Goal: Task Accomplishment & Management: Manage account settings

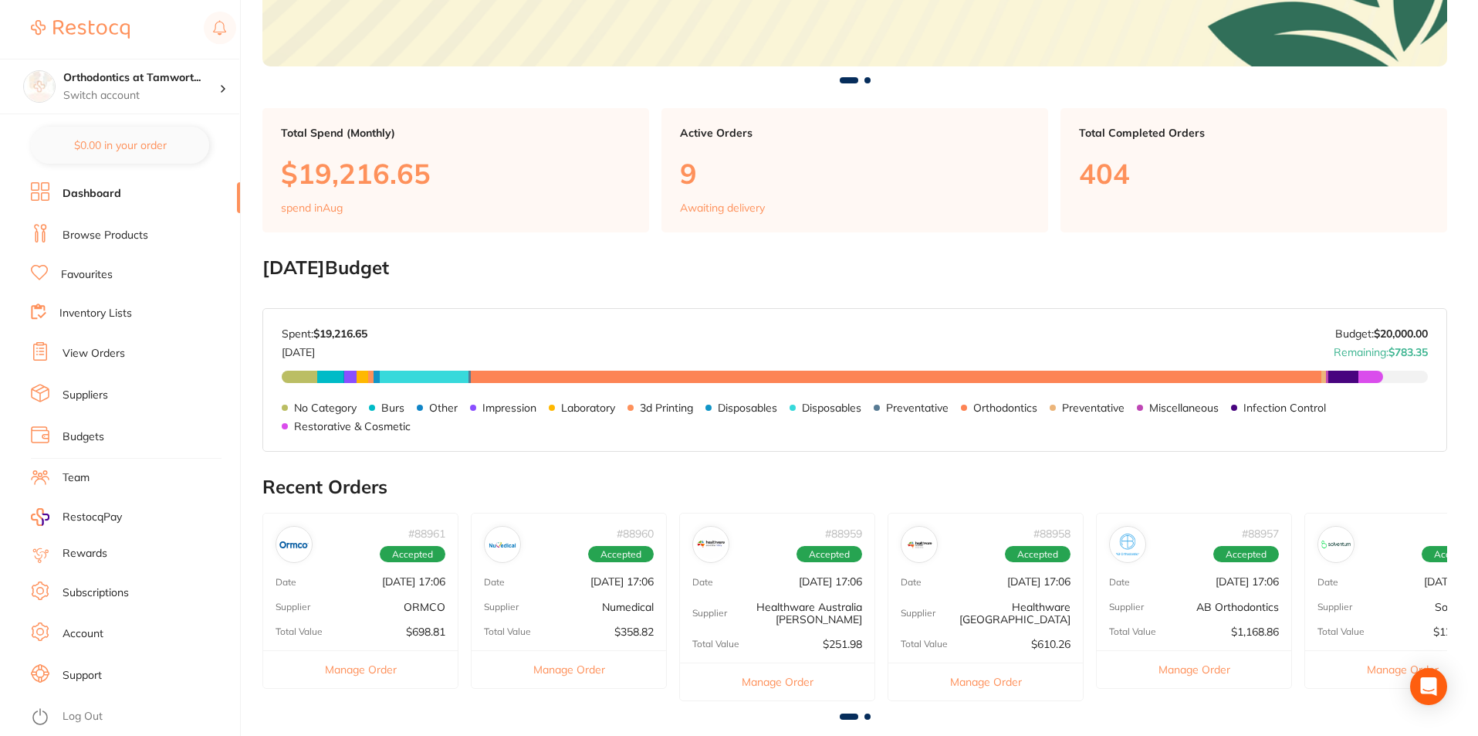
scroll to position [386, 0]
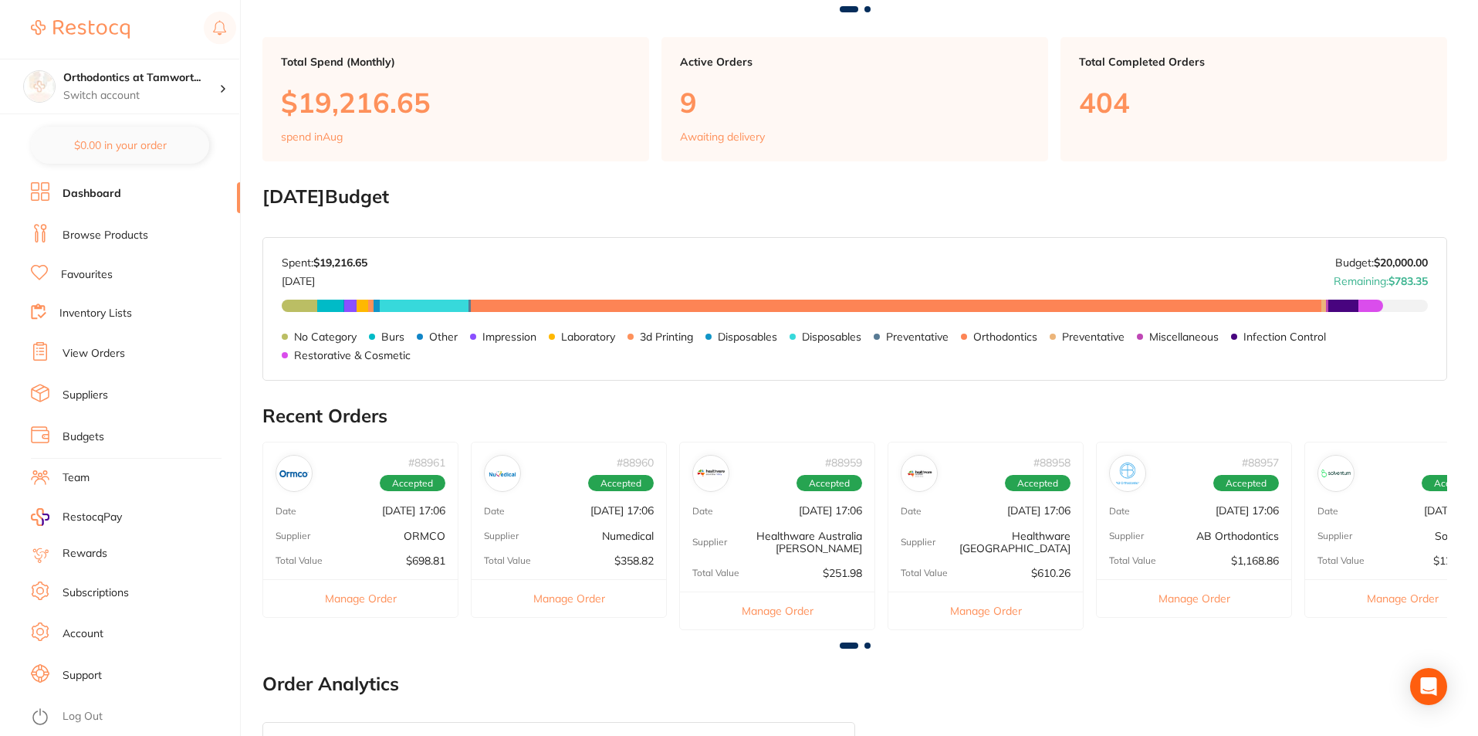
click at [69, 357] on link "View Orders" at bounding box center [94, 353] width 63 height 15
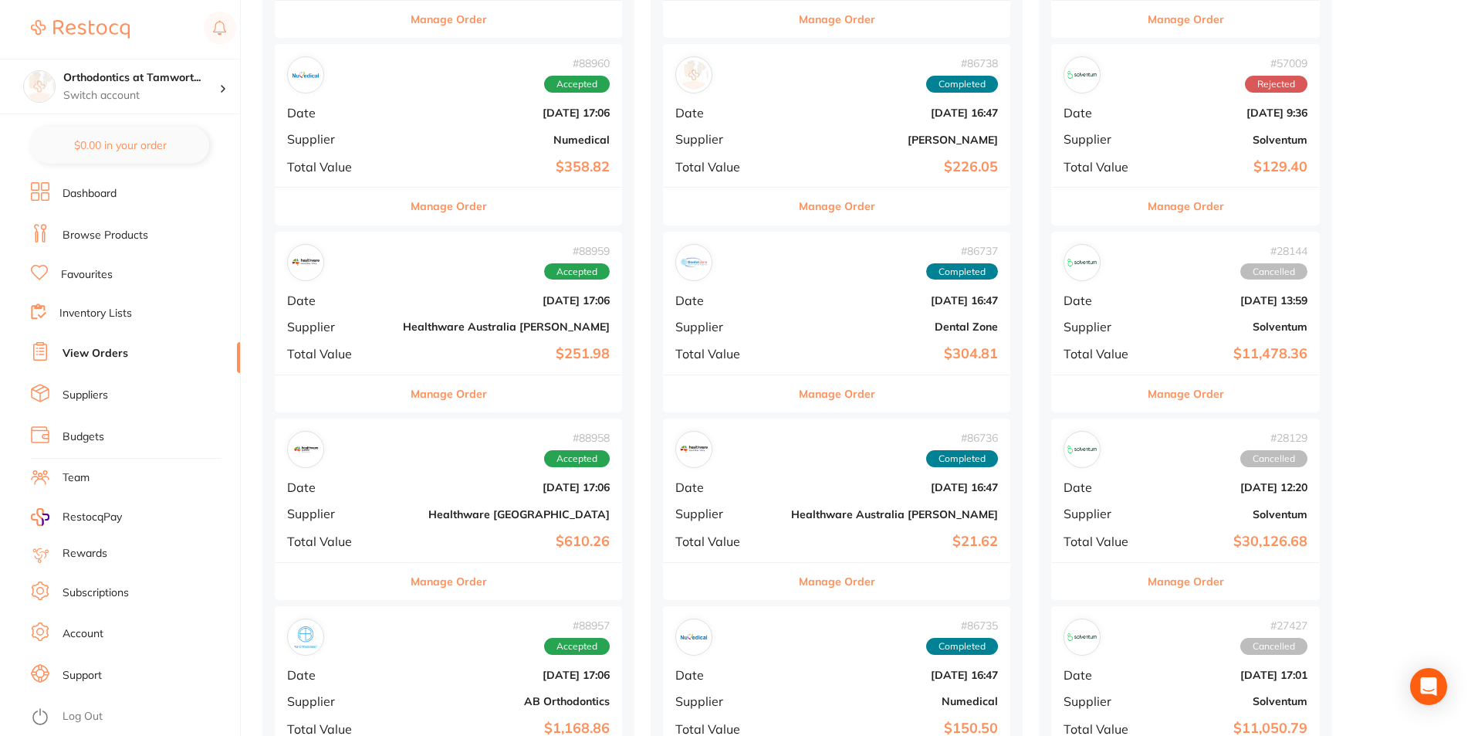
scroll to position [386, 0]
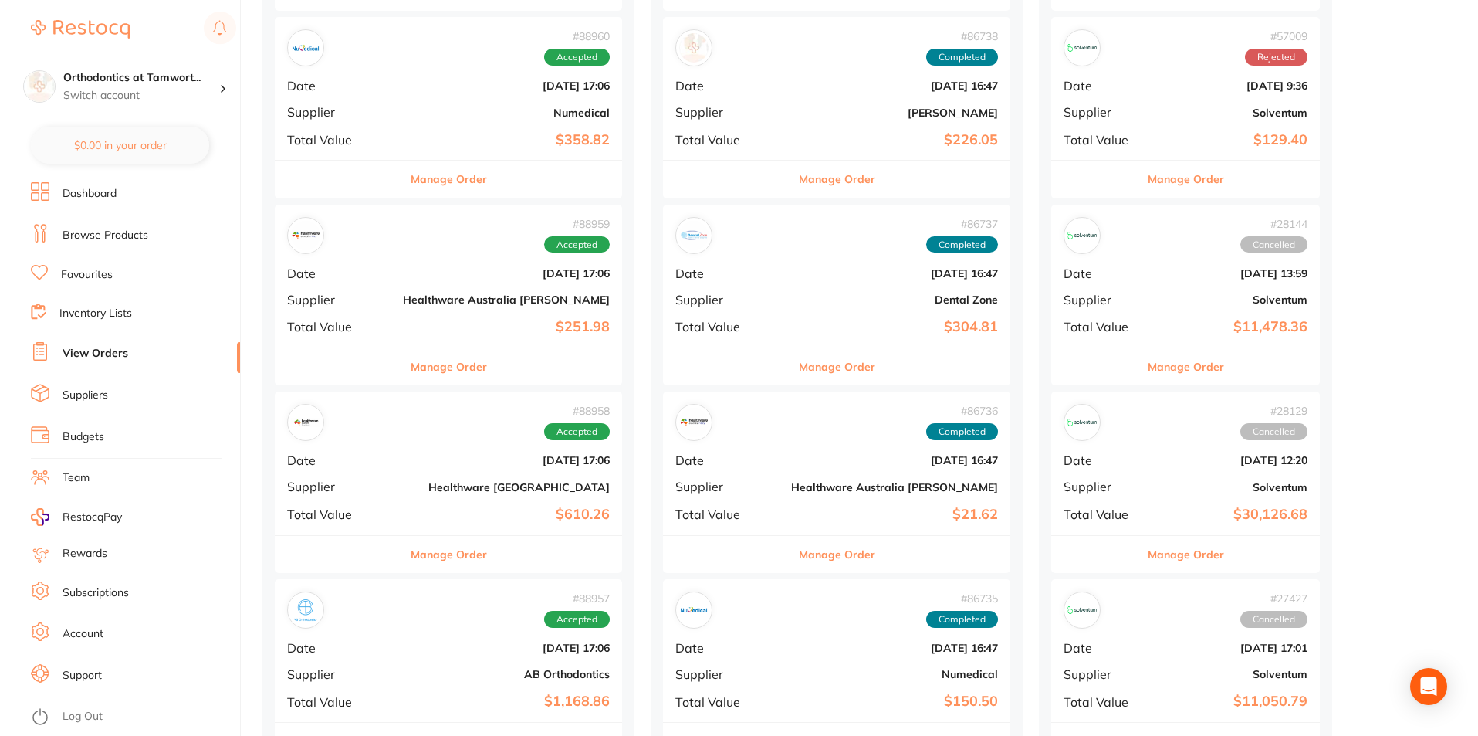
click at [411, 364] on button "Manage Order" at bounding box center [449, 366] width 76 height 37
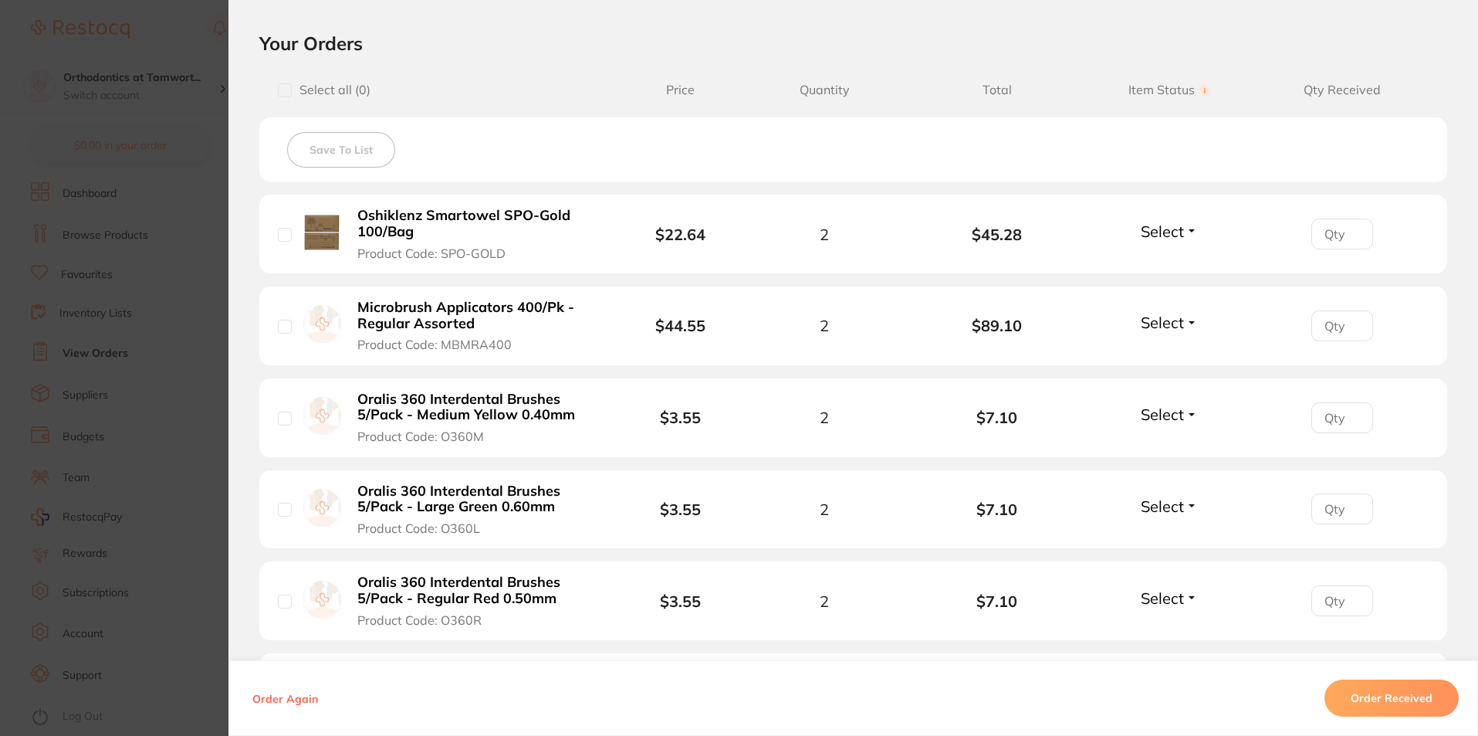
scroll to position [309, 0]
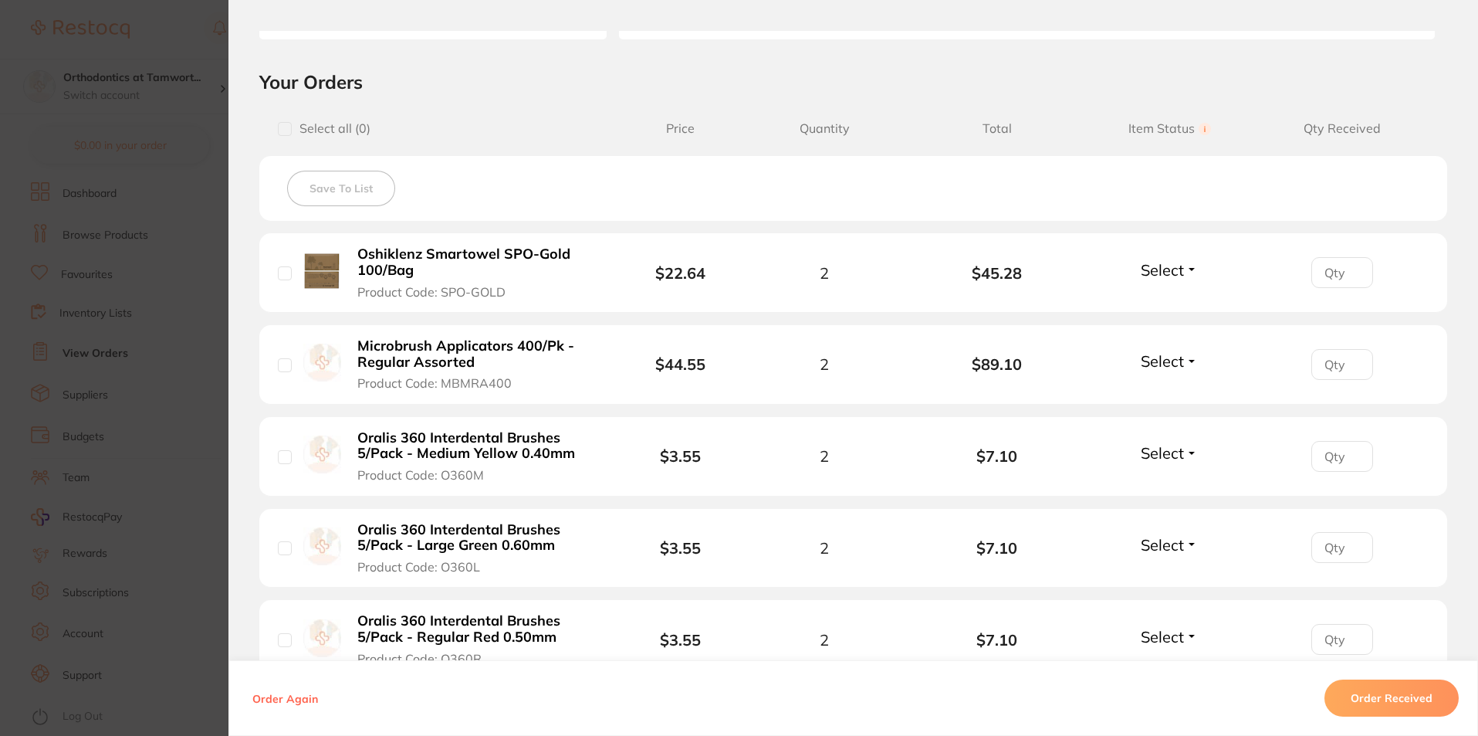
click at [115, 200] on section "Order ID: Restocq- 88959 Order Information Accepted Order Order Date [DATE] 17:…" at bounding box center [739, 368] width 1478 height 736
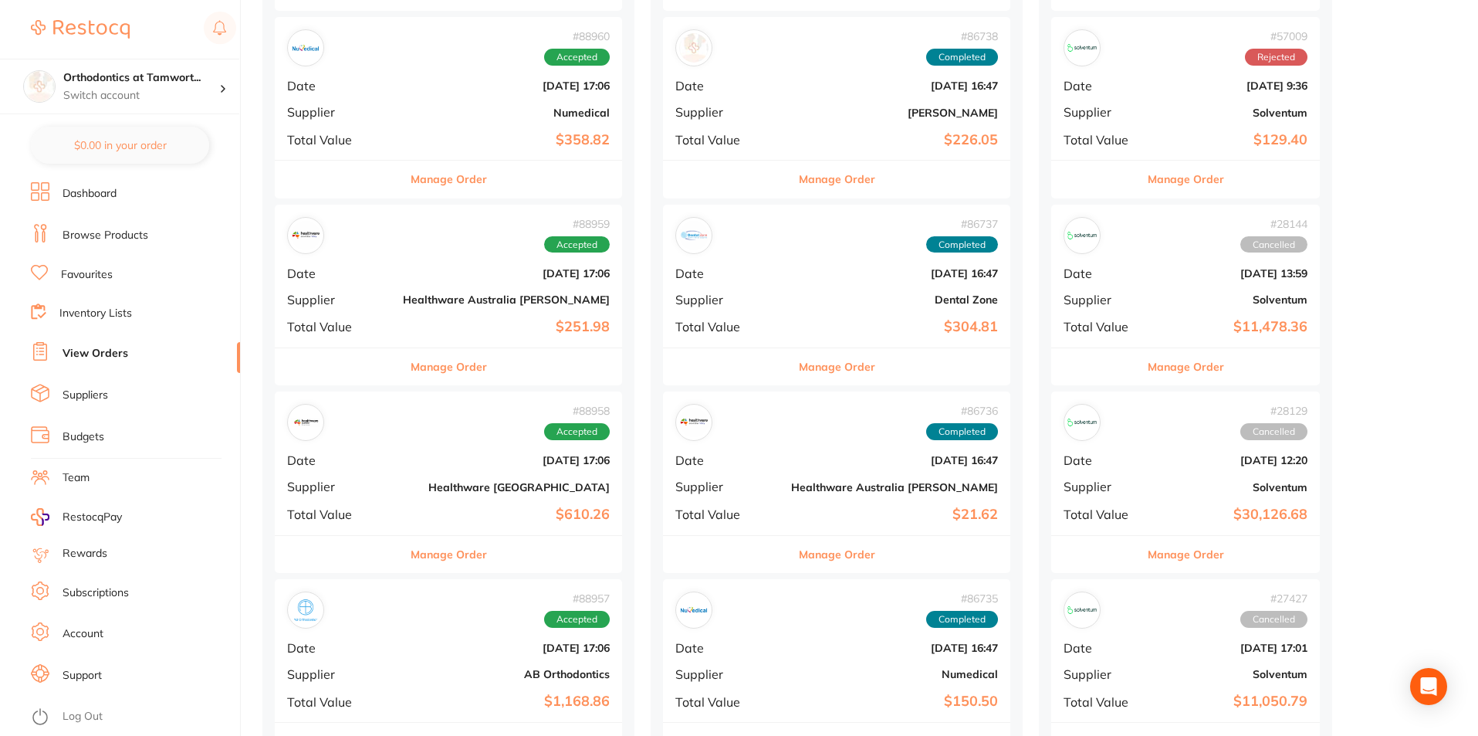
click at [432, 552] on button "Manage Order" at bounding box center [449, 554] width 76 height 37
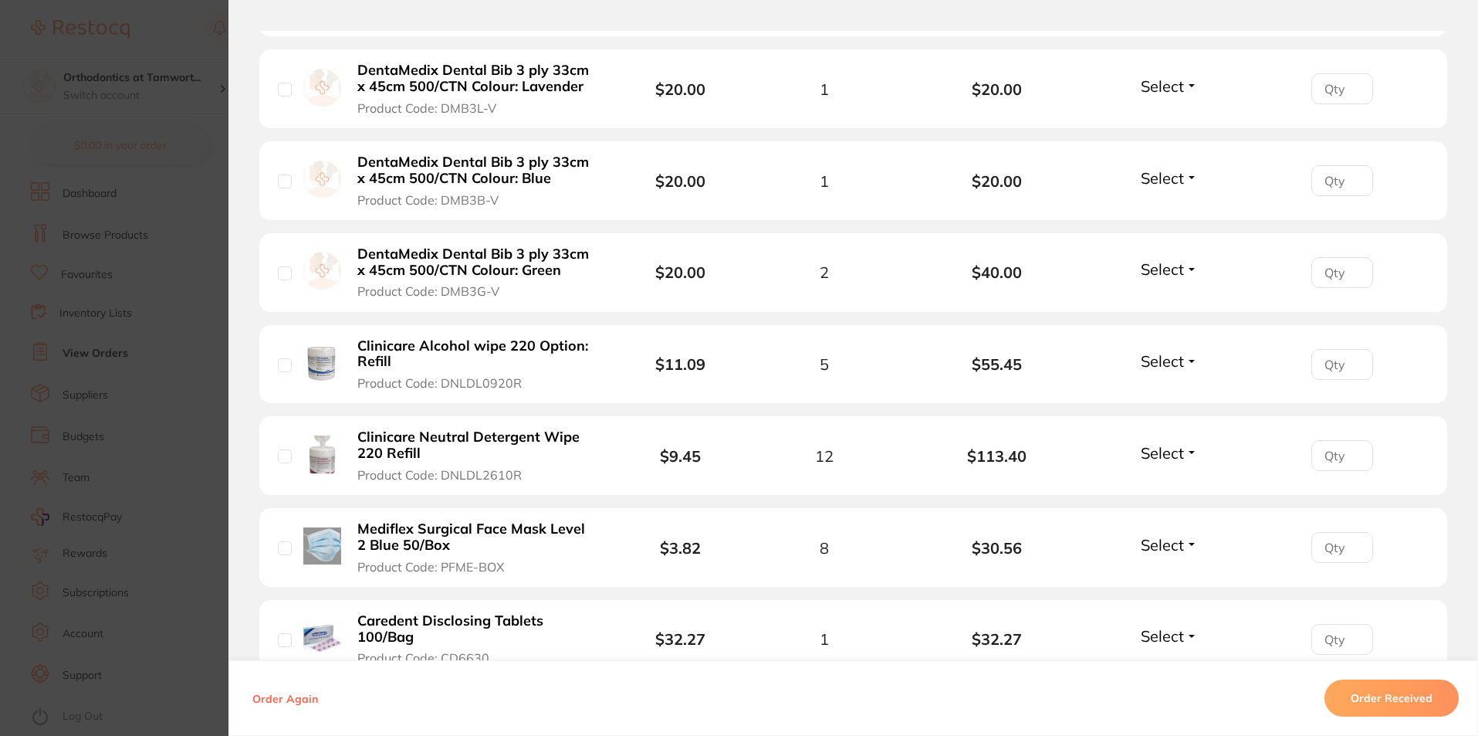
scroll to position [695, 0]
click at [1408, 703] on button "Order Received" at bounding box center [1392, 697] width 134 height 37
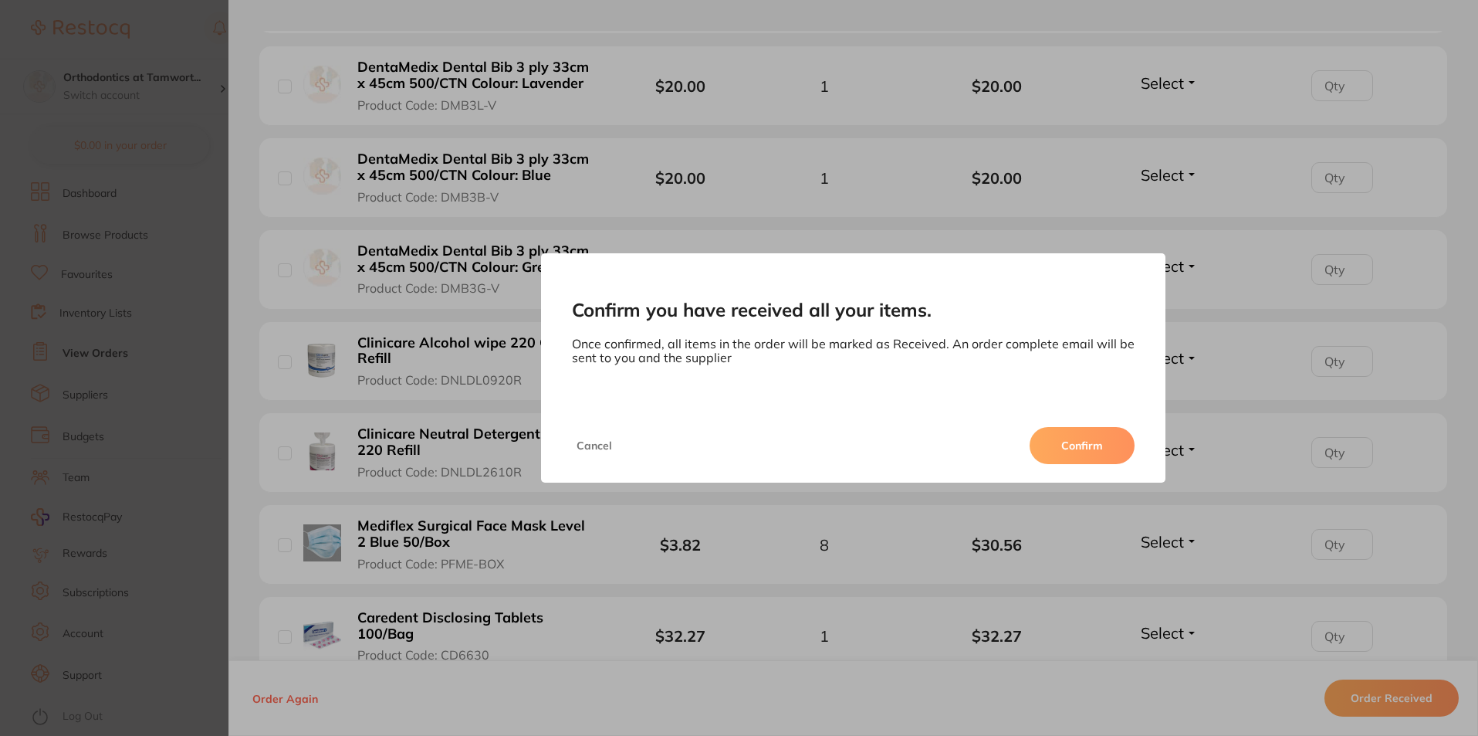
click at [1102, 452] on button "Confirm" at bounding box center [1082, 445] width 105 height 37
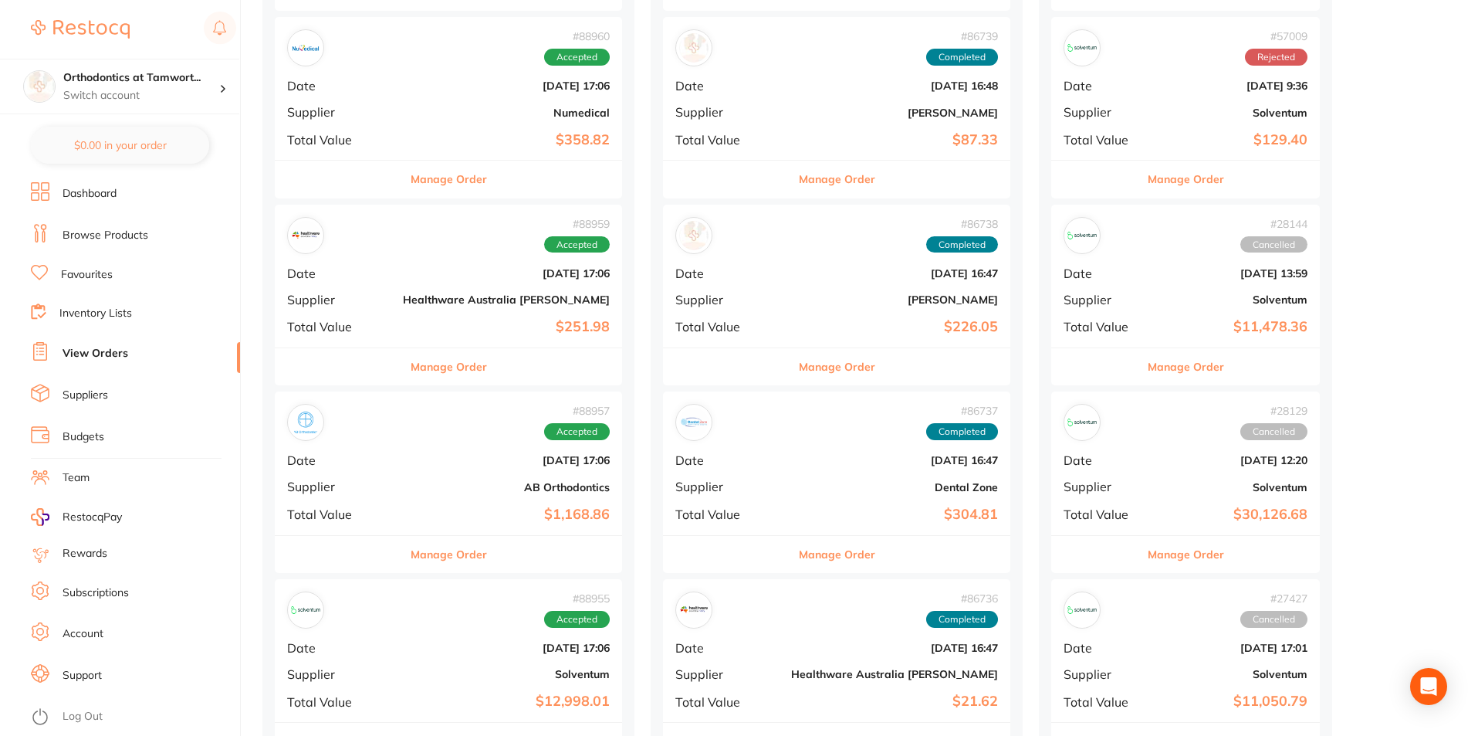
click at [411, 367] on button "Manage Order" at bounding box center [449, 366] width 76 height 37
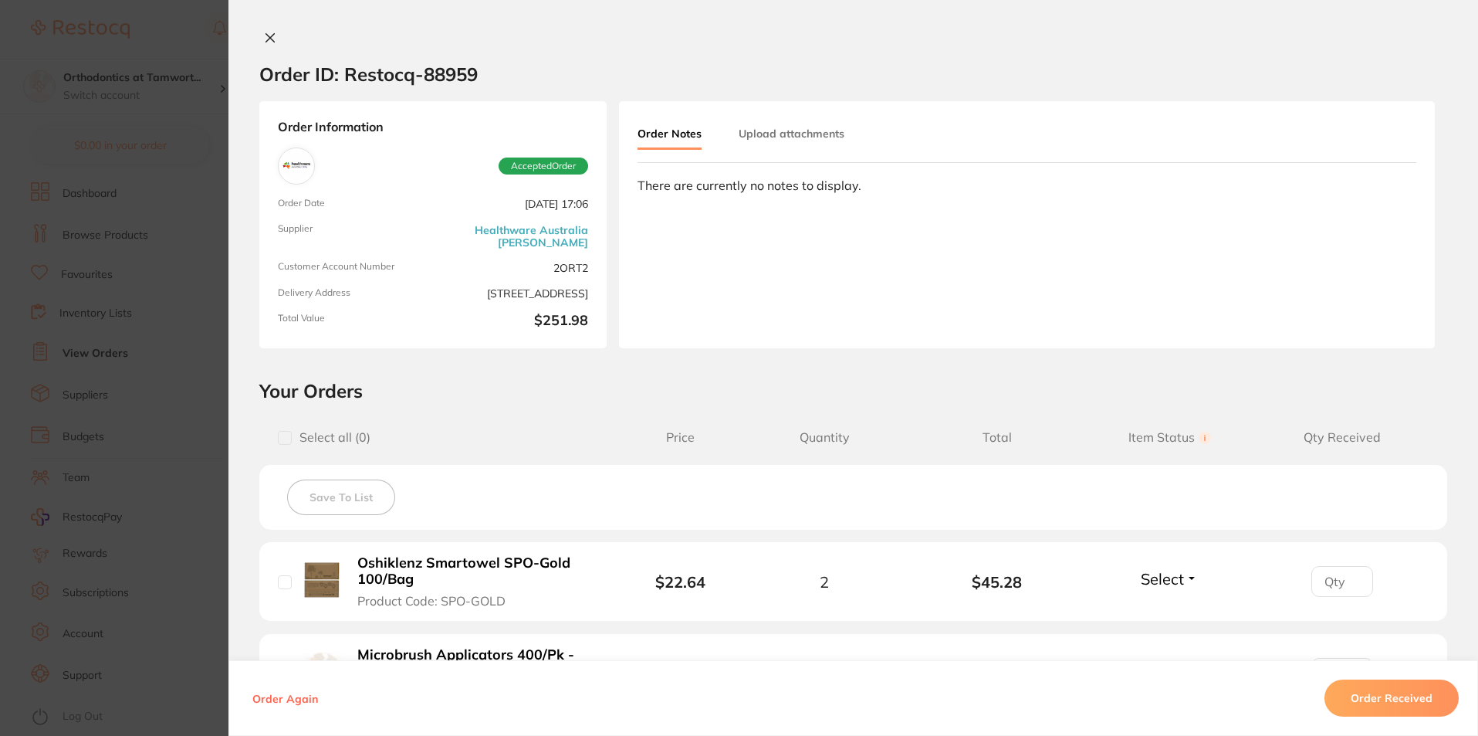
click at [1360, 714] on button "Order Received" at bounding box center [1392, 697] width 134 height 37
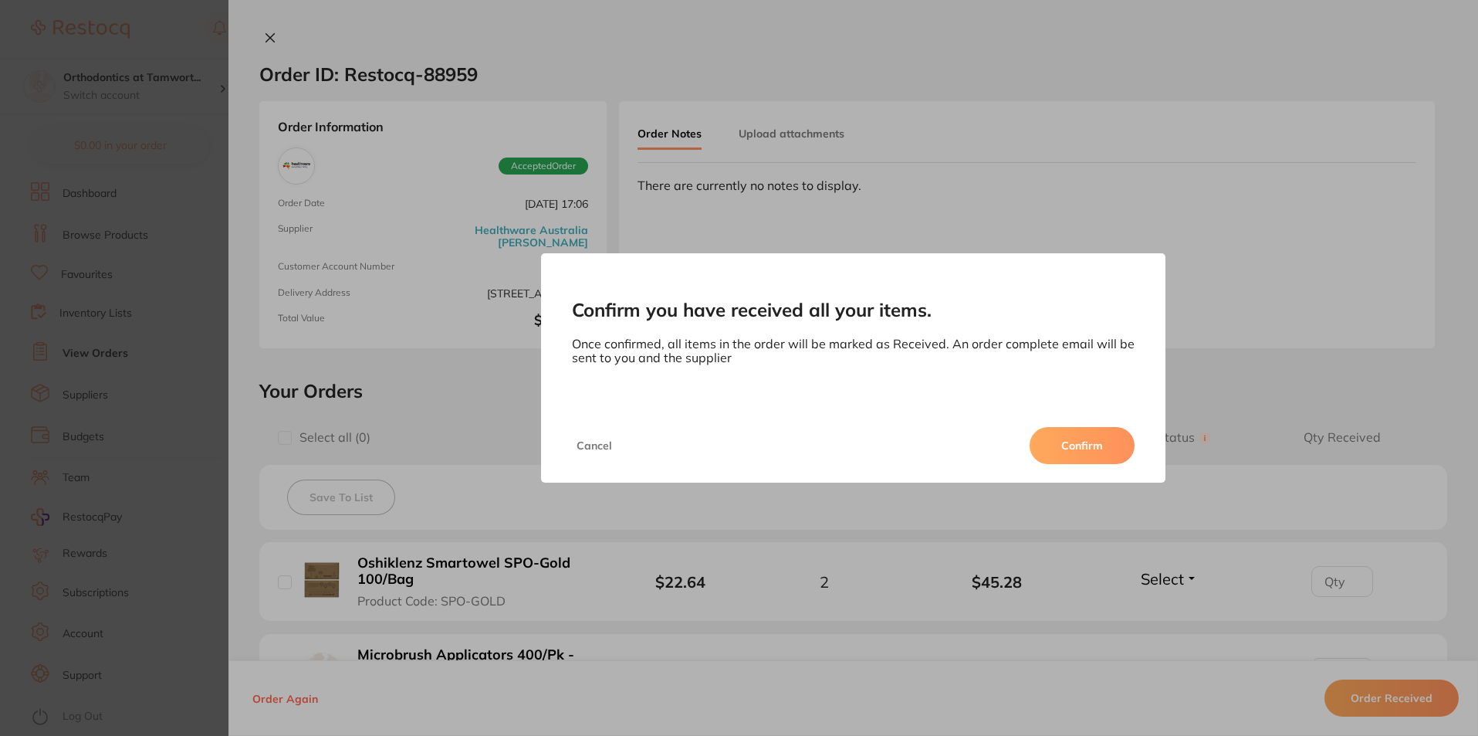
click at [1081, 446] on button "Confirm" at bounding box center [1082, 445] width 105 height 37
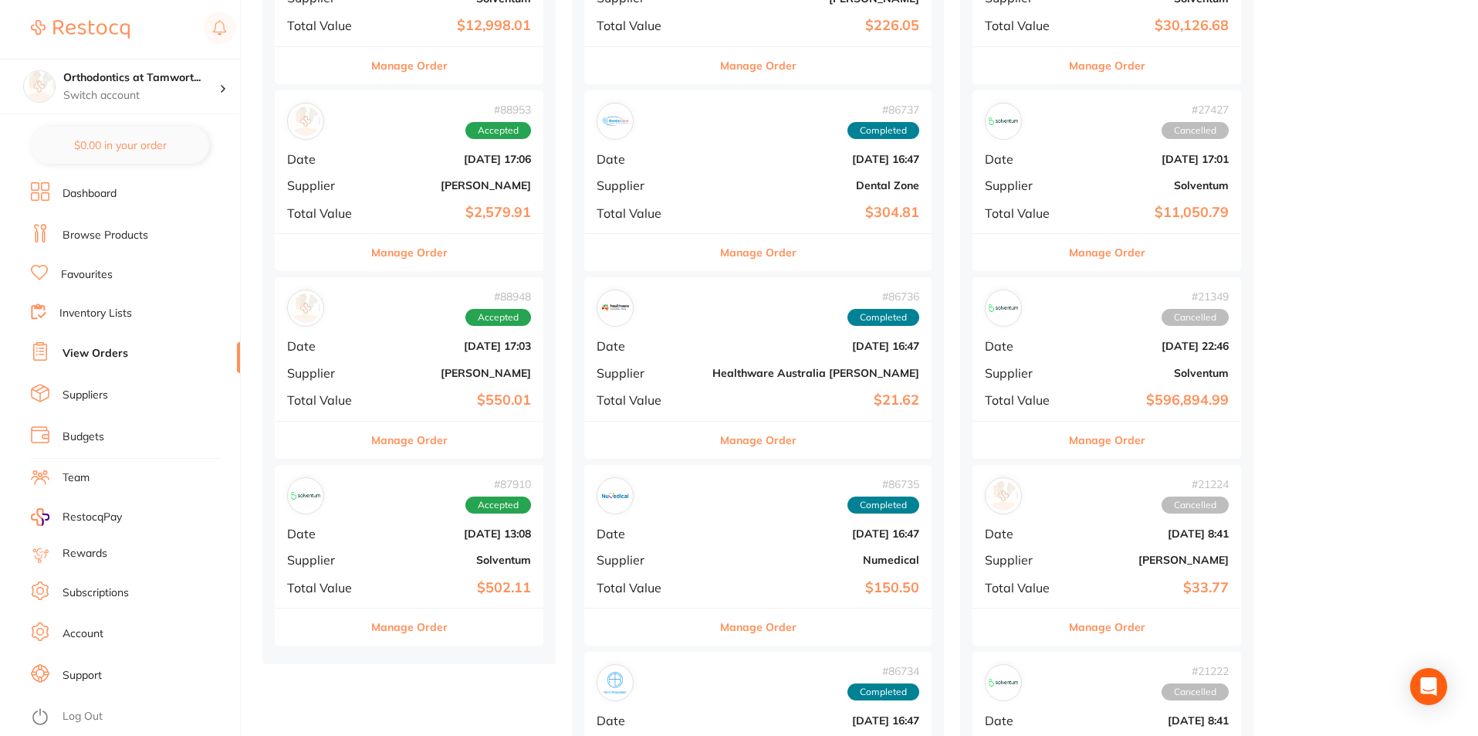
scroll to position [926, 0]
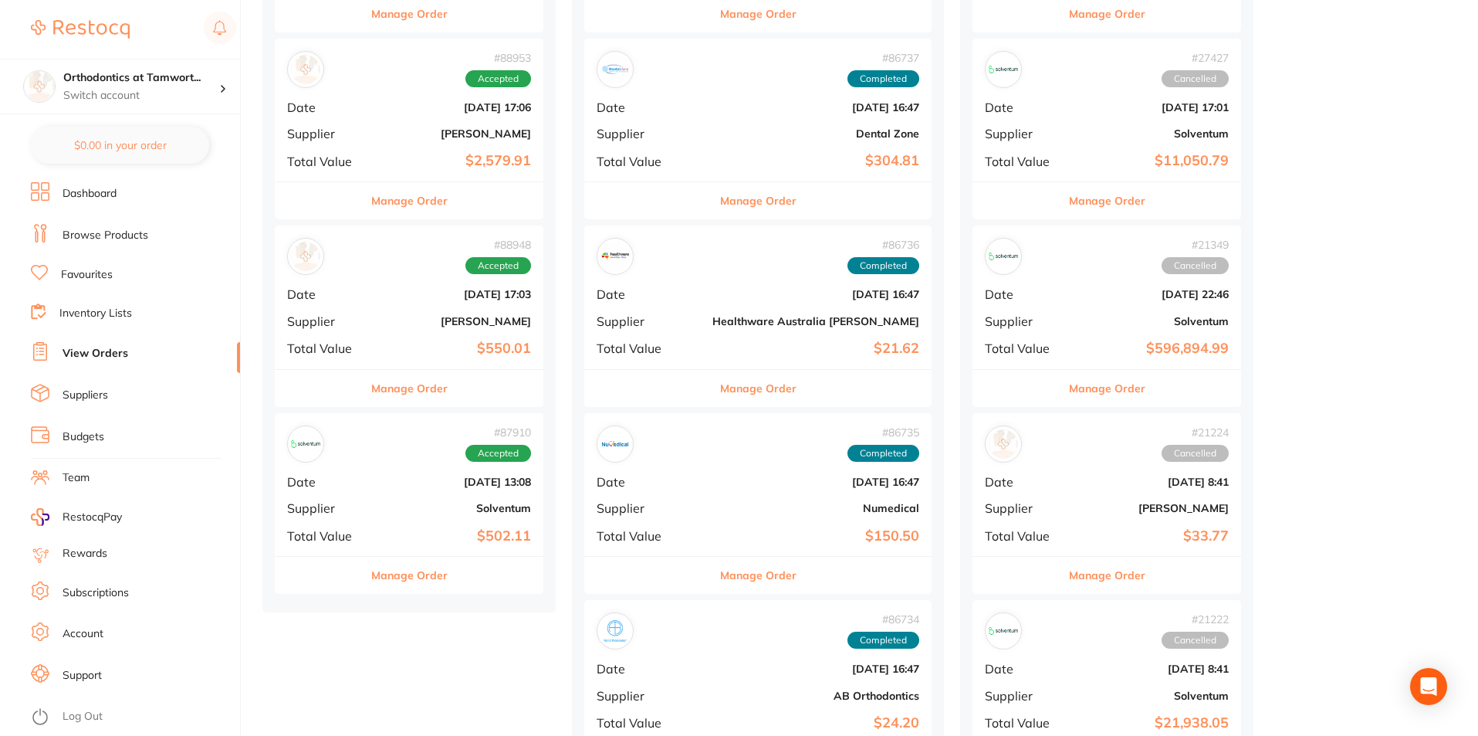
click at [405, 578] on button "Manage Order" at bounding box center [409, 575] width 76 height 37
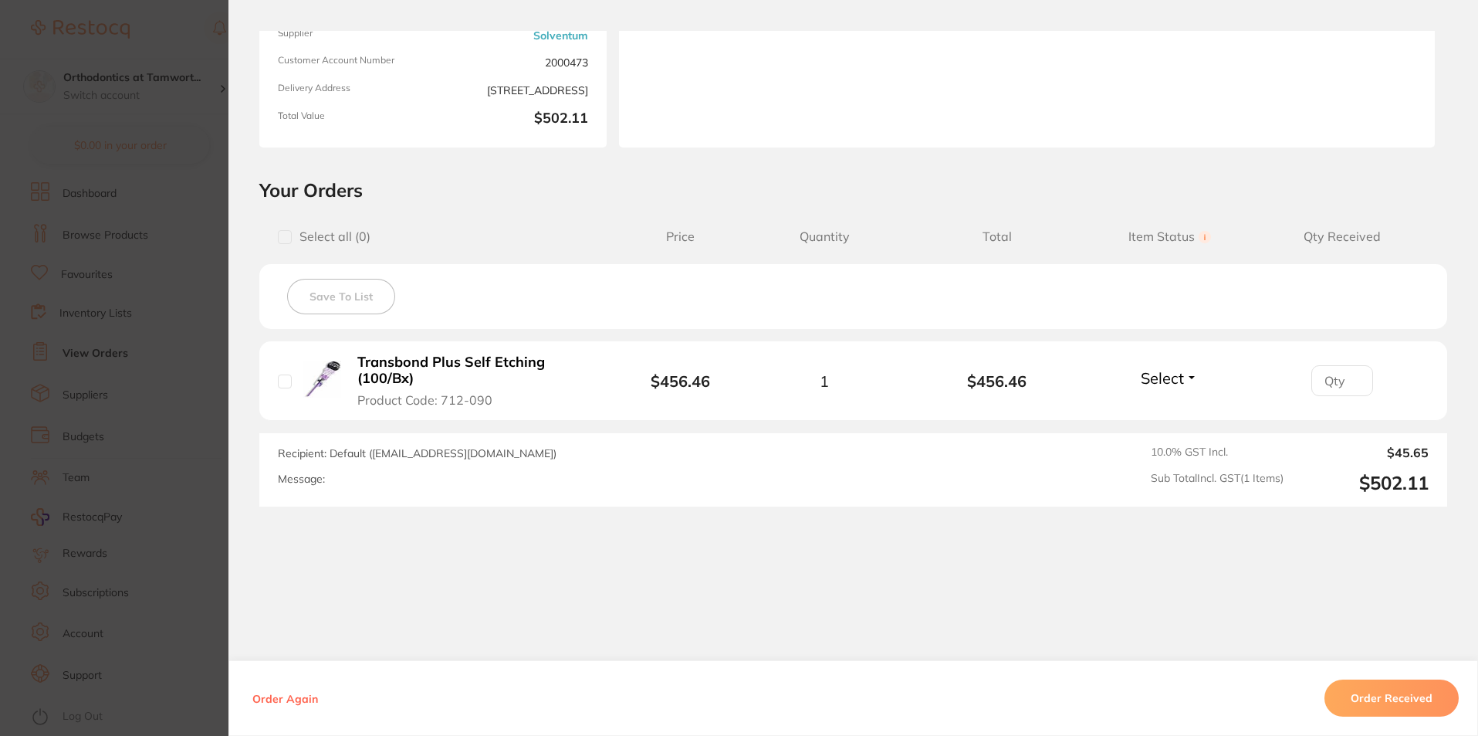
scroll to position [202, 0]
click at [1334, 706] on button "Order Received" at bounding box center [1392, 697] width 134 height 37
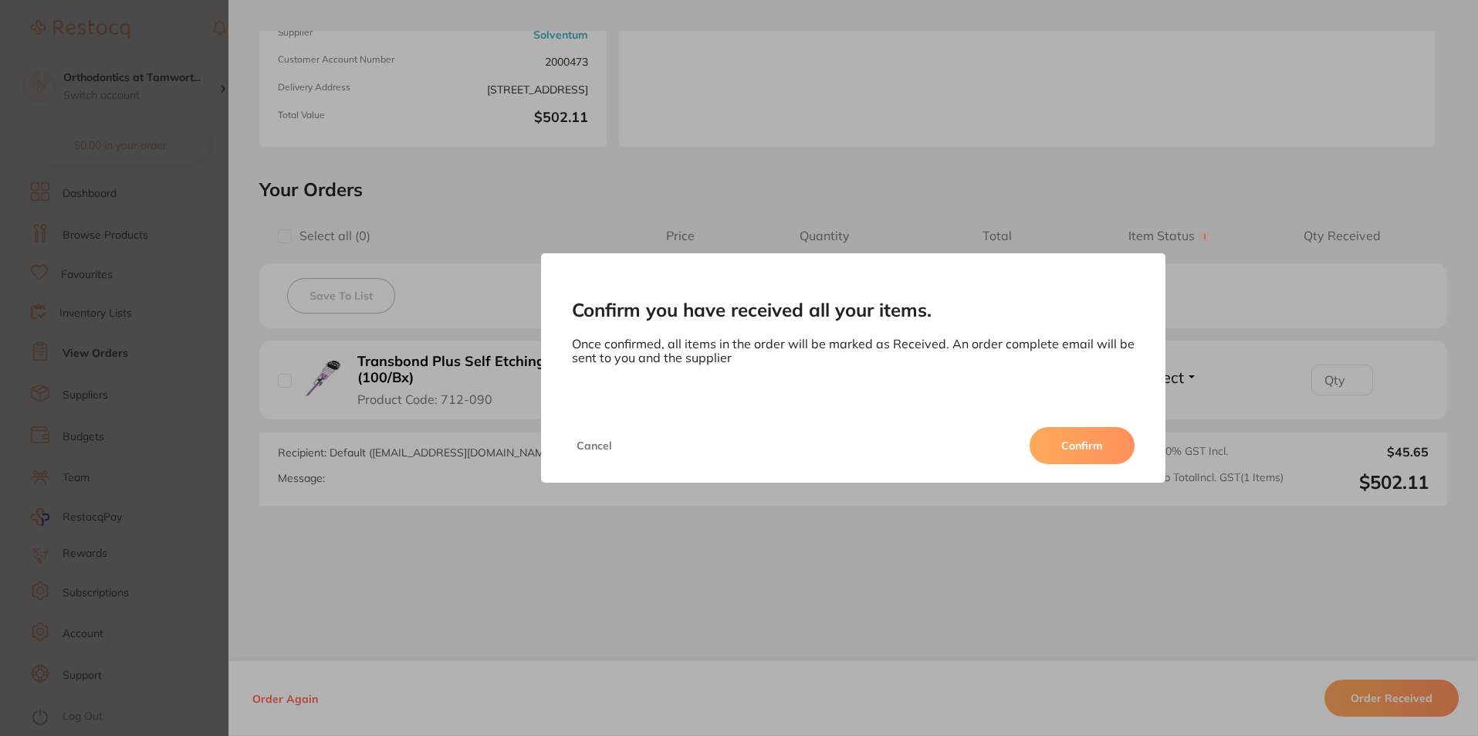
click at [1060, 450] on button "Confirm" at bounding box center [1082, 445] width 105 height 37
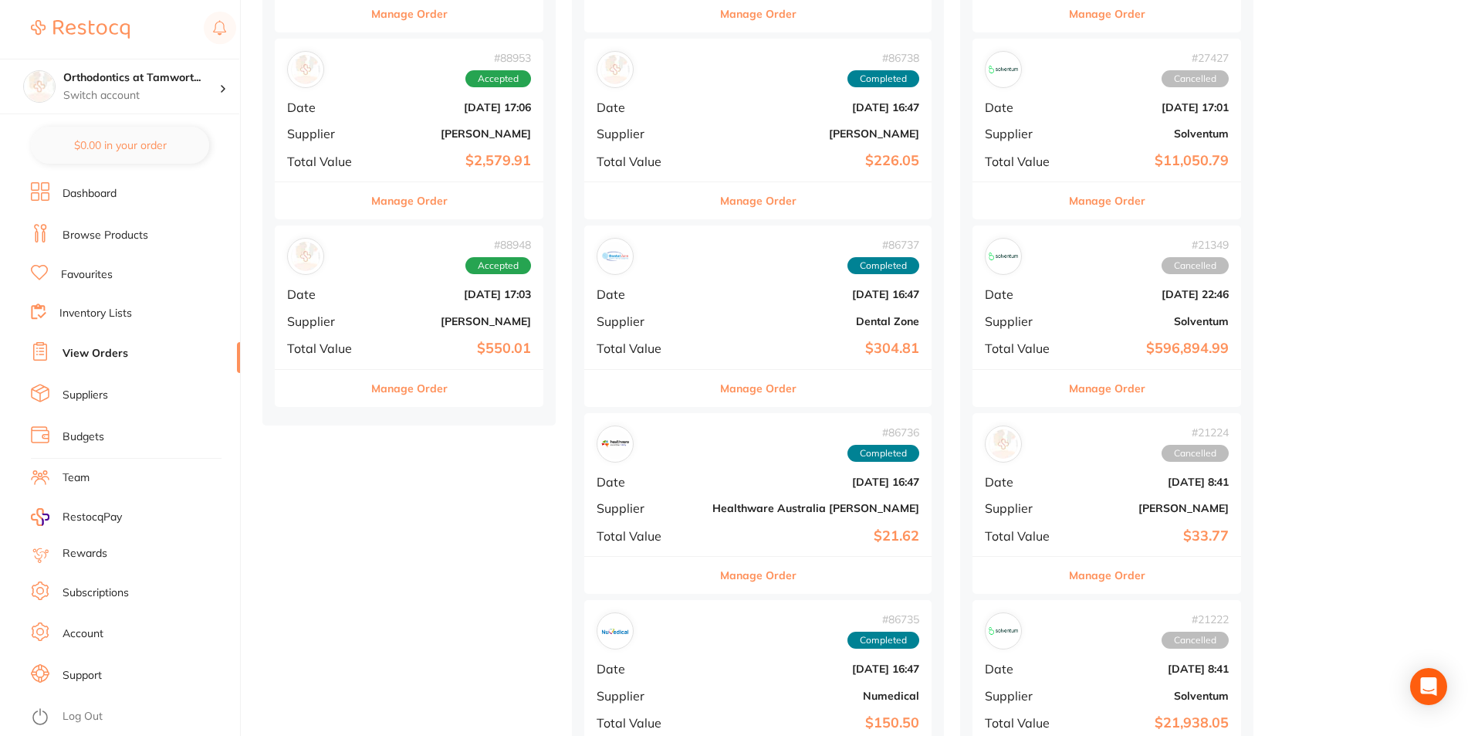
click at [418, 395] on button "Manage Order" at bounding box center [409, 388] width 76 height 37
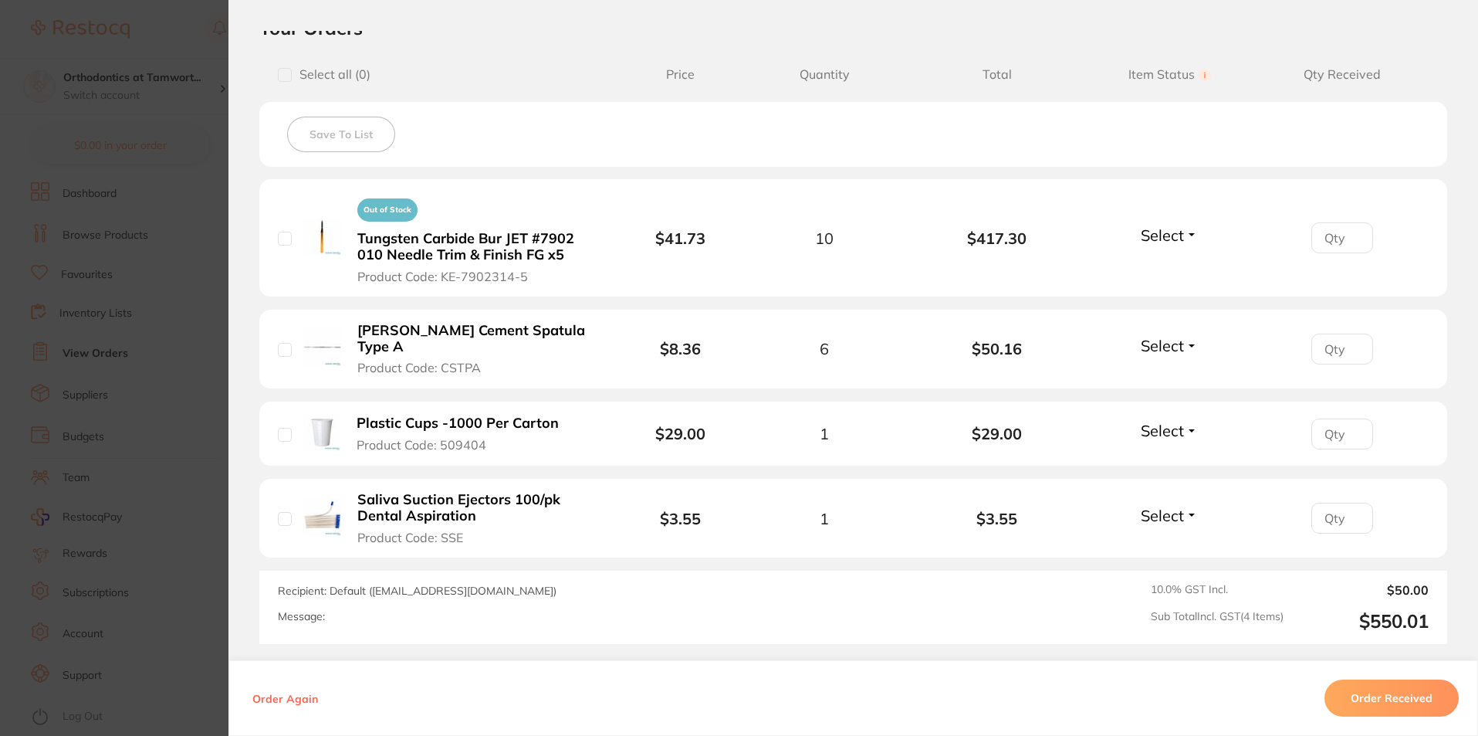
scroll to position [386, 0]
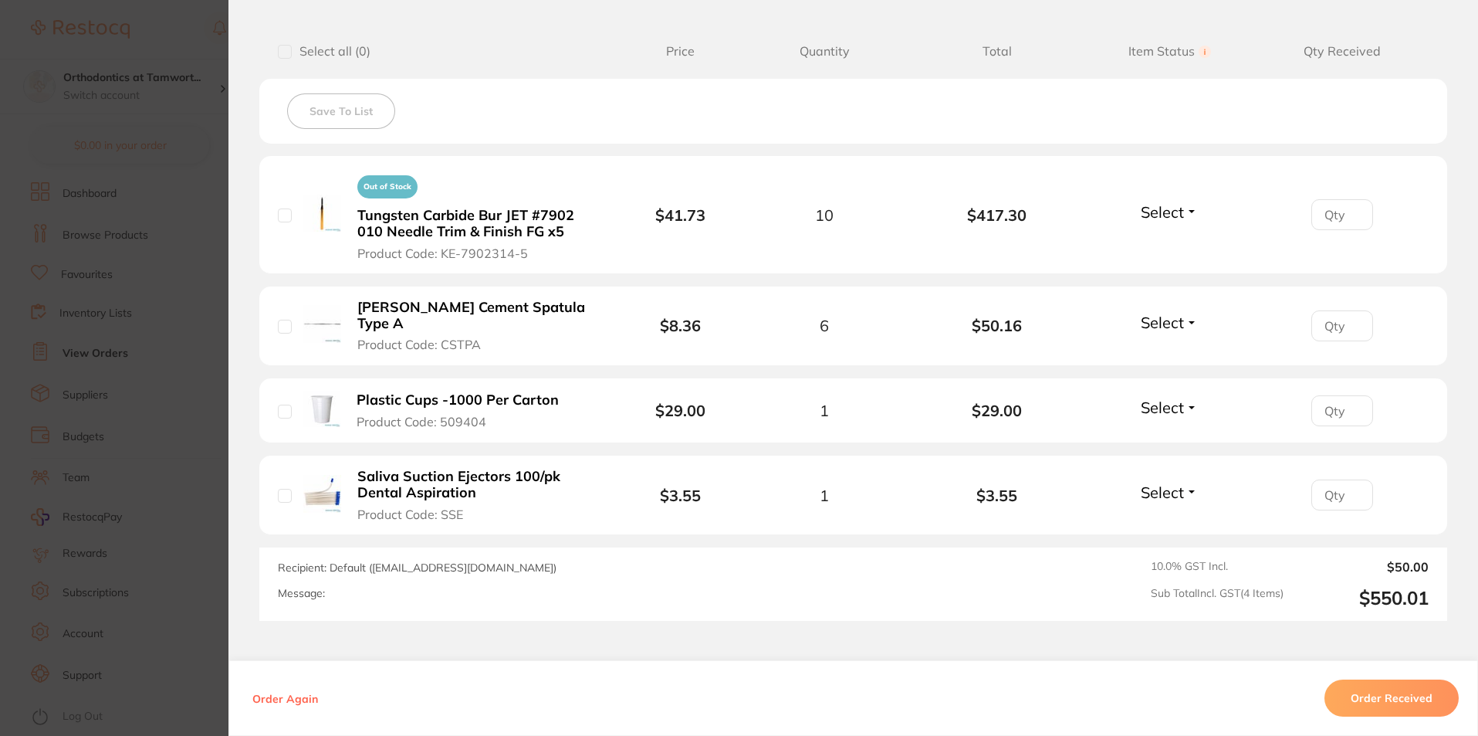
click at [202, 316] on section "Order ID: Restocq- 88948 Order Information Accepted Order Order Date [DATE] 17:…" at bounding box center [739, 368] width 1478 height 736
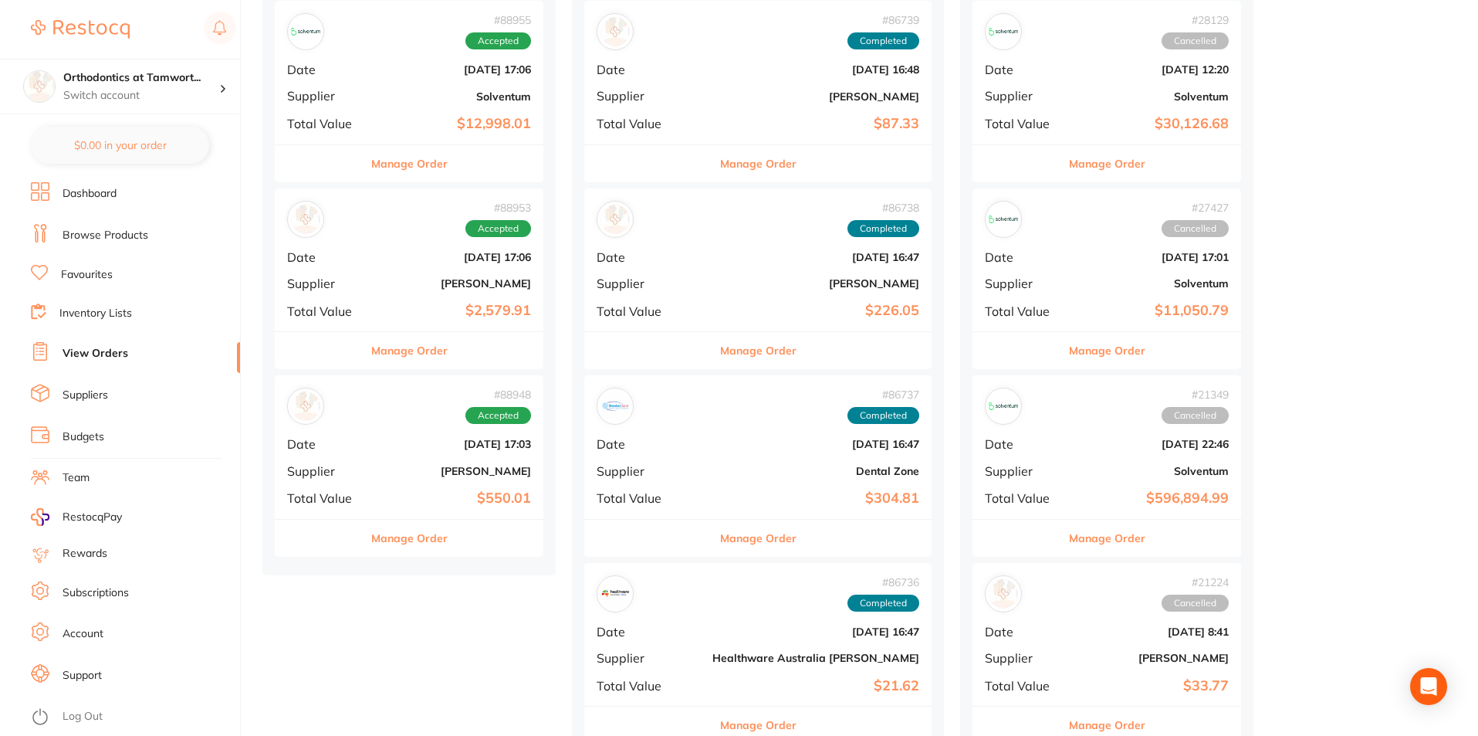
scroll to position [695, 0]
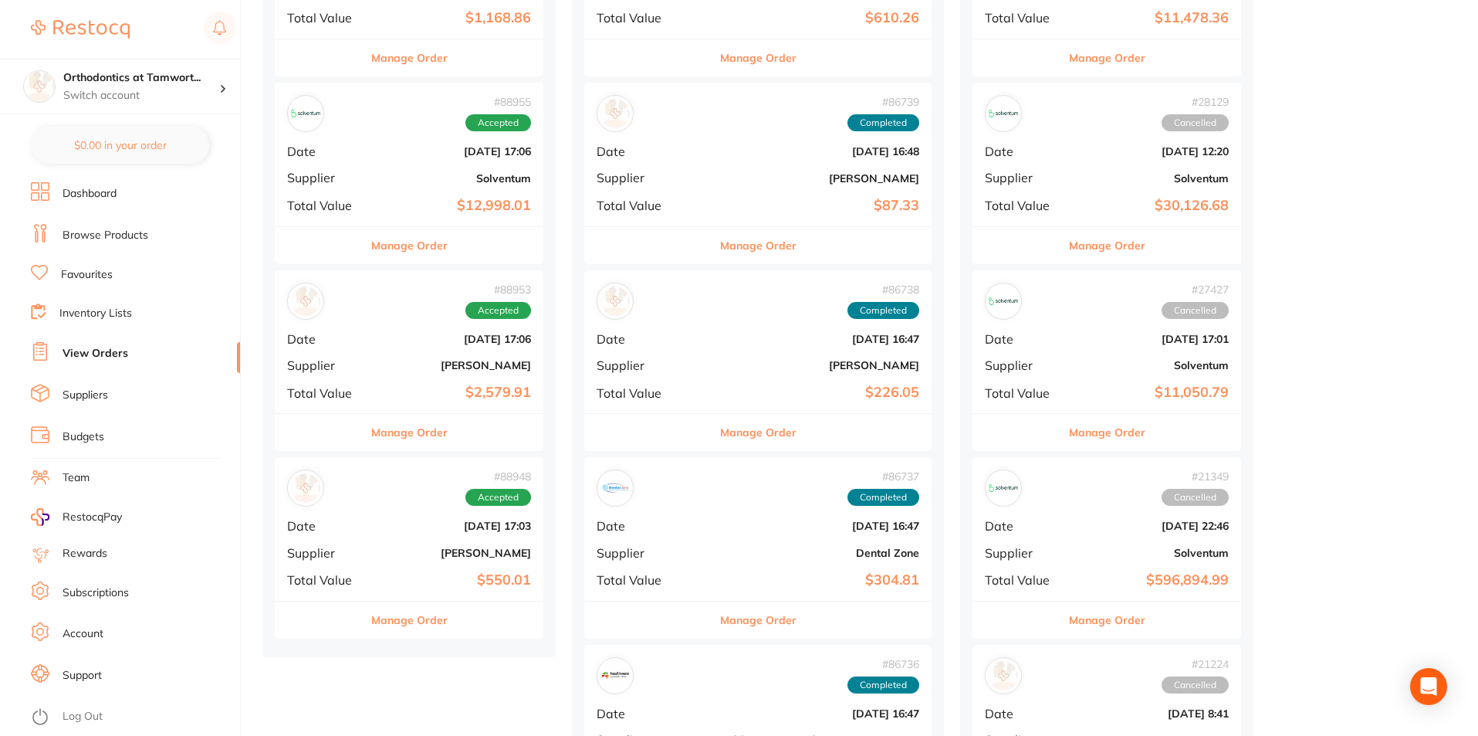
click at [411, 429] on button "Manage Order" at bounding box center [409, 432] width 76 height 37
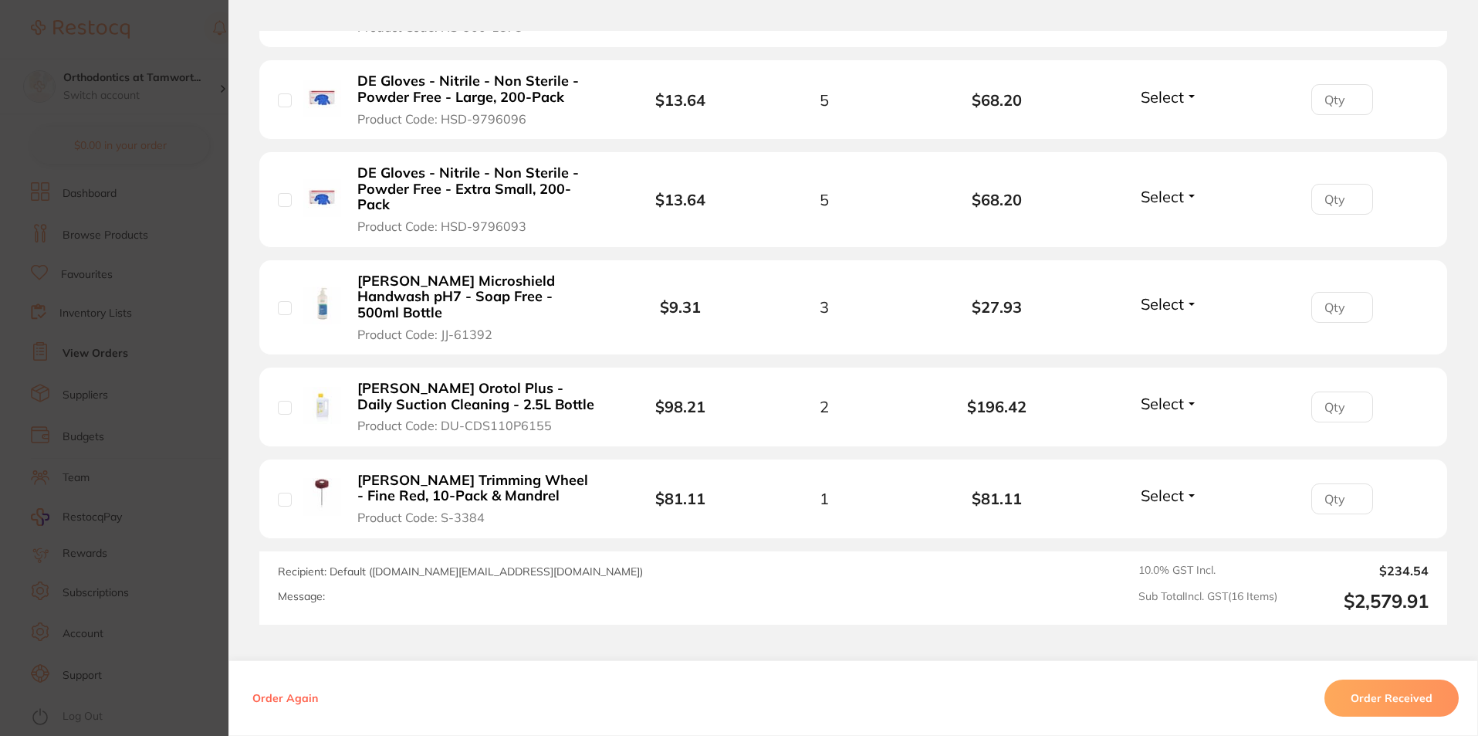
scroll to position [1544, 0]
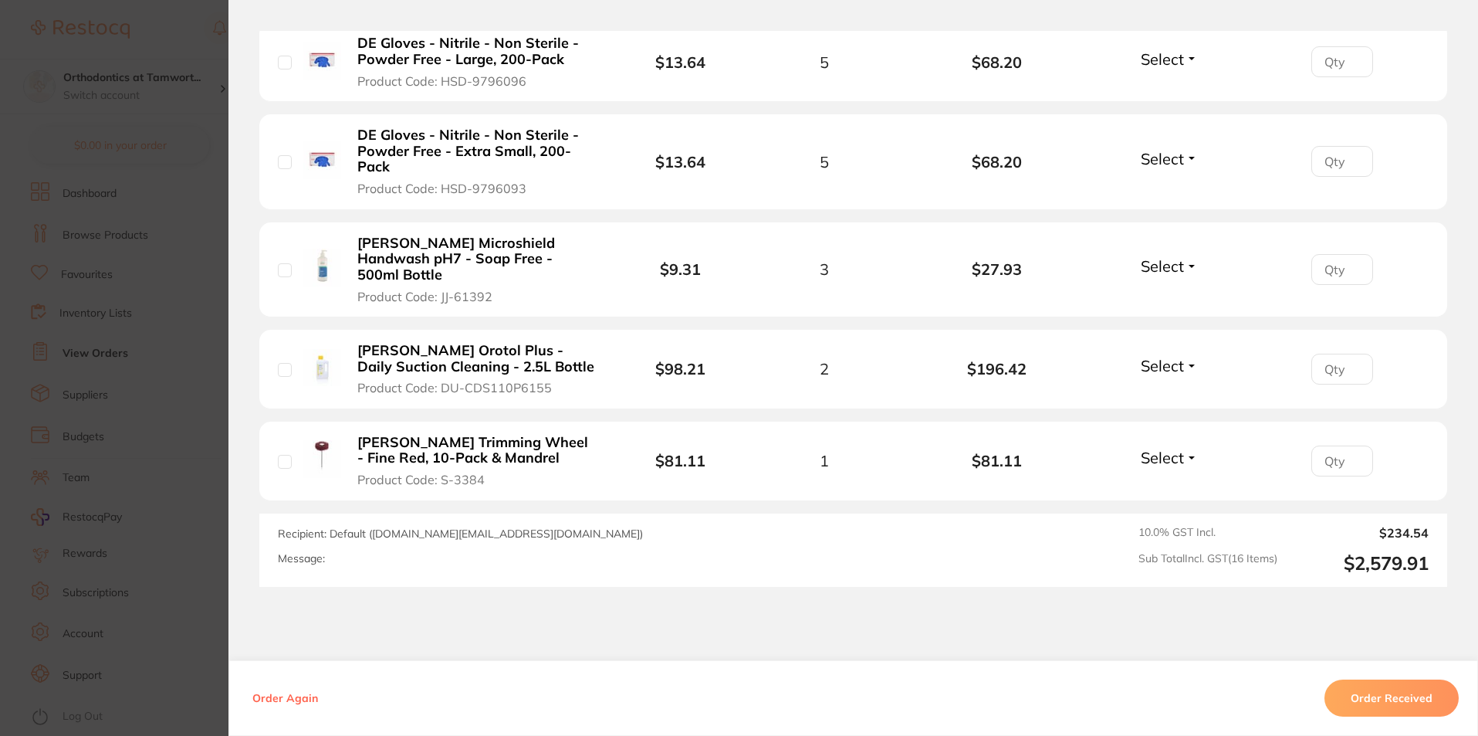
click at [1185, 356] on button "Select" at bounding box center [1169, 365] width 66 height 19
click at [1164, 448] on span "Select" at bounding box center [1162, 457] width 43 height 19
click at [1167, 485] on span "Received" at bounding box center [1169, 491] width 39 height 12
click at [1154, 256] on span "Select" at bounding box center [1162, 265] width 43 height 19
click at [1154, 276] on li "[PERSON_NAME] Microshield Handwash pH7 - Soap Free - 500ml Bottle Product Code:…" at bounding box center [853, 269] width 1188 height 95
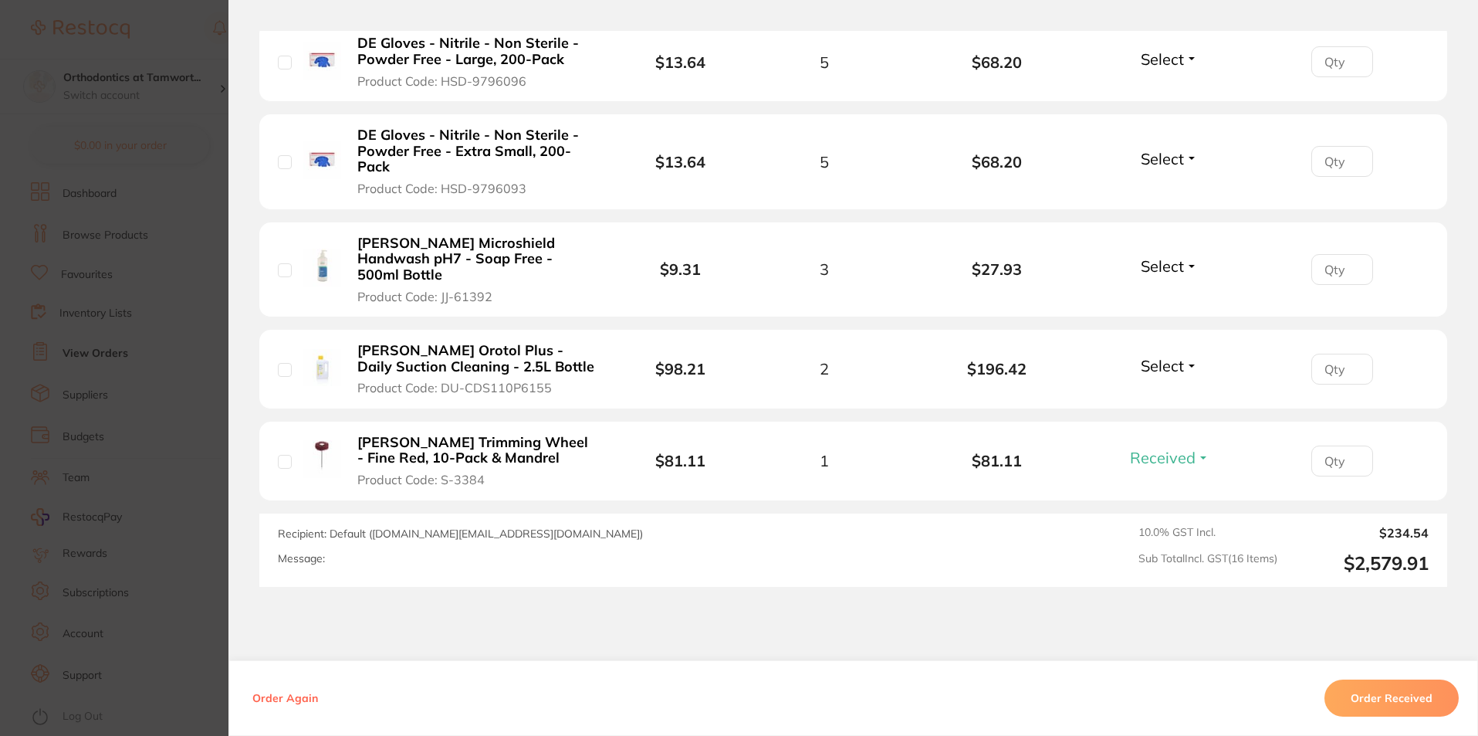
click at [1158, 256] on span "Select" at bounding box center [1162, 265] width 43 height 19
click at [1163, 293] on span "Received" at bounding box center [1169, 299] width 39 height 12
click at [1167, 151] on span "Select" at bounding box center [1162, 158] width 43 height 19
click at [1163, 186] on span "Received" at bounding box center [1169, 192] width 39 height 12
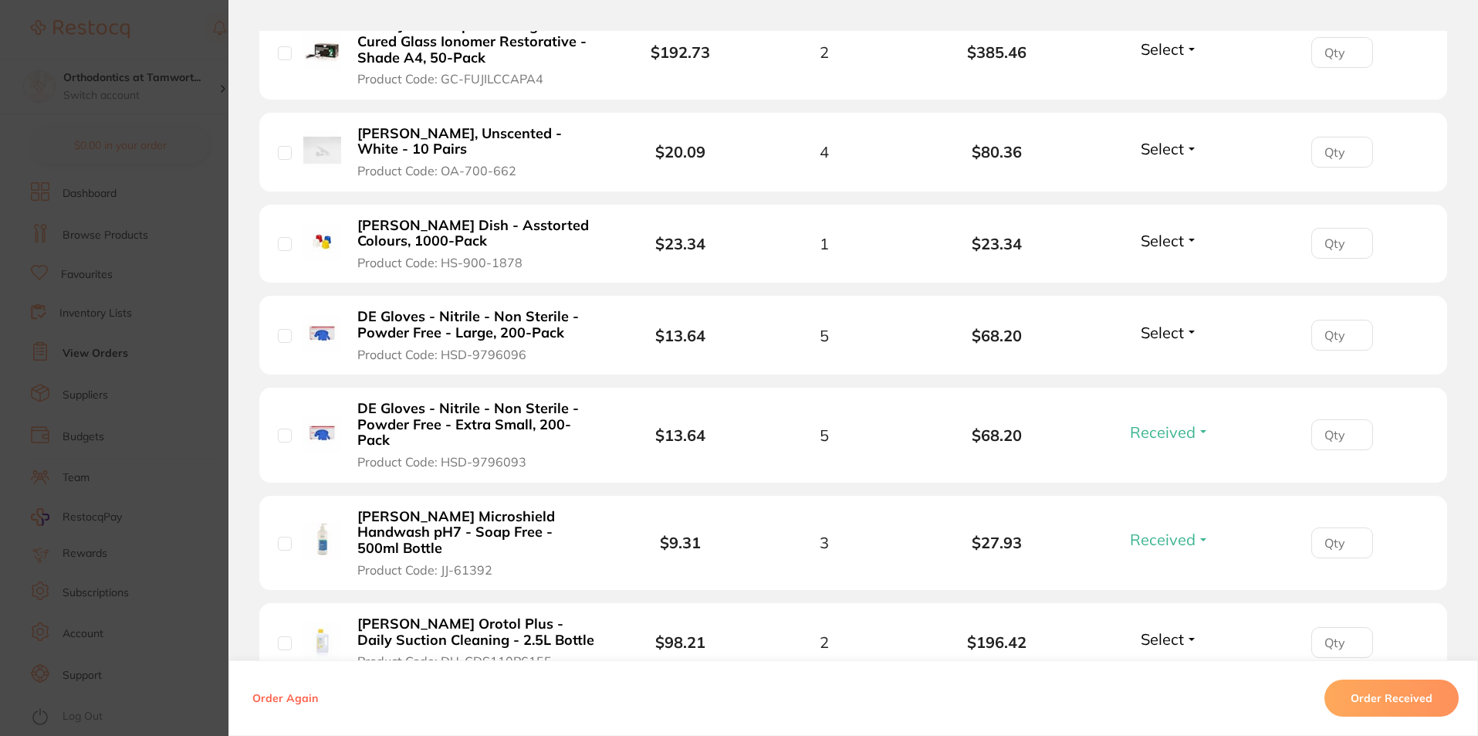
scroll to position [1235, 0]
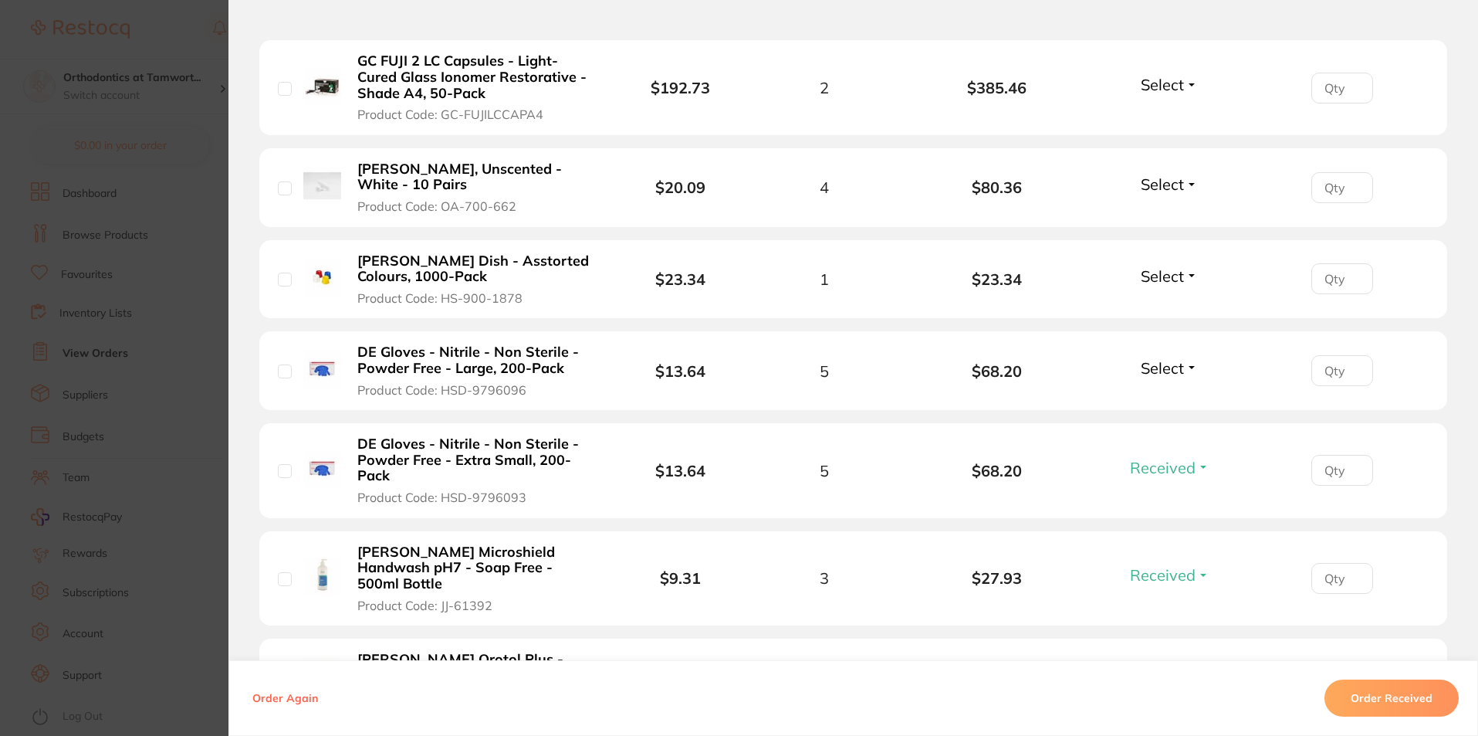
click at [1153, 358] on span "Select" at bounding box center [1162, 367] width 43 height 19
click at [1156, 395] on span "Received" at bounding box center [1169, 401] width 39 height 12
click at [1157, 270] on span "Select" at bounding box center [1162, 275] width 43 height 19
click at [1160, 293] on li "[PERSON_NAME] Dish - Asstorted Colours, 1000-Pack Product Code: HS-900-1878 $23…" at bounding box center [853, 280] width 1188 height 80
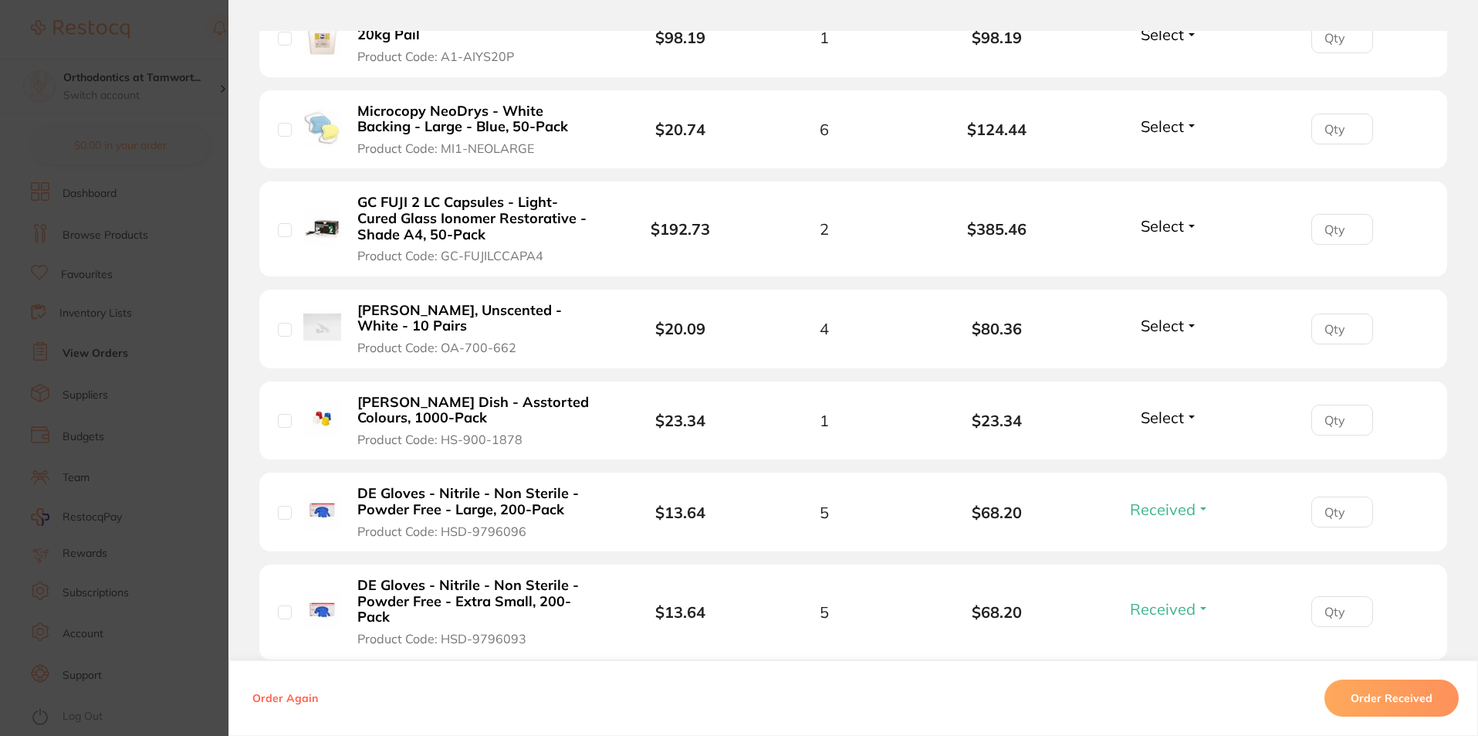
scroll to position [1081, 0]
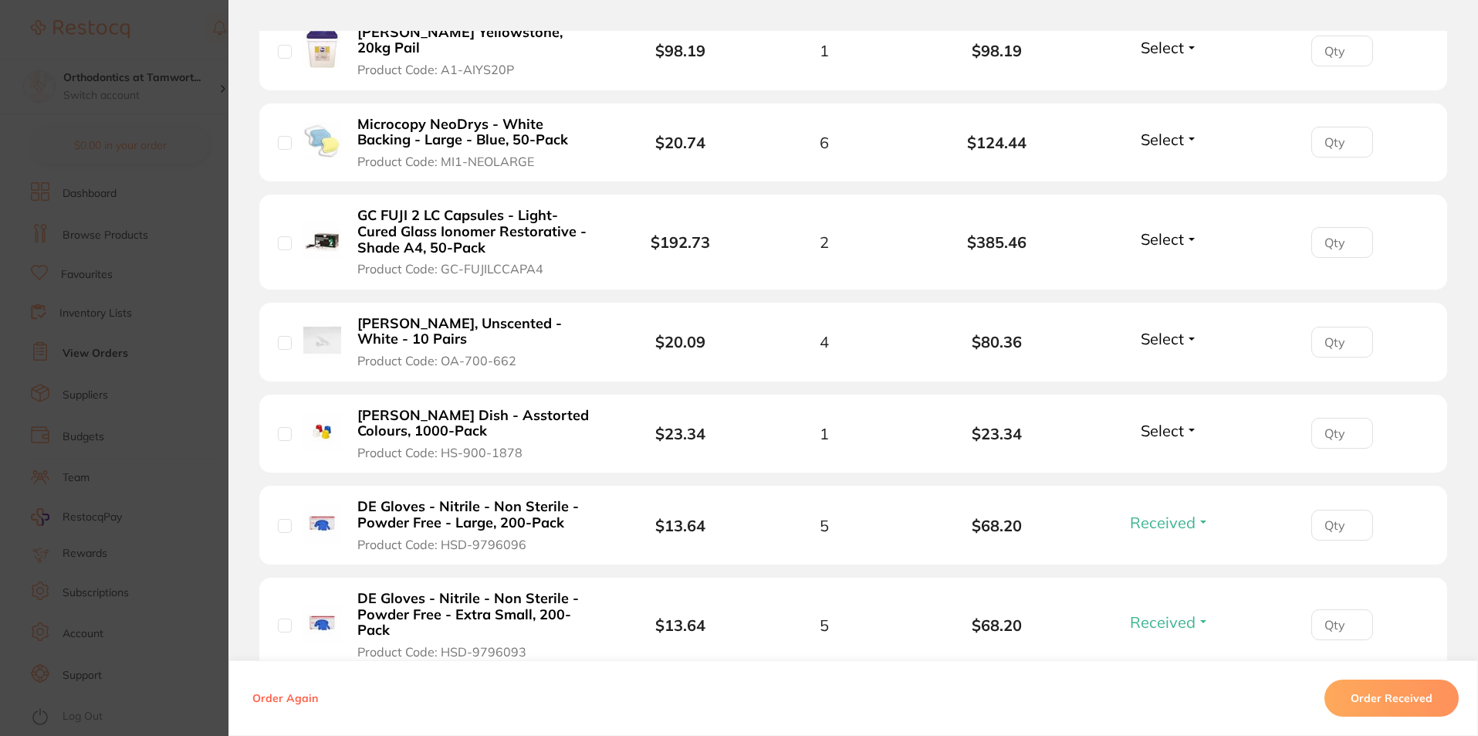
click at [1164, 421] on span "Select" at bounding box center [1162, 430] width 43 height 19
click at [1164, 458] on span "Received" at bounding box center [1169, 464] width 39 height 12
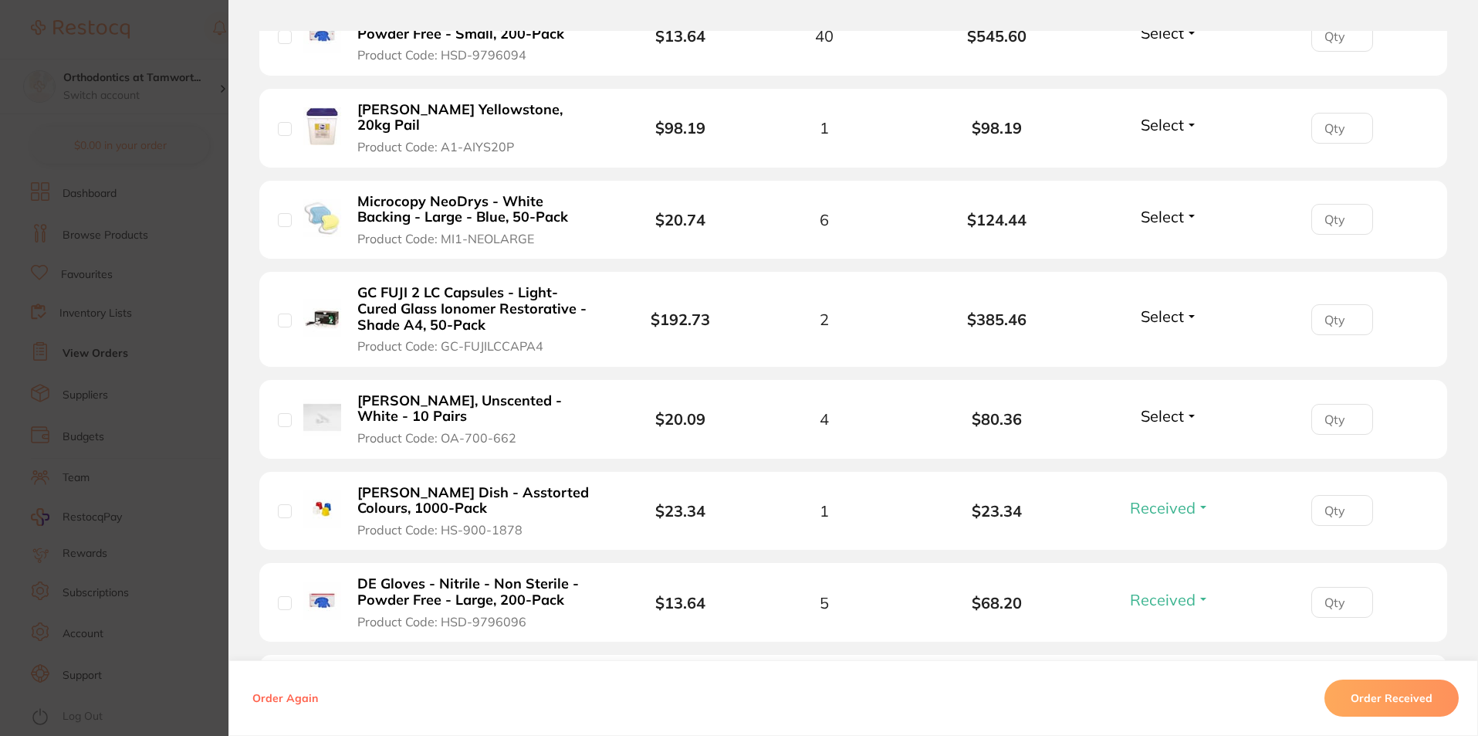
scroll to position [926, 0]
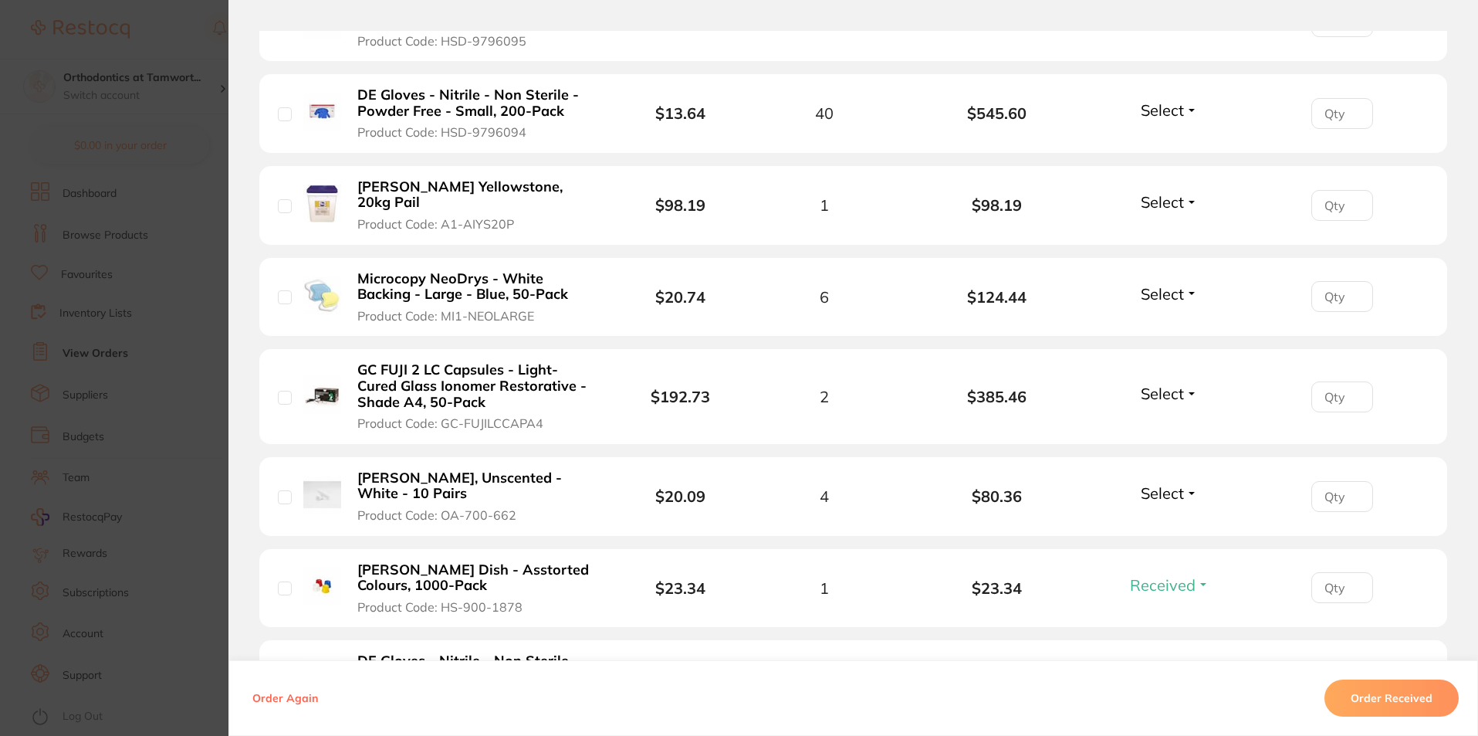
click at [1157, 286] on span "Select" at bounding box center [1162, 293] width 43 height 19
click at [1170, 321] on span "Received" at bounding box center [1169, 327] width 39 height 12
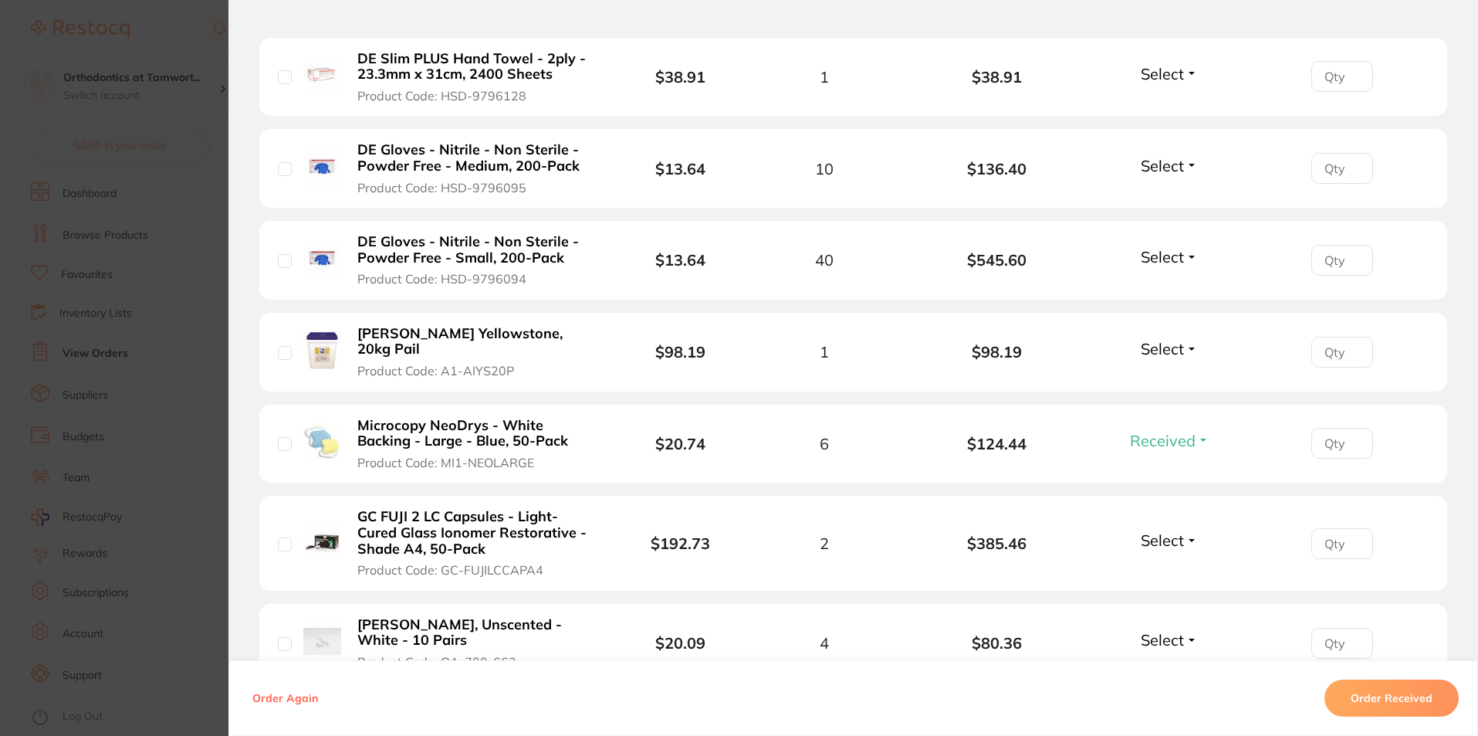
scroll to position [772, 0]
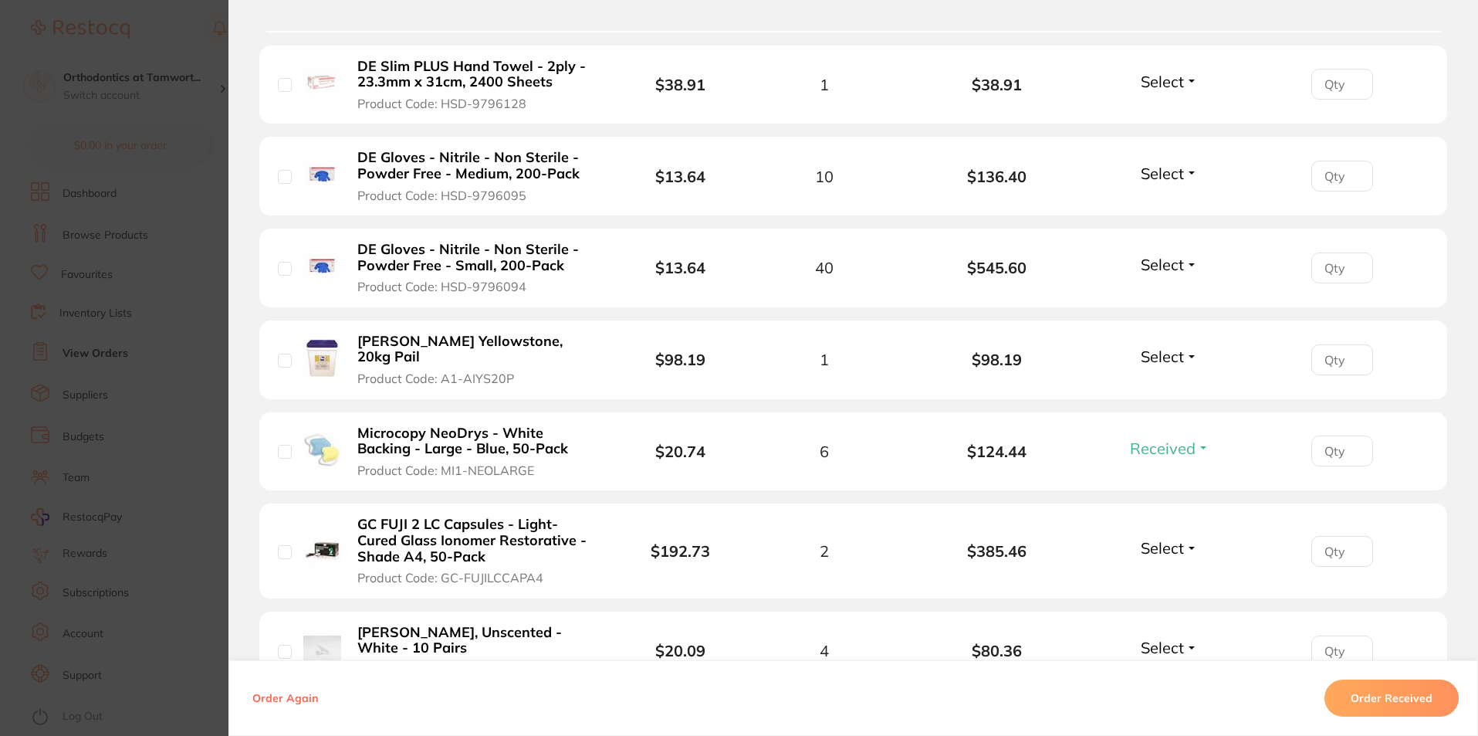
click at [1164, 347] on span "Select" at bounding box center [1162, 356] width 43 height 19
click at [1164, 386] on span "Received" at bounding box center [1169, 390] width 39 height 12
click at [1155, 271] on span "Select" at bounding box center [1162, 264] width 43 height 19
click at [1156, 270] on span "Select" at bounding box center [1162, 264] width 43 height 19
click at [1160, 293] on span "Received" at bounding box center [1169, 298] width 39 height 12
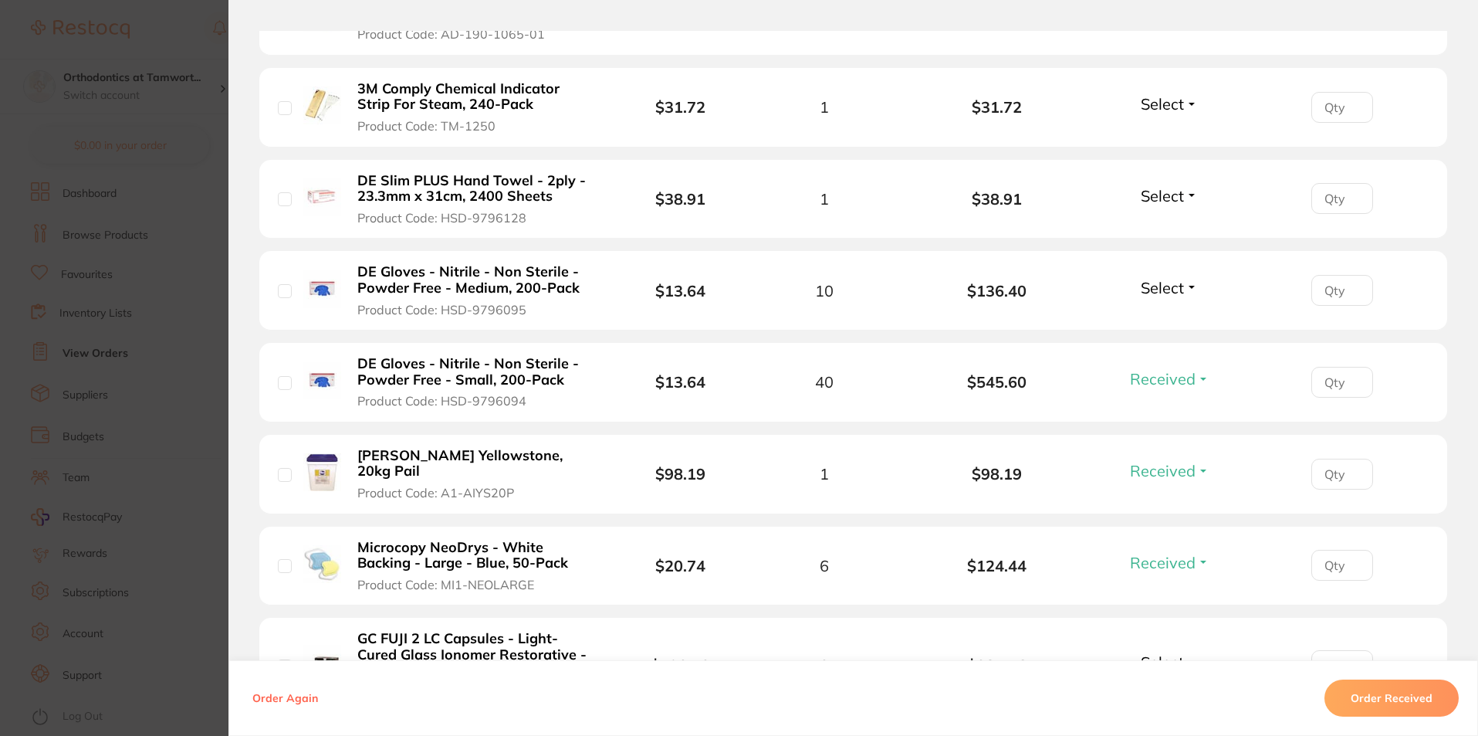
scroll to position [618, 0]
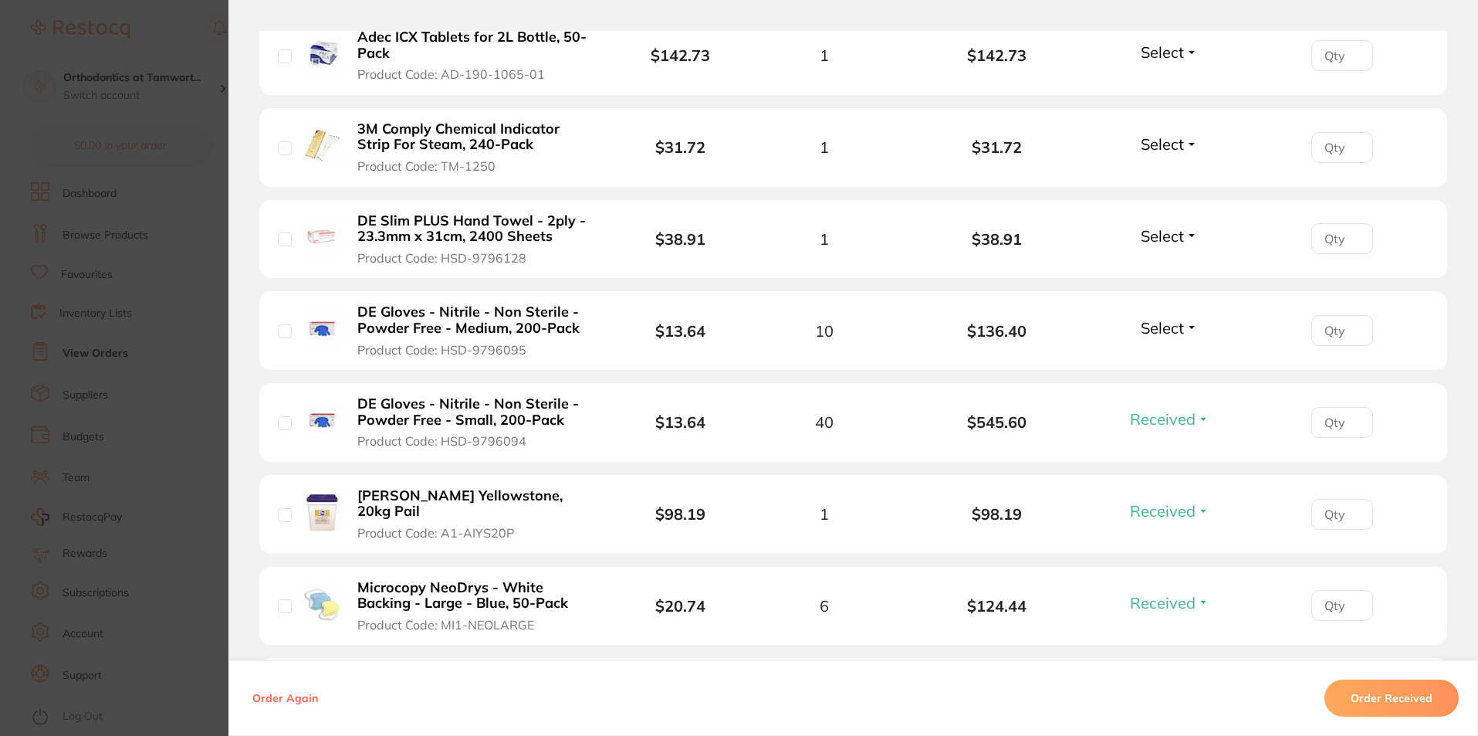
click at [1163, 323] on span "Select" at bounding box center [1162, 327] width 43 height 19
click at [1163, 356] on span "Received" at bounding box center [1169, 361] width 39 height 12
click at [1164, 231] on span "Select" at bounding box center [1162, 235] width 43 height 19
click at [1162, 266] on span "Received" at bounding box center [1169, 269] width 39 height 12
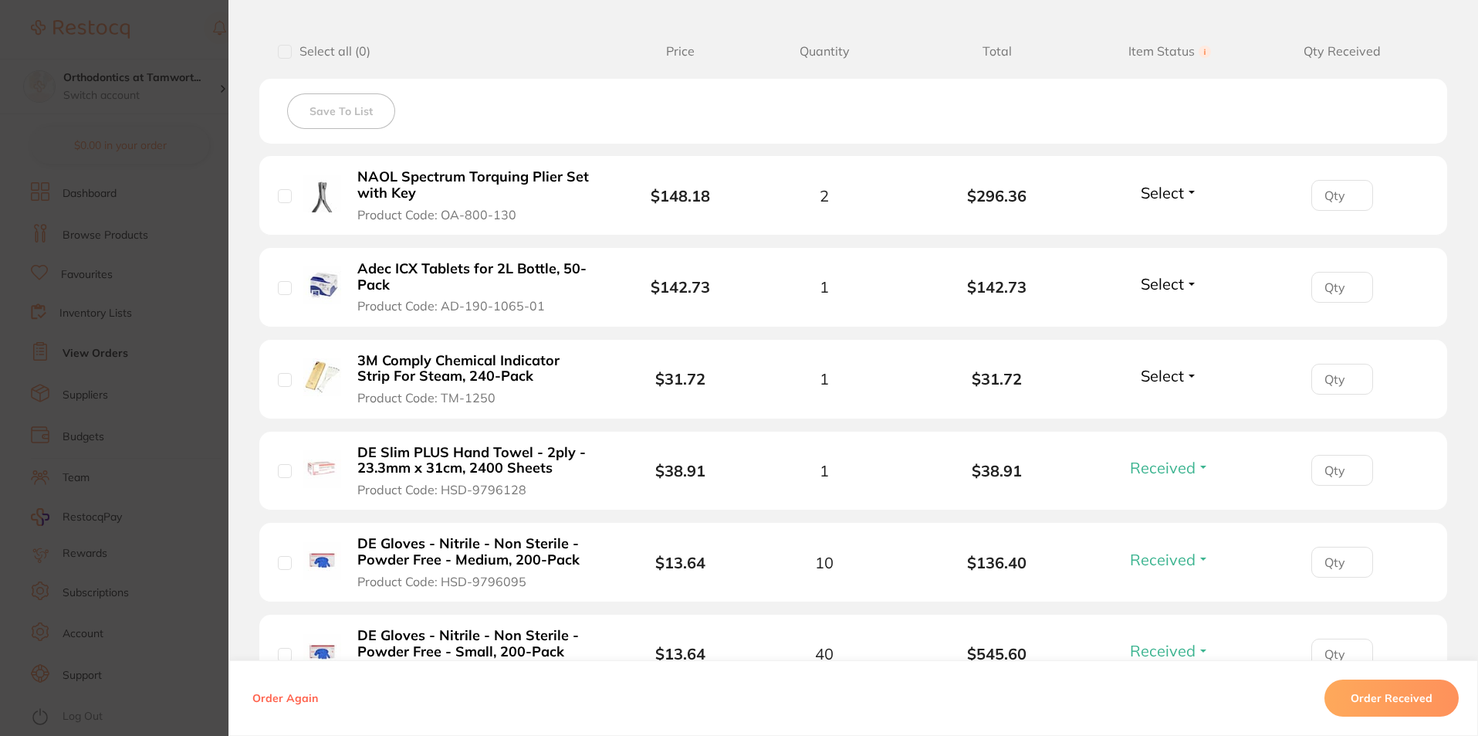
click at [1167, 373] on span "Select" at bounding box center [1162, 375] width 43 height 19
click at [1169, 404] on span "Received" at bounding box center [1169, 409] width 39 height 12
click at [1157, 288] on span "Select" at bounding box center [1162, 283] width 43 height 19
click at [1163, 318] on span "Received" at bounding box center [1169, 317] width 39 height 12
click at [197, 283] on section "Order ID: Restocq- 88953 Order Information 12 Received Accepted Order Order Dat…" at bounding box center [739, 368] width 1478 height 736
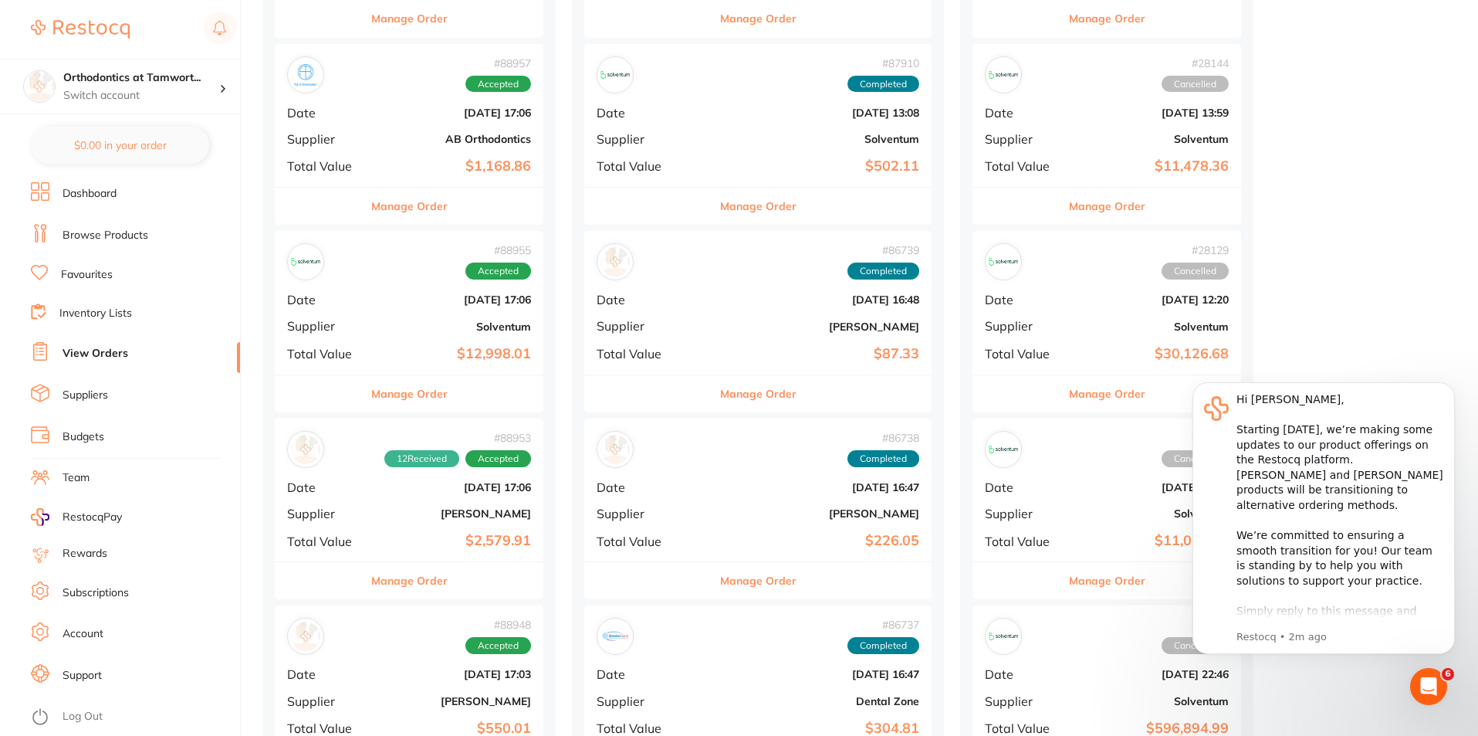
scroll to position [540, 0]
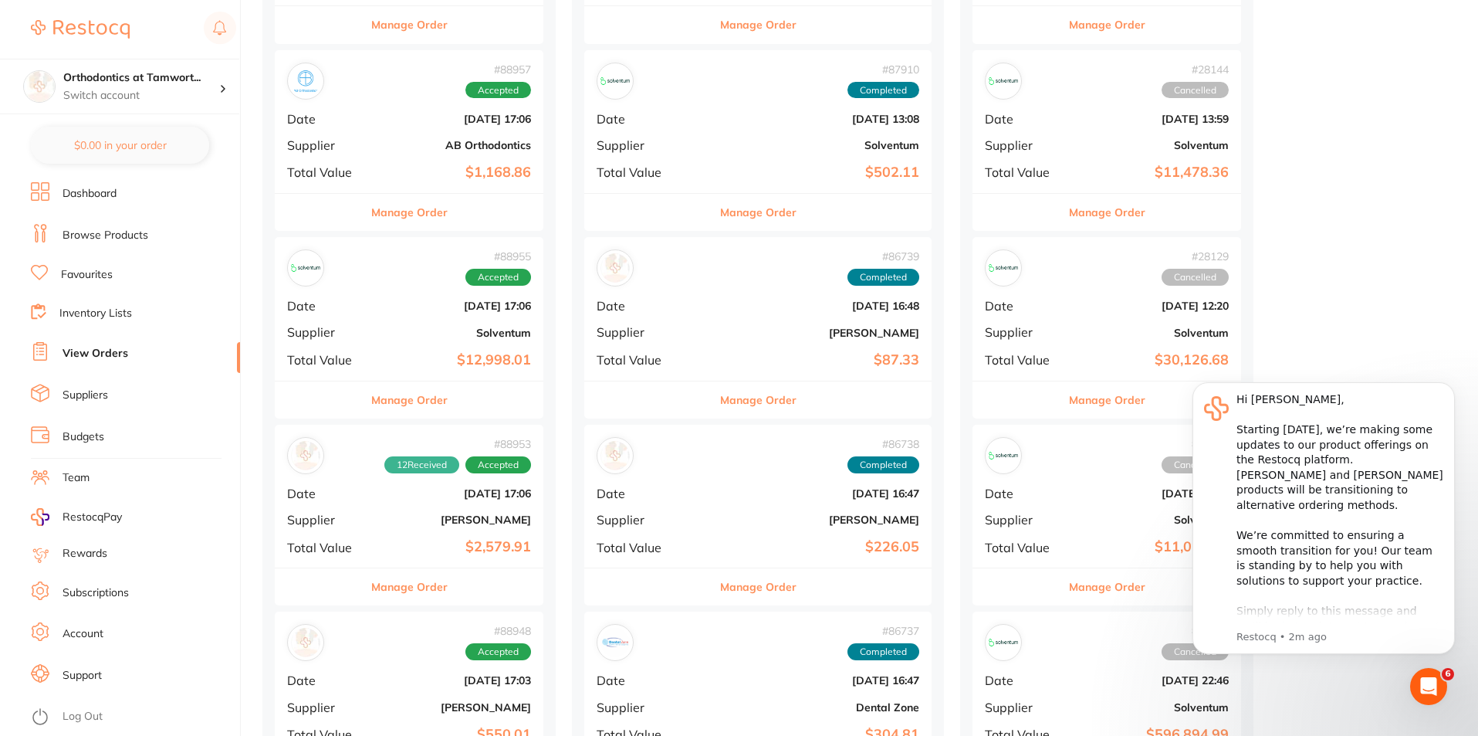
click at [413, 400] on button "Manage Order" at bounding box center [409, 399] width 76 height 37
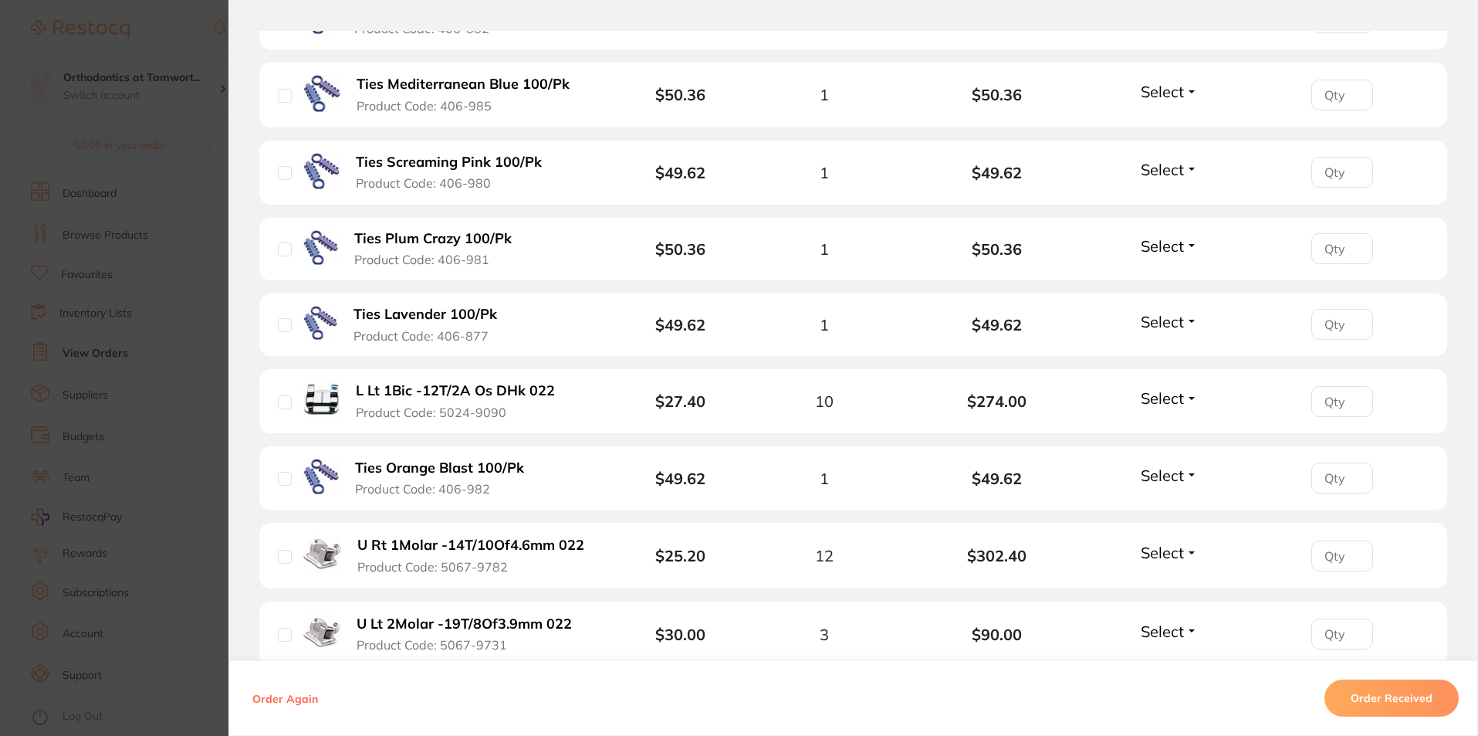
scroll to position [1290, 0]
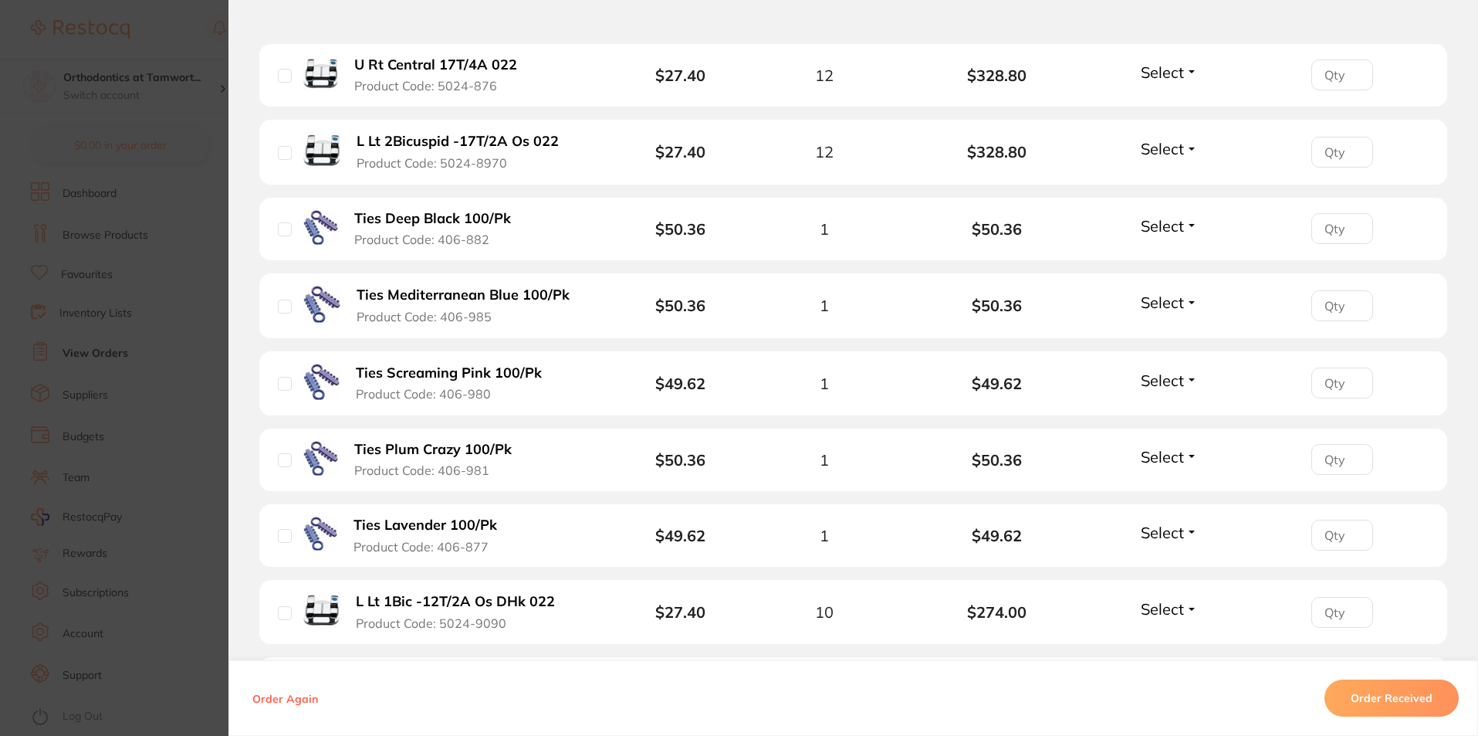
click at [155, 376] on section "Order ID: Restocq- 88955 Order Information Accepted Order Order Date [DATE] 17:…" at bounding box center [739, 368] width 1478 height 736
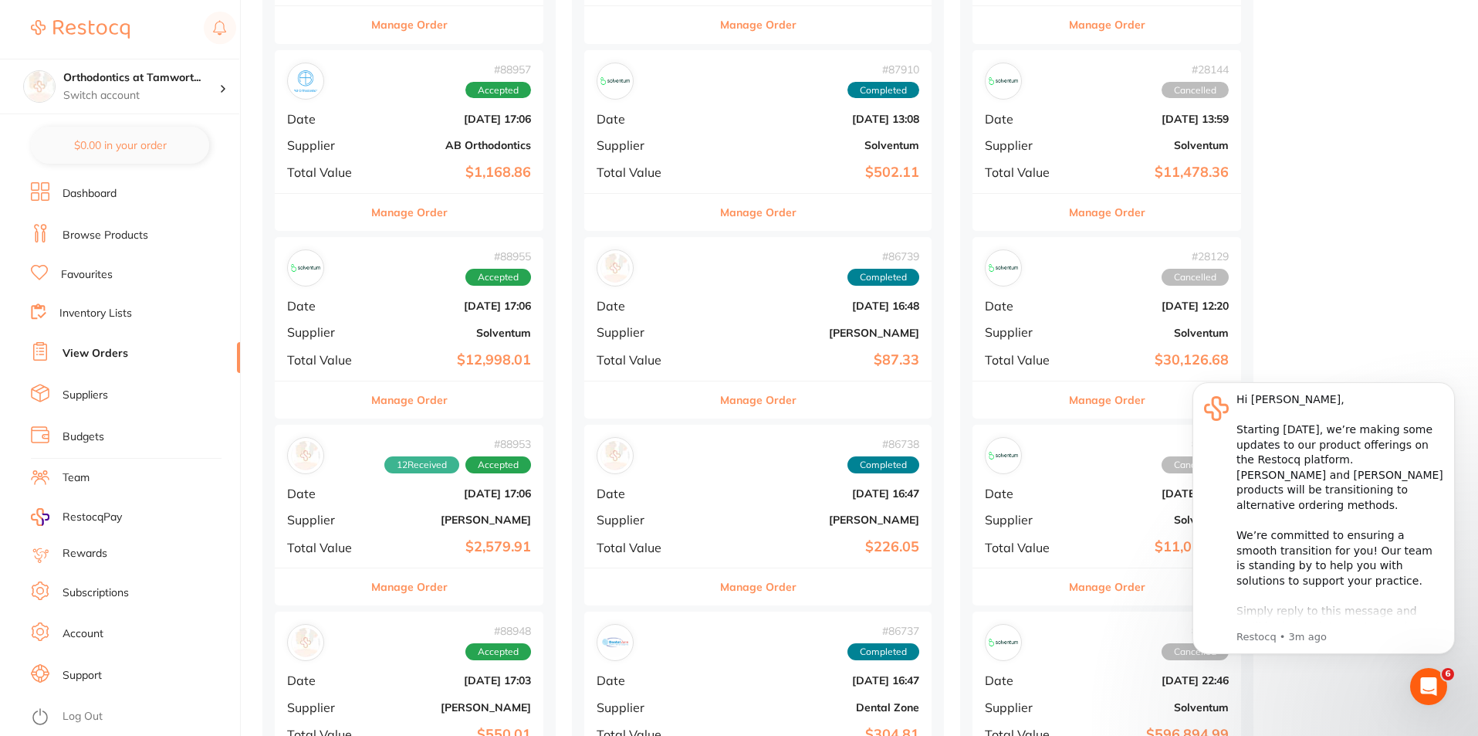
click at [422, 211] on button "Manage Order" at bounding box center [409, 212] width 76 height 37
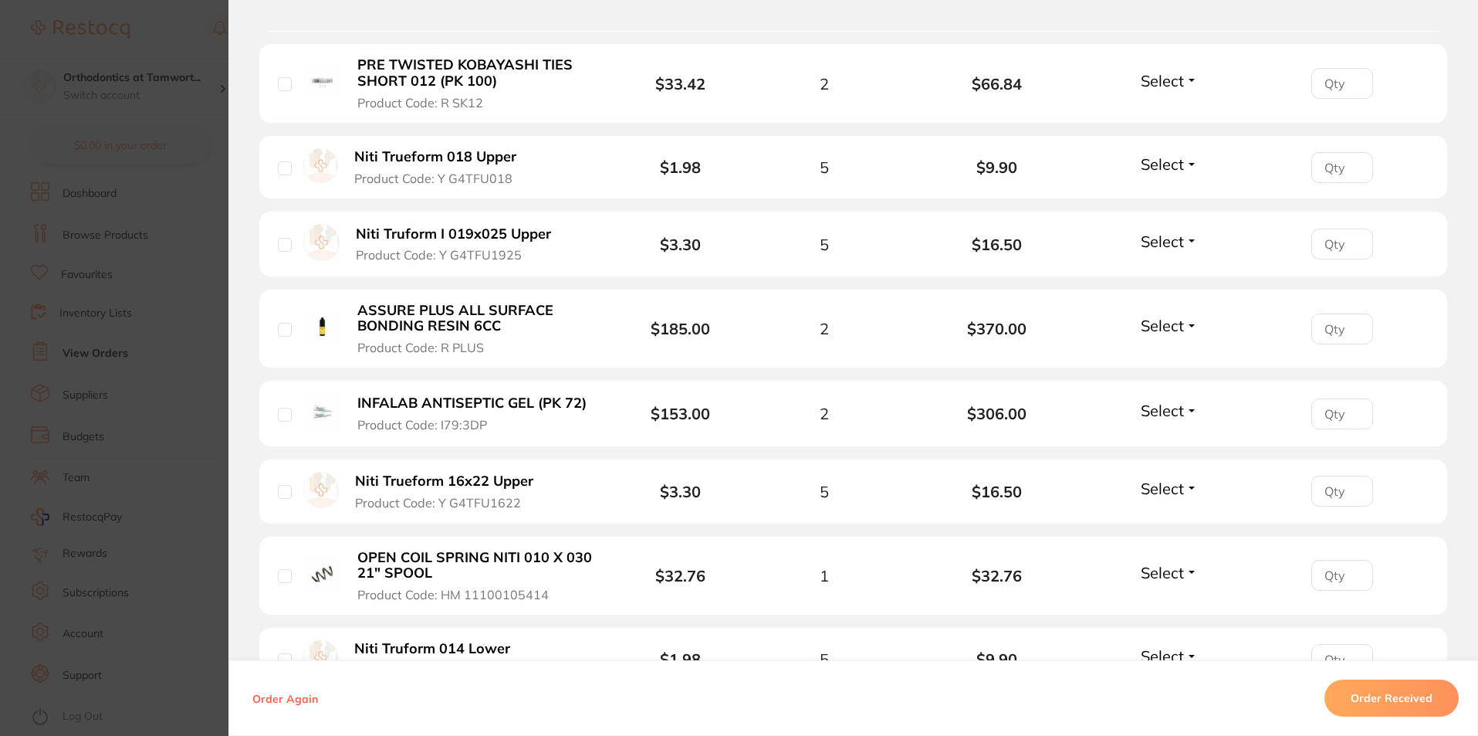
scroll to position [463, 0]
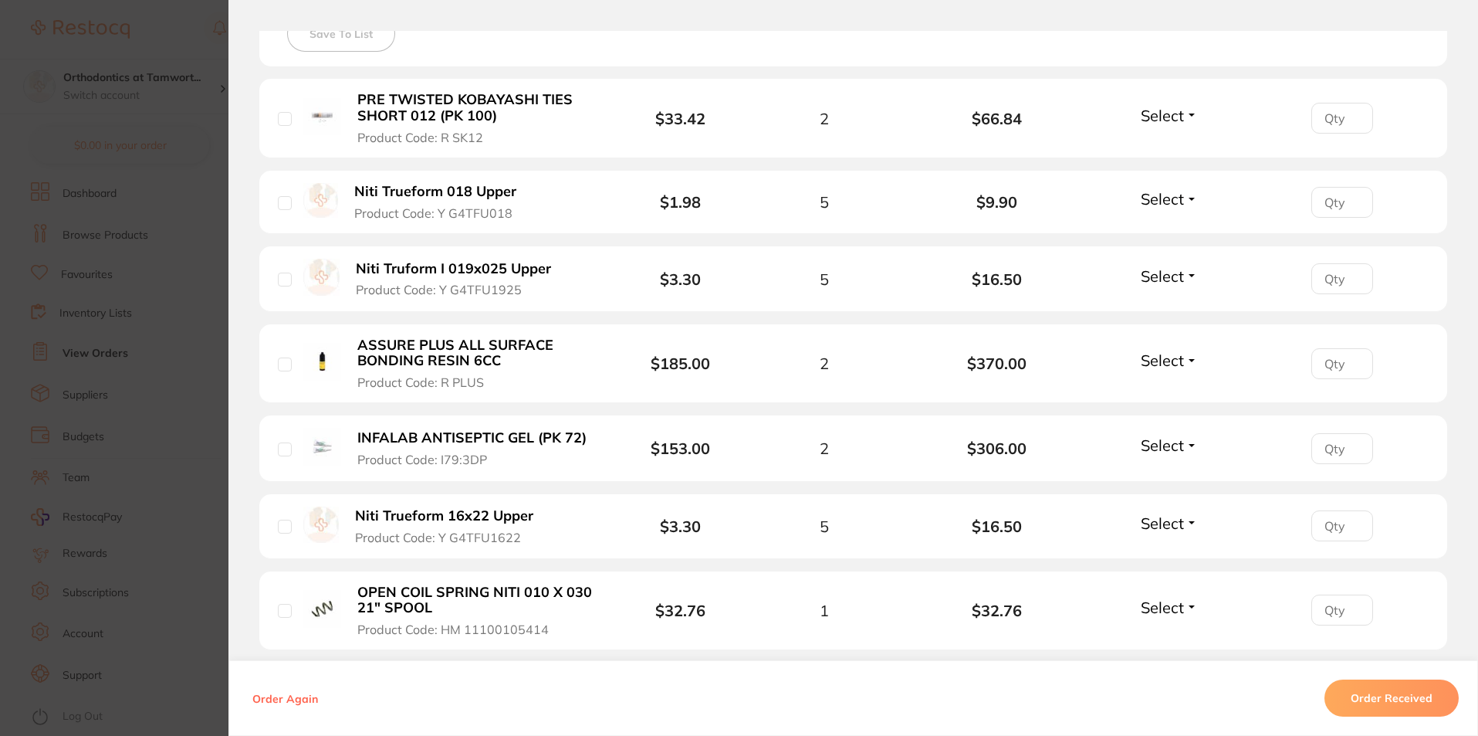
click at [1143, 449] on span "Select" at bounding box center [1162, 444] width 43 height 19
click at [1153, 478] on span "Received" at bounding box center [1169, 478] width 39 height 12
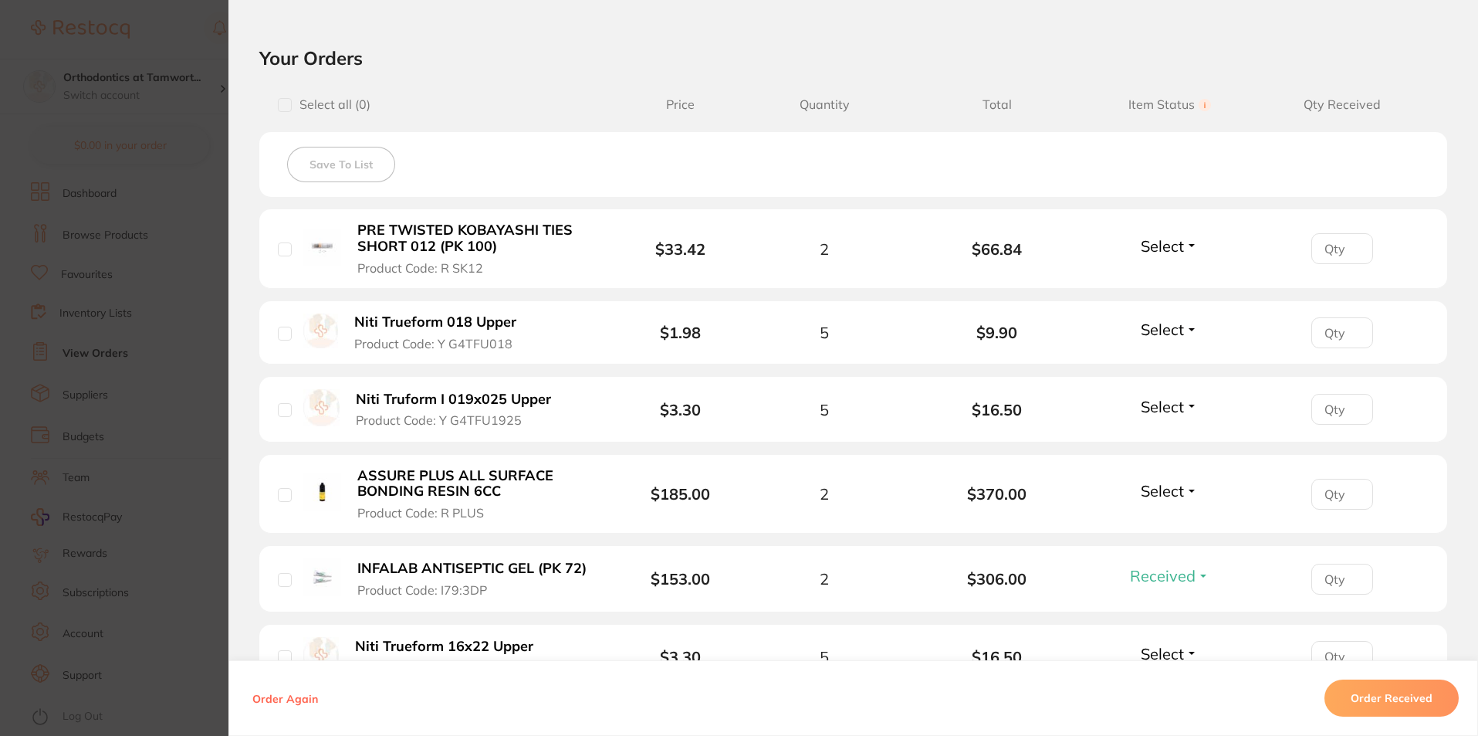
scroll to position [309, 0]
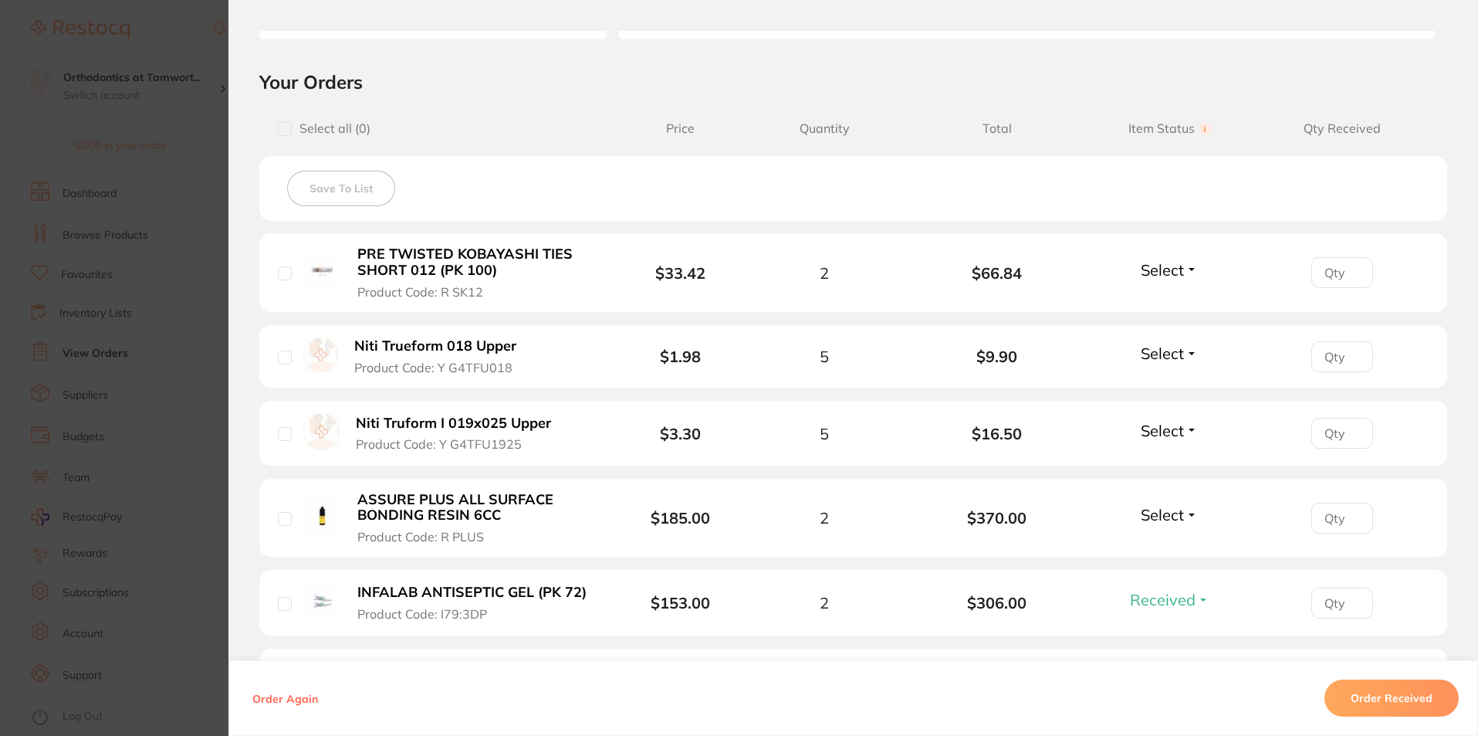
click at [1150, 271] on span "Select" at bounding box center [1162, 269] width 43 height 19
click at [1153, 301] on span "Received" at bounding box center [1169, 303] width 39 height 12
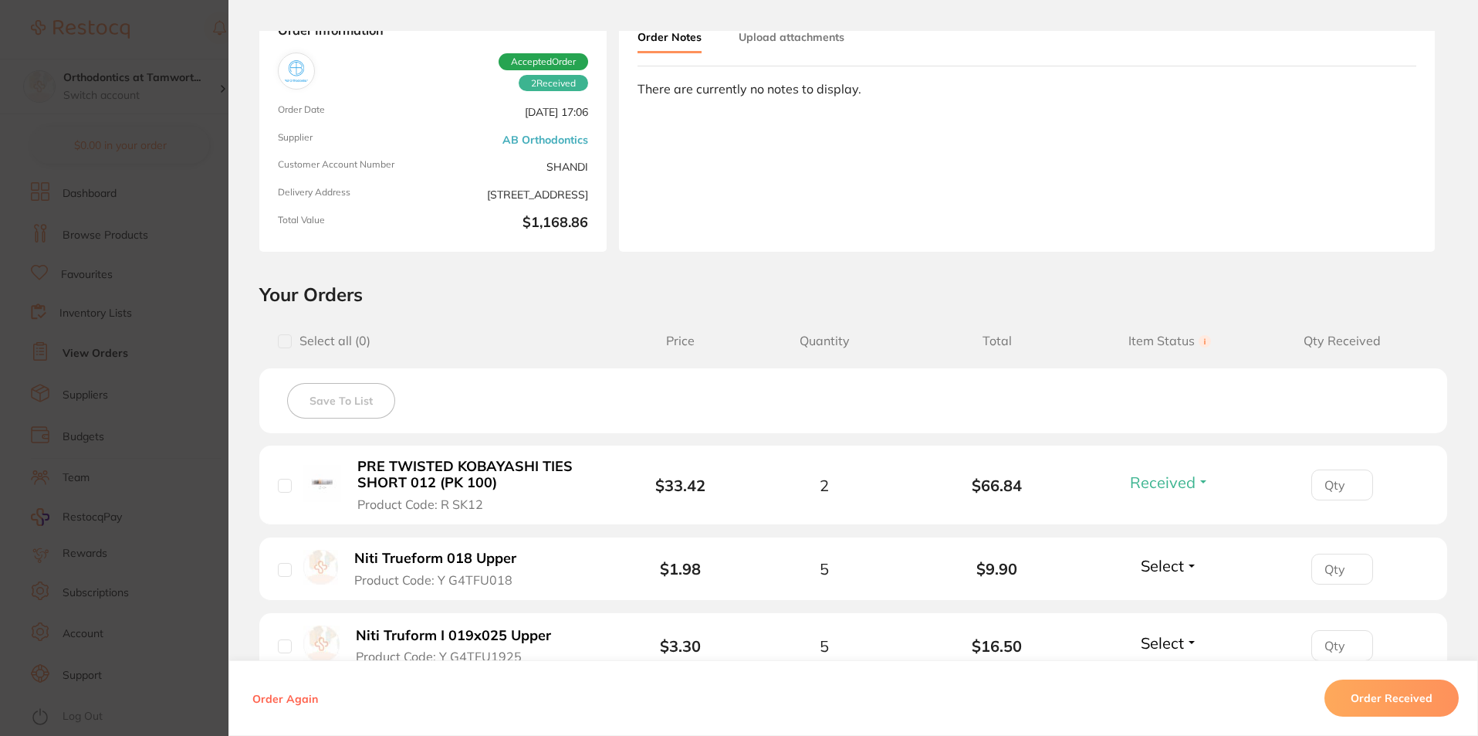
scroll to position [0, 0]
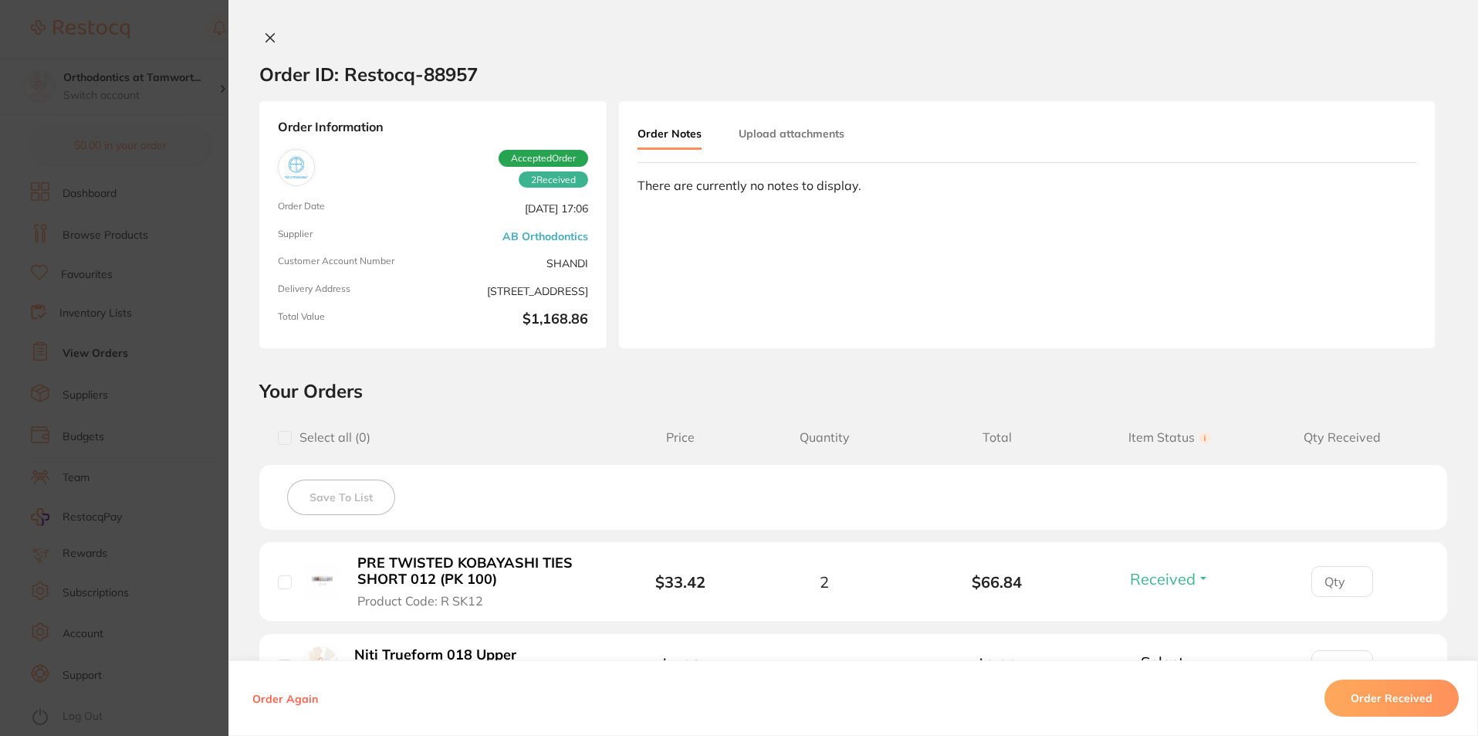
click at [219, 378] on section "Order ID: Restocq- 88957 Order Information 2 Received Accepted Order Order Date…" at bounding box center [739, 368] width 1478 height 736
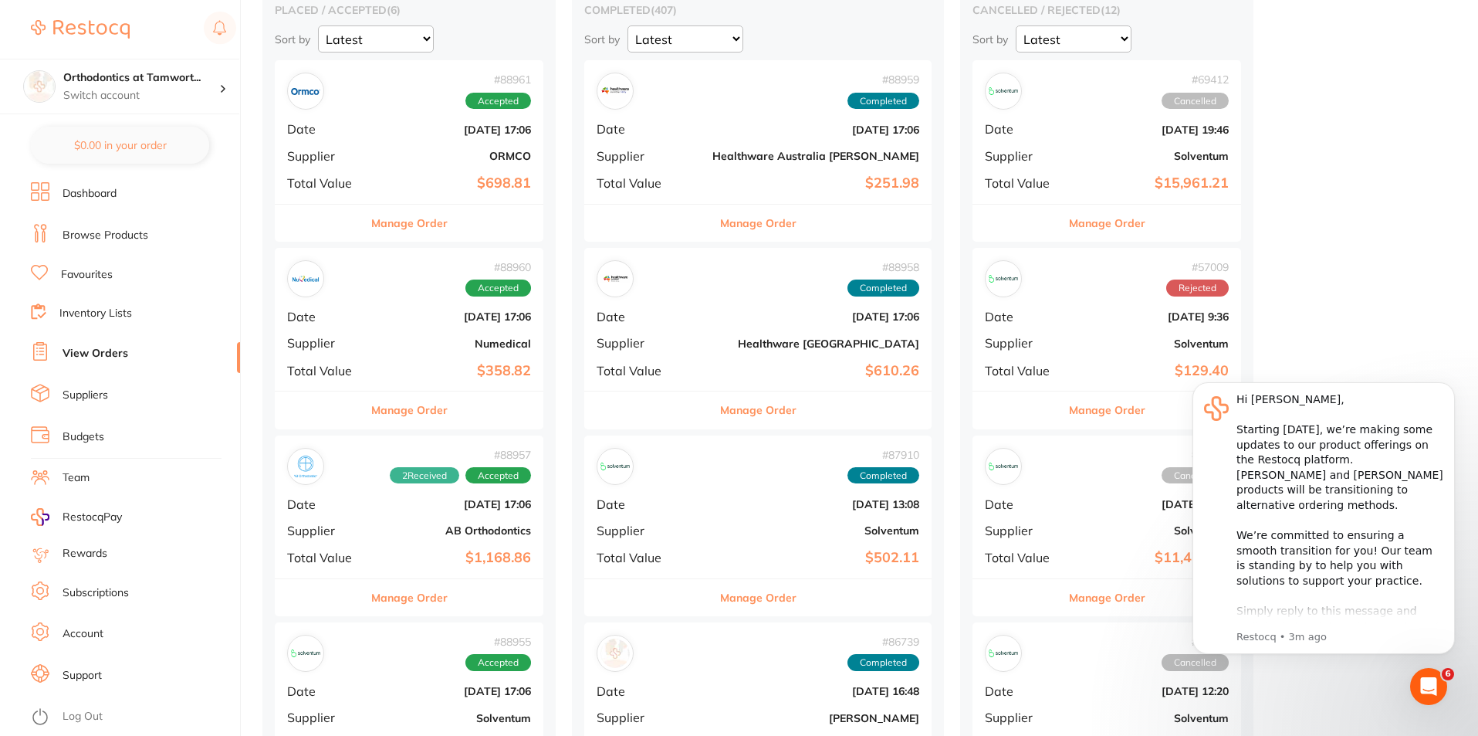
scroll to position [154, 0]
click at [425, 405] on button "Manage Order" at bounding box center [409, 410] width 76 height 37
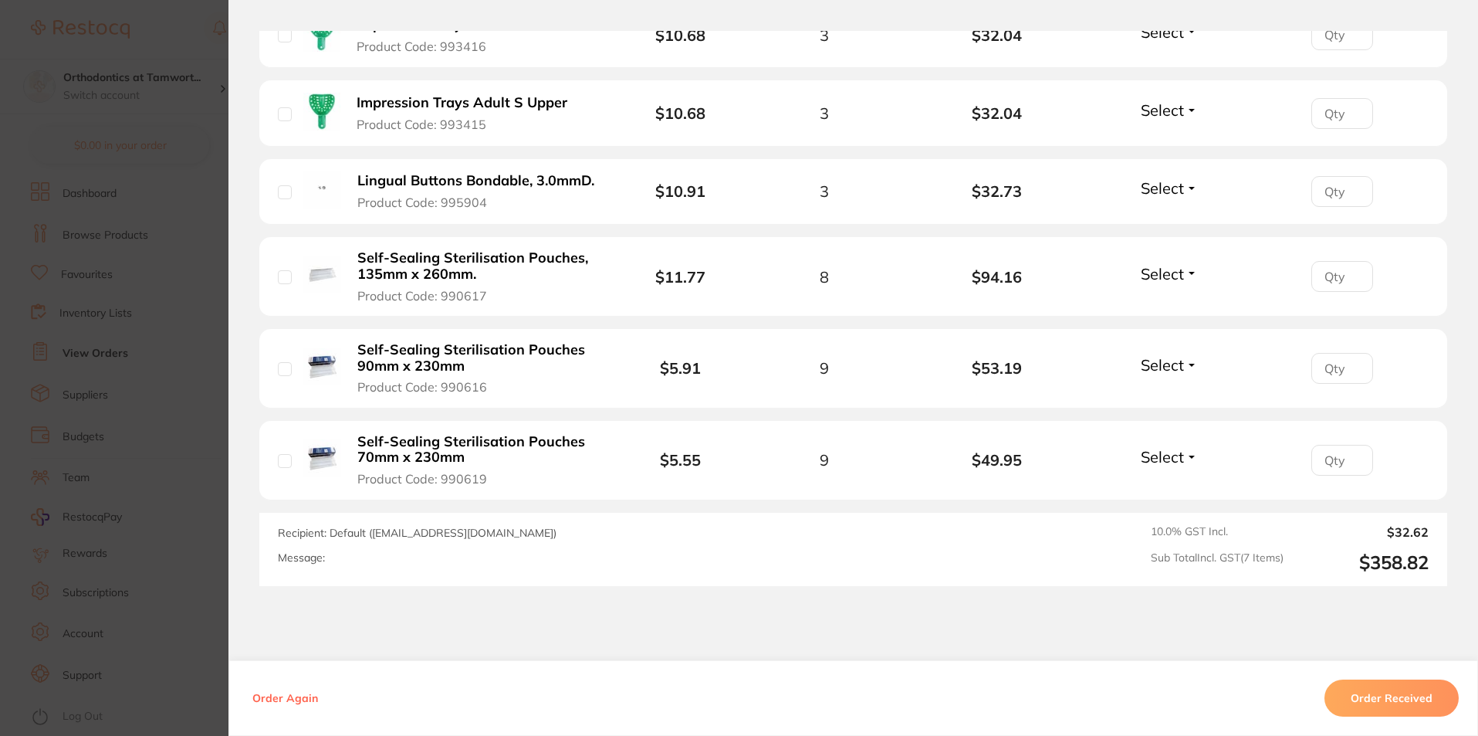
scroll to position [463, 0]
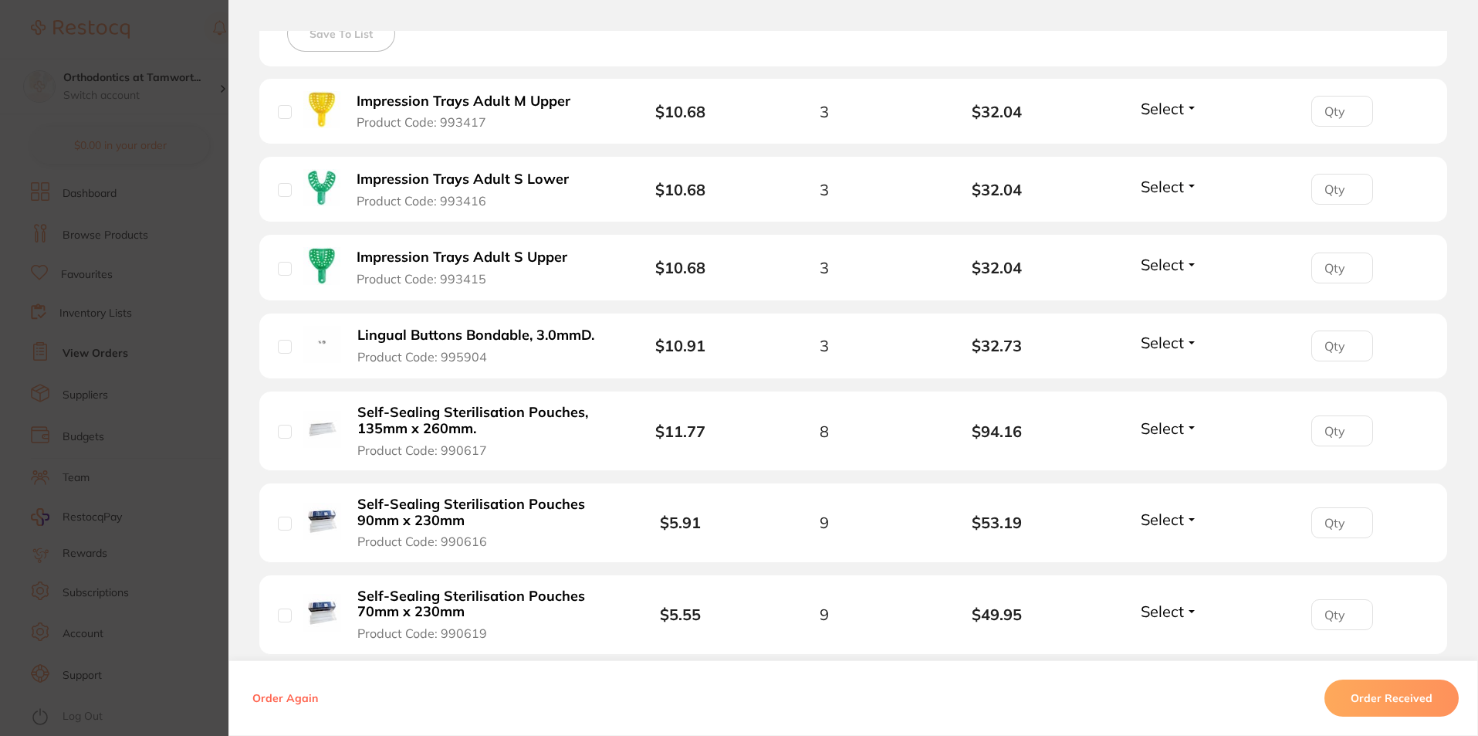
click at [144, 528] on section "Order ID: Restocq- 88960 Order Information Accepted Order Order Date [DATE] 17:…" at bounding box center [739, 368] width 1478 height 736
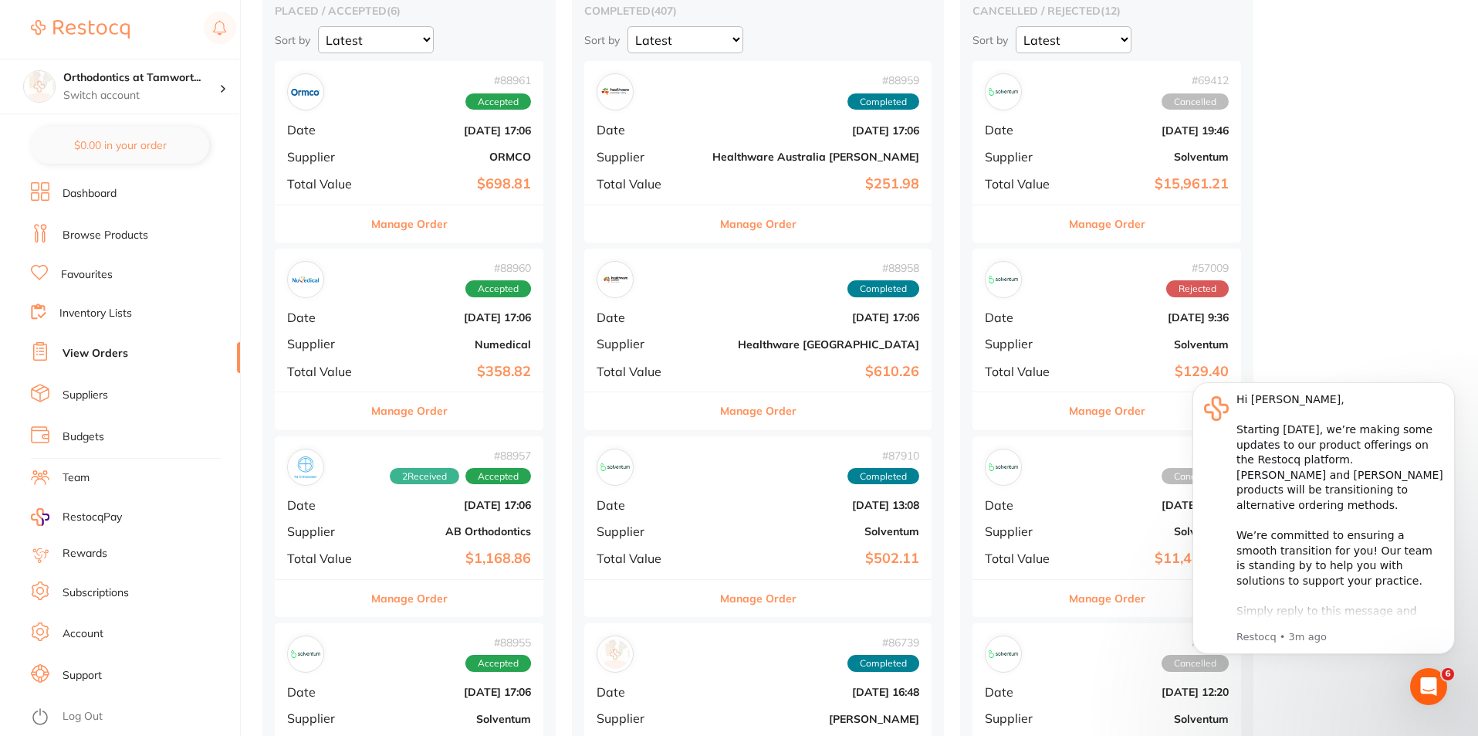
click at [400, 225] on button "Manage Order" at bounding box center [409, 223] width 76 height 37
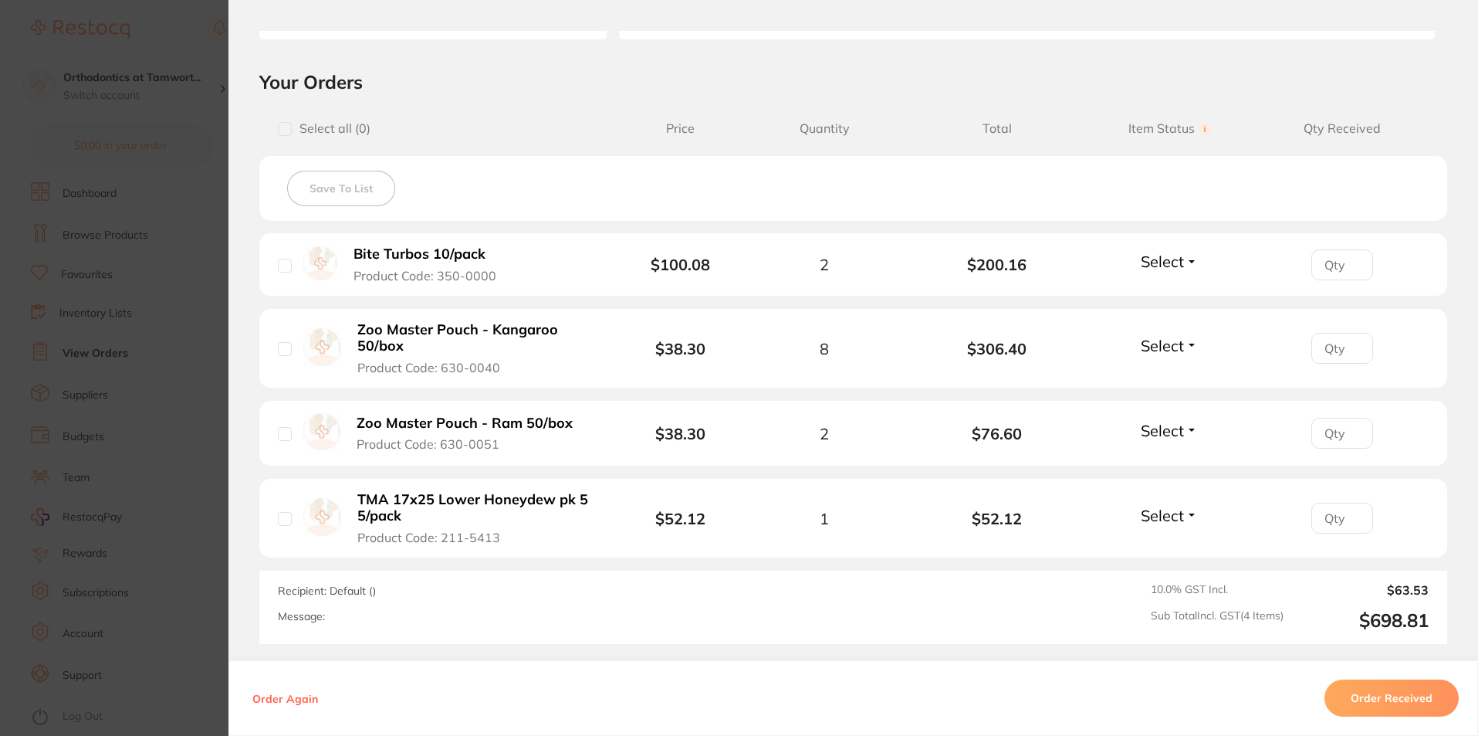
click at [165, 361] on section "Order ID: Restocq- 88961 Order Information Accepted Order Order Date [DATE] 17:…" at bounding box center [739, 368] width 1478 height 736
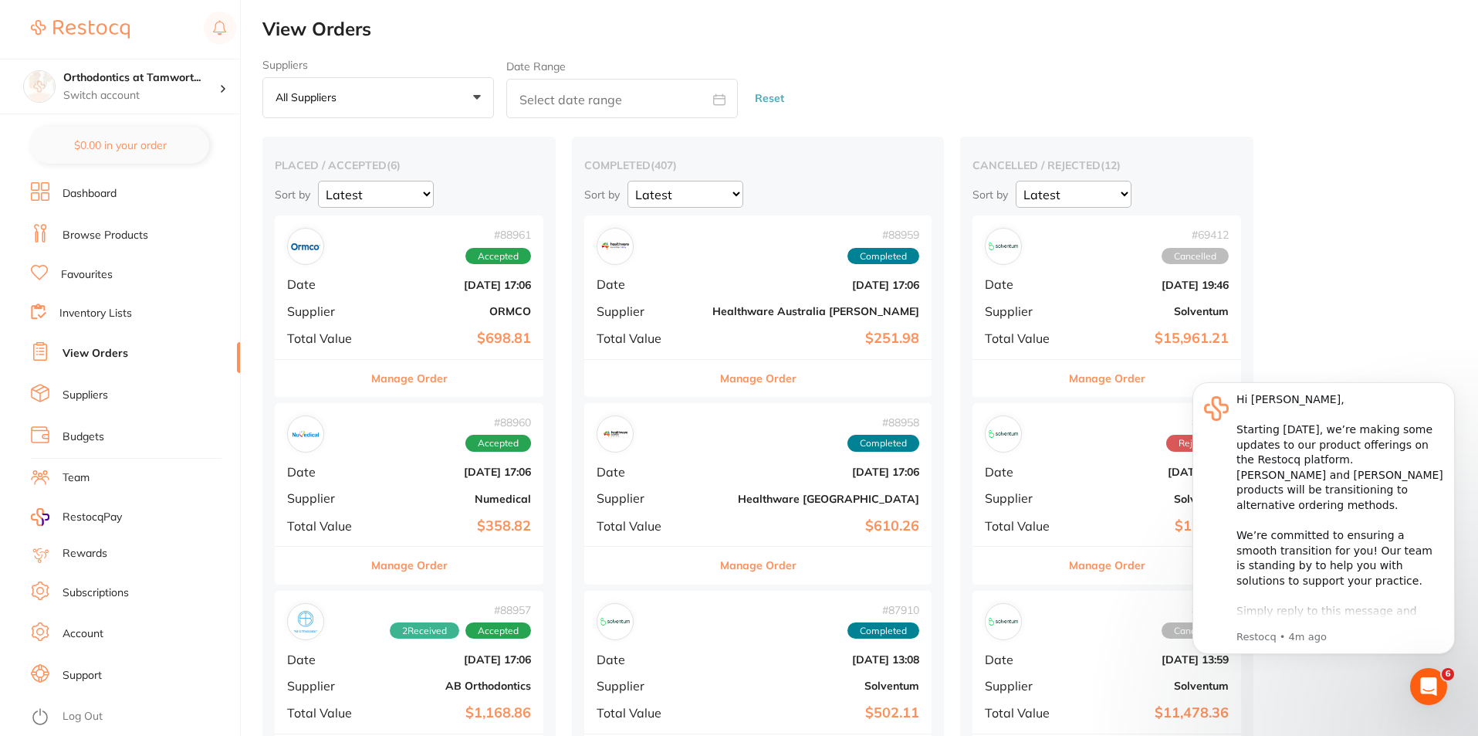
scroll to position [77, 0]
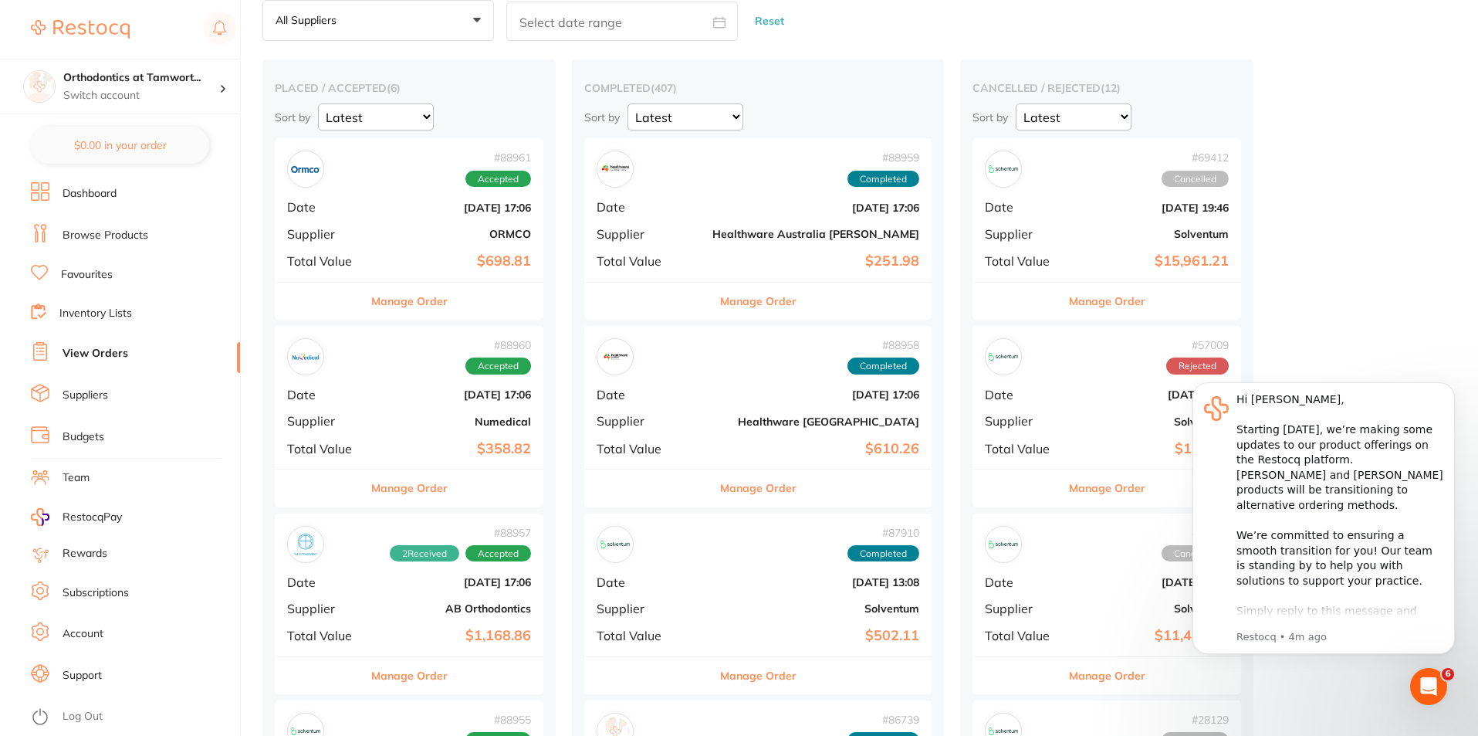
click at [414, 304] on button "Manage Order" at bounding box center [409, 301] width 76 height 37
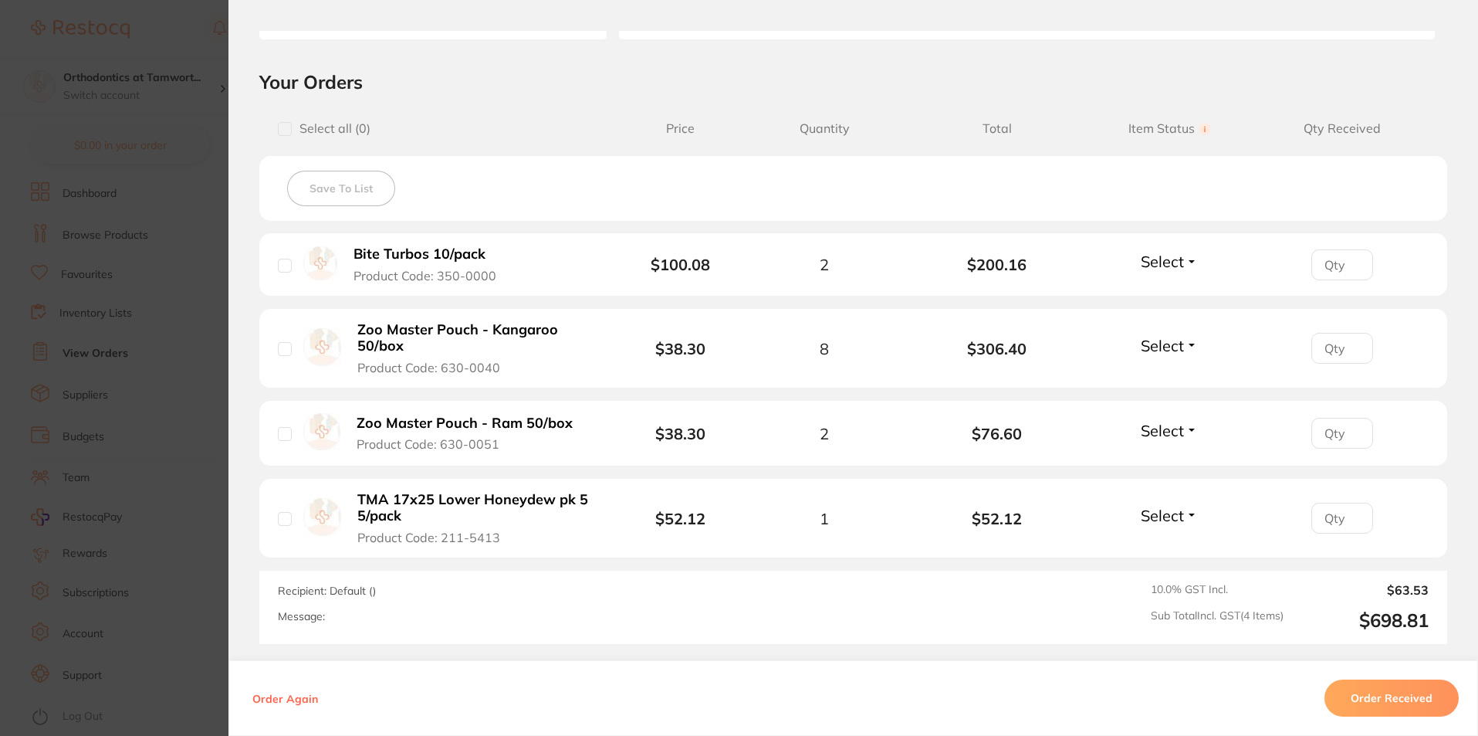
click at [181, 288] on section "Order ID: Restocq- 88961 Order Information Accepted Order Order Date [DATE] 17:…" at bounding box center [739, 368] width 1478 height 736
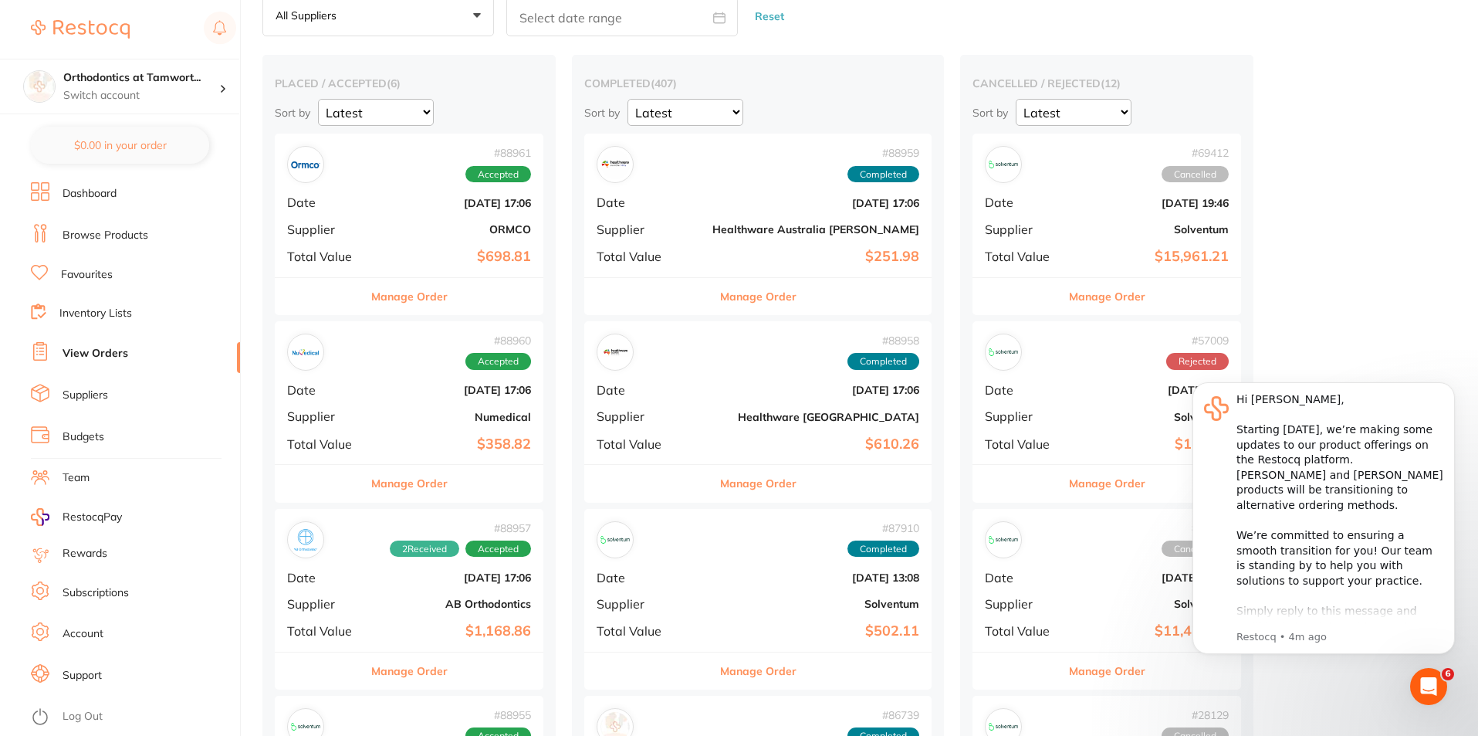
scroll to position [77, 0]
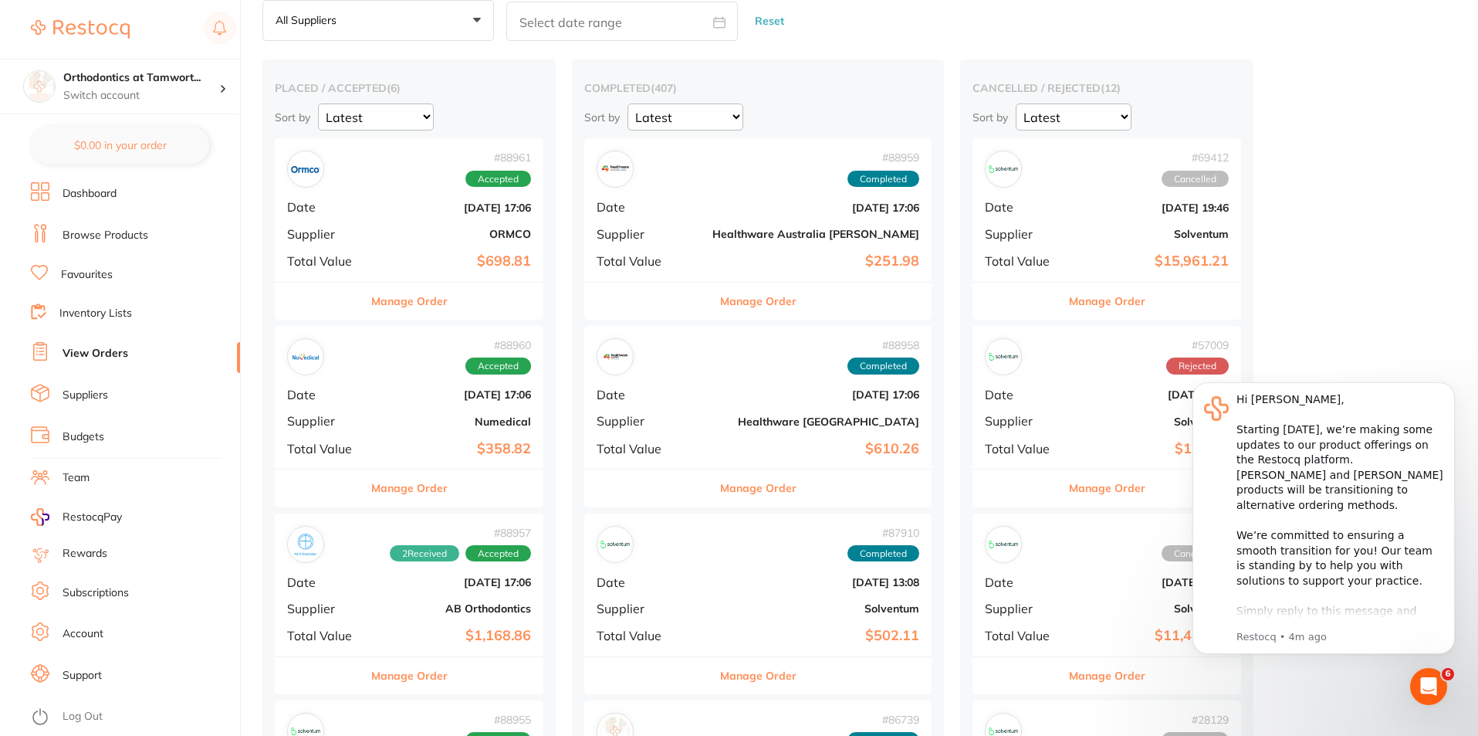
click at [404, 305] on button "Manage Order" at bounding box center [409, 301] width 76 height 37
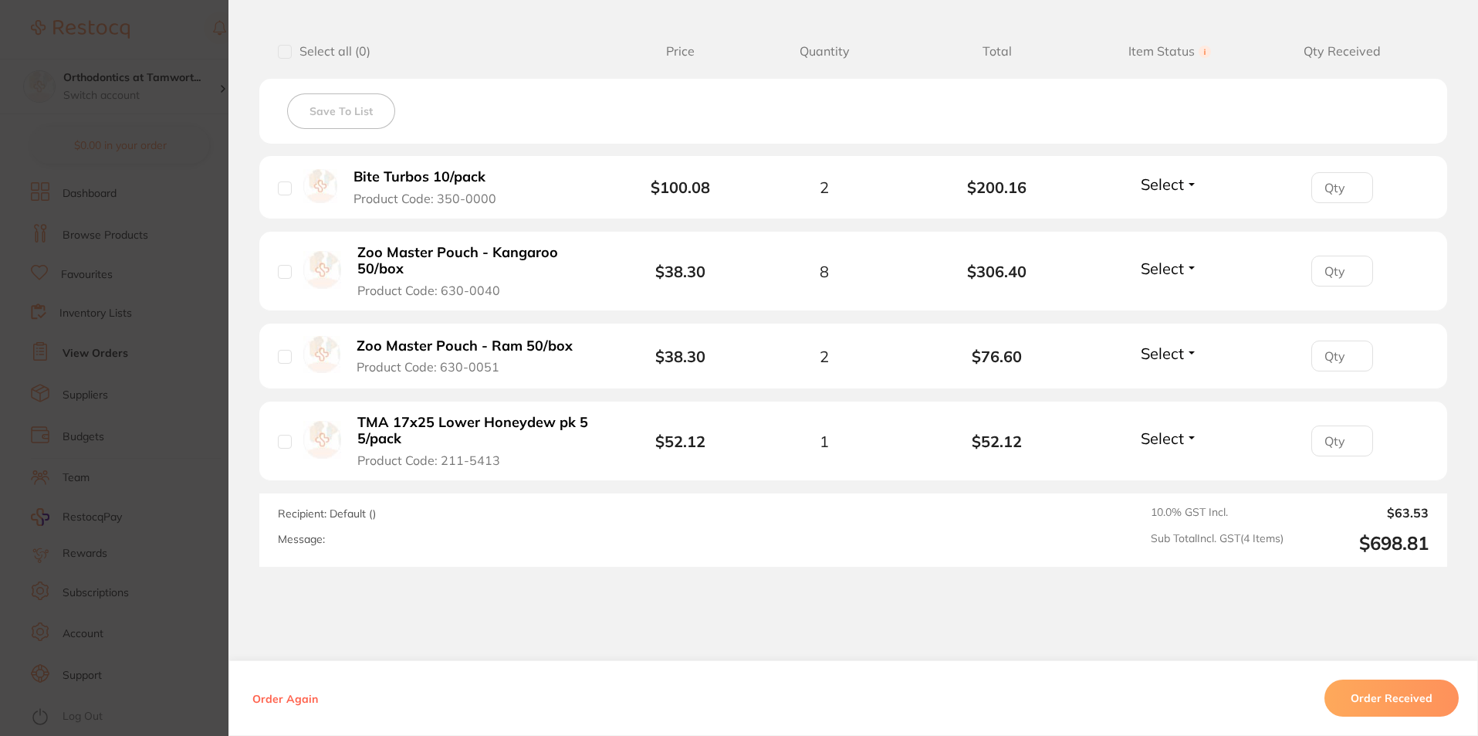
click at [205, 466] on section "Order ID: Restocq- 88961 Order Information Accepted Order Order Date [DATE] 17:…" at bounding box center [739, 368] width 1478 height 736
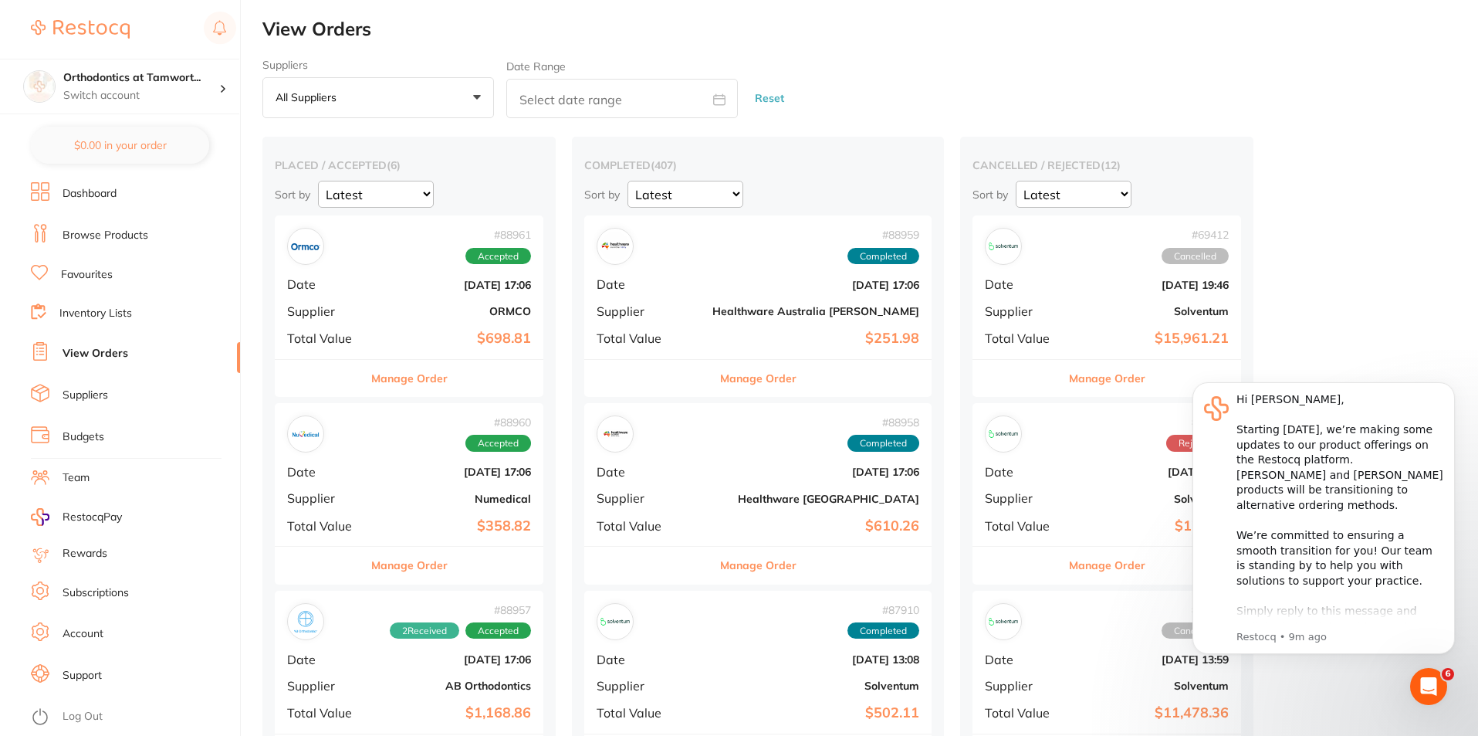
click at [76, 17] on link at bounding box center [80, 30] width 99 height 36
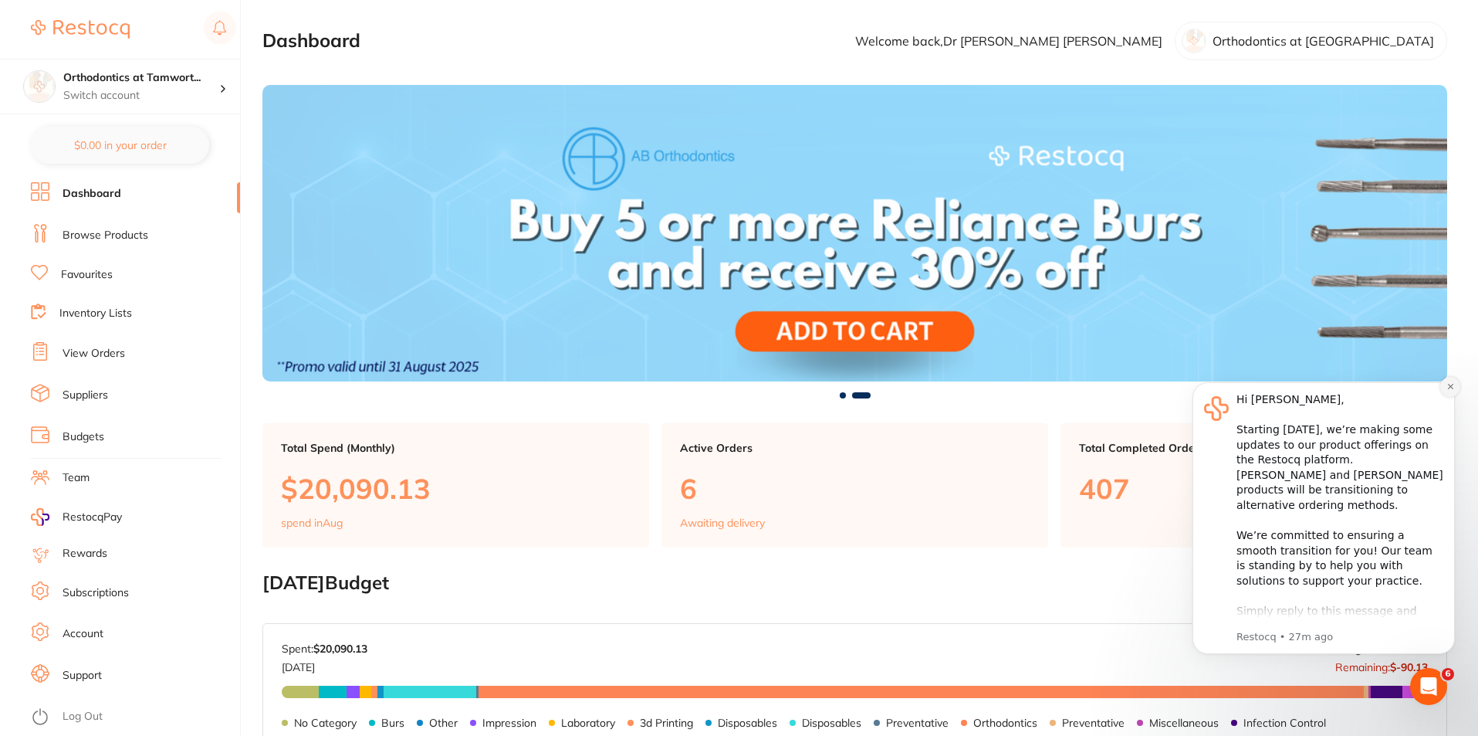
click at [1453, 384] on icon "Dismiss notification" at bounding box center [1450, 386] width 5 height 5
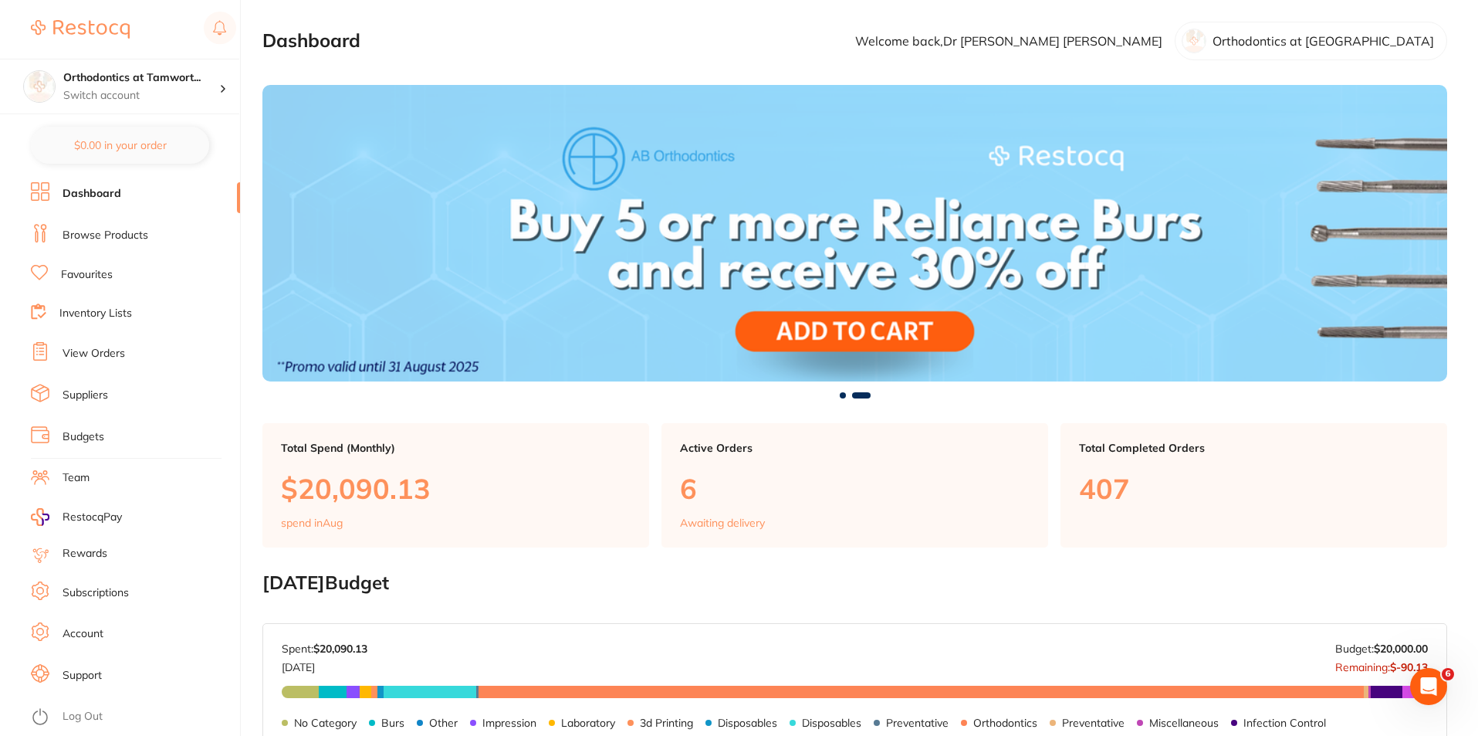
click at [373, 511] on div "Total Spend (Monthly) $20,090.13 spend in Aug" at bounding box center [455, 485] width 387 height 125
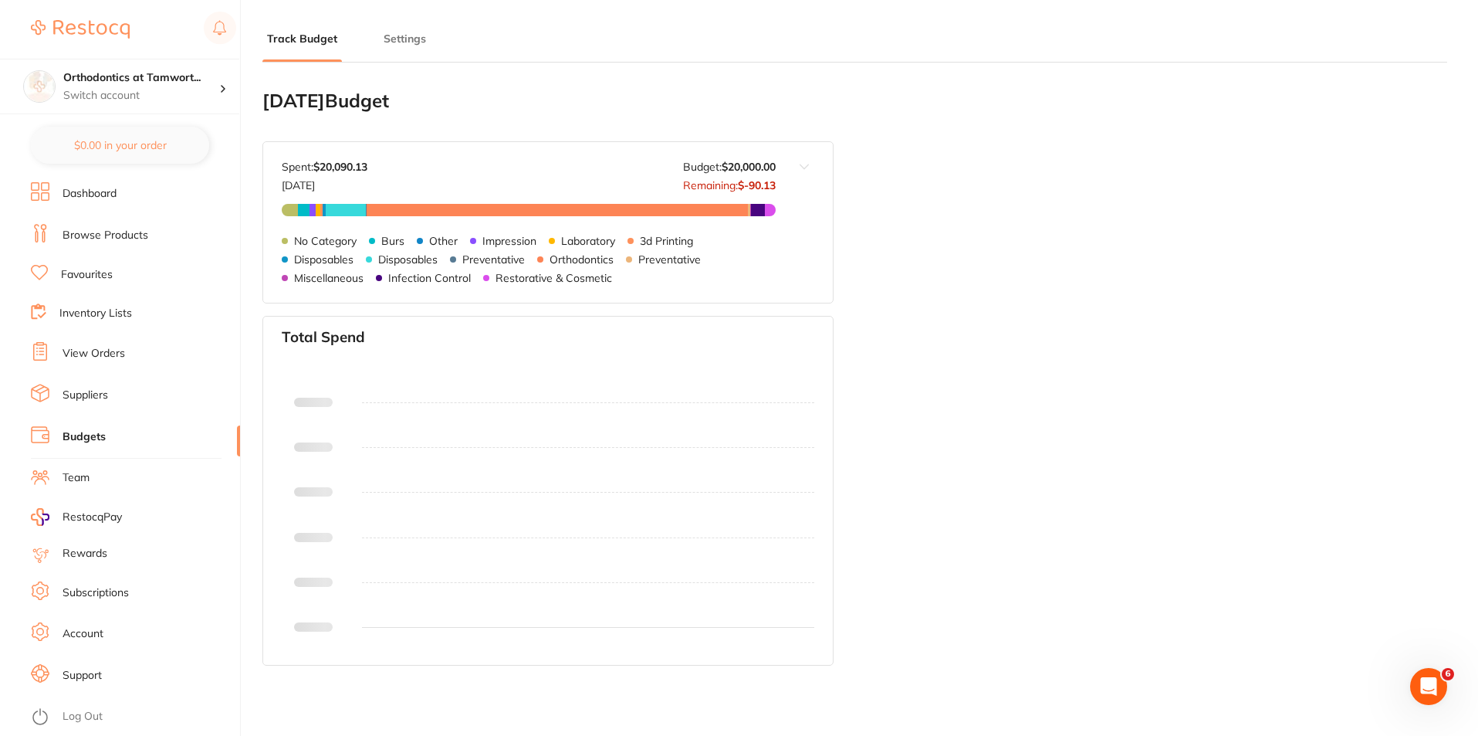
type input "20,000"
type input "5.0"
type input "20,000"
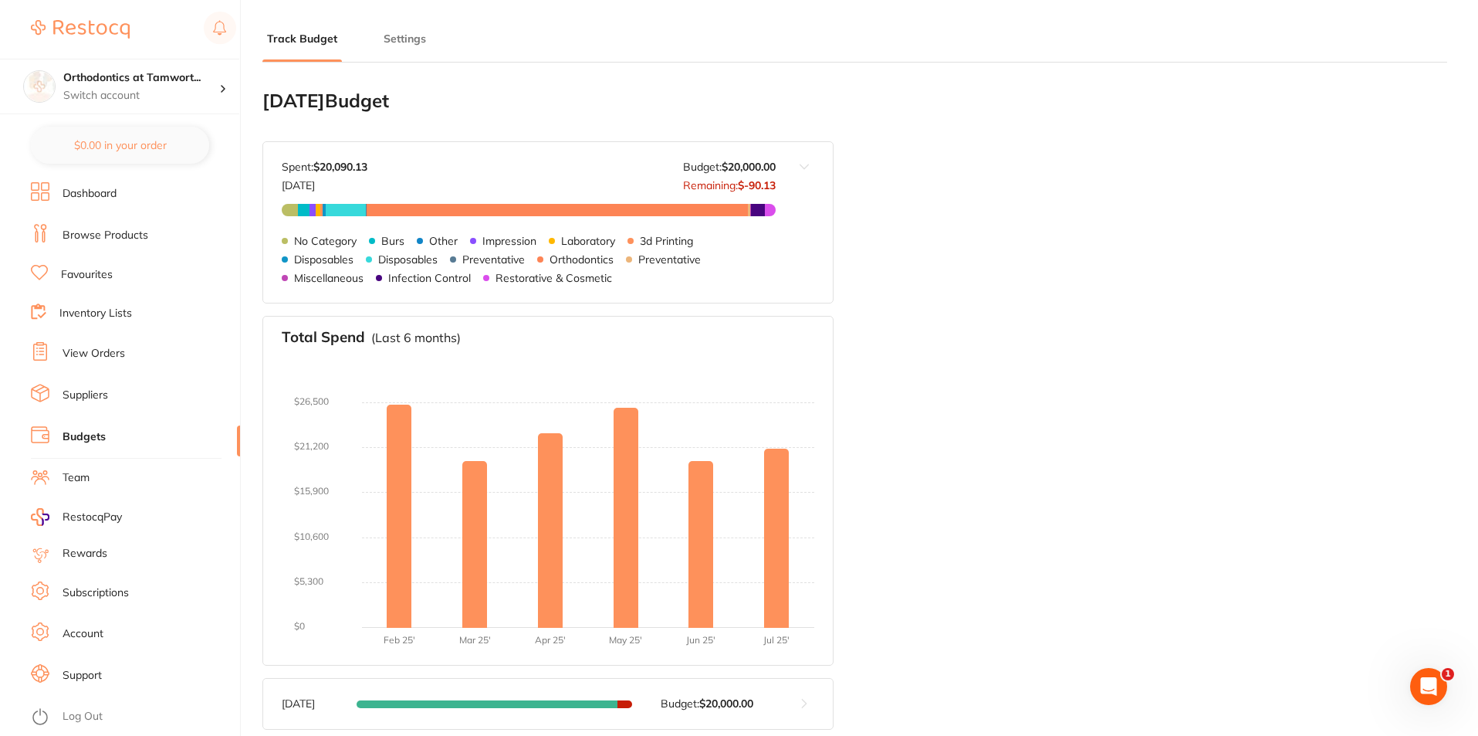
click at [106, 351] on link "View Orders" at bounding box center [94, 353] width 63 height 15
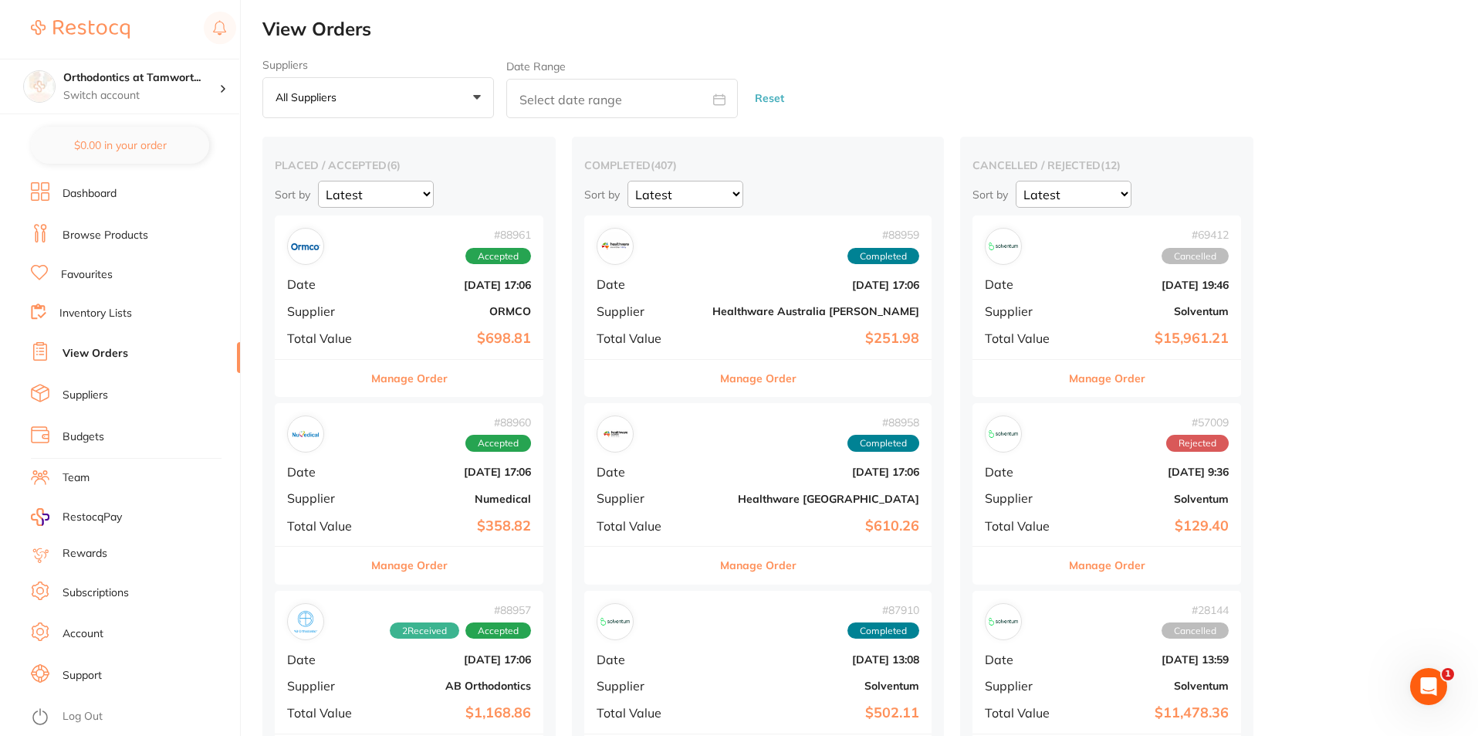
click at [94, 194] on link "Dashboard" at bounding box center [90, 193] width 54 height 15
